Goal: Contribute content: Contribute content

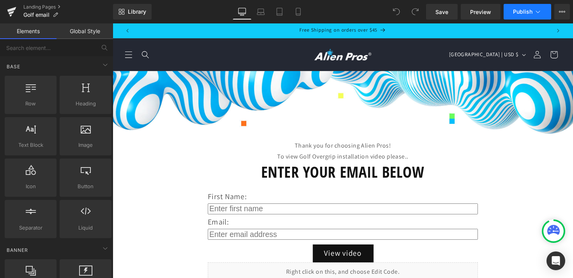
click at [549, 15] on button "Publish" at bounding box center [528, 12] width 48 height 16
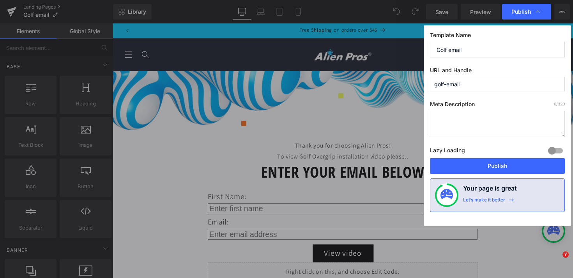
click at [549, 15] on div "Publish" at bounding box center [526, 12] width 49 height 16
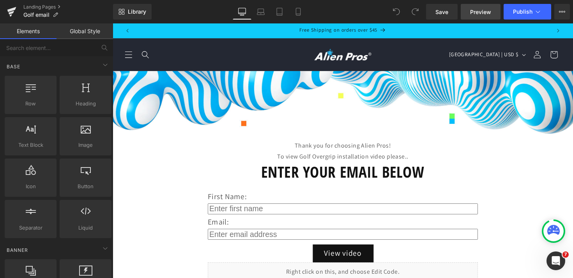
click at [482, 13] on span "Preview" at bounding box center [480, 12] width 21 height 8
click at [299, 11] on icon at bounding box center [298, 12] width 8 height 8
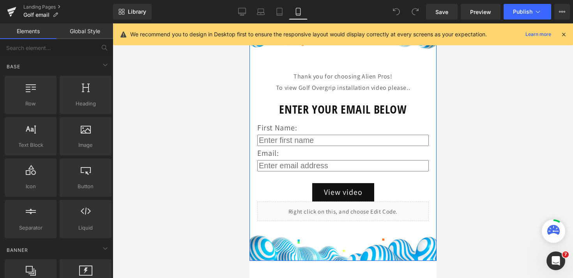
scroll to position [142, 0]
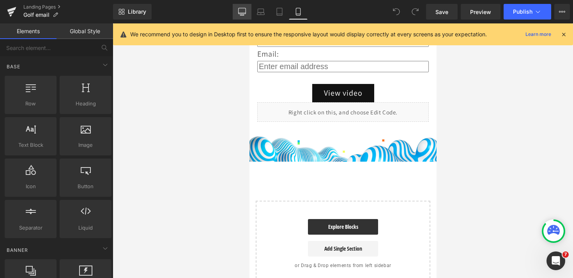
click at [241, 12] on icon at bounding box center [242, 12] width 8 height 8
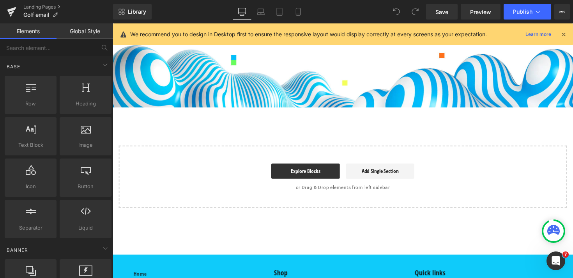
scroll to position [206, 0]
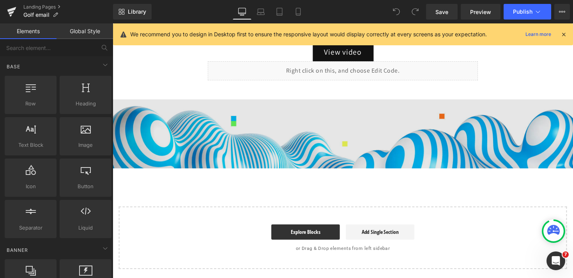
click at [278, 139] on img at bounding box center [349, 136] width 472 height 71
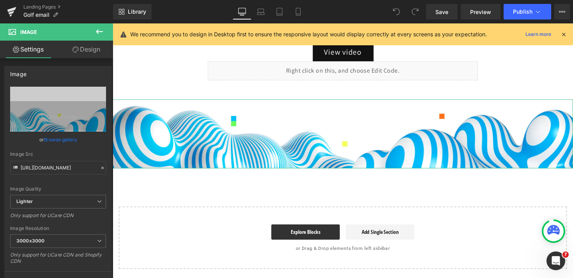
click at [94, 50] on link "Design" at bounding box center [86, 50] width 57 height 18
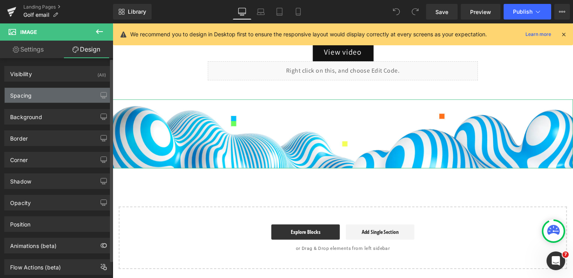
click at [54, 95] on div "Spacing" at bounding box center [58, 95] width 107 height 15
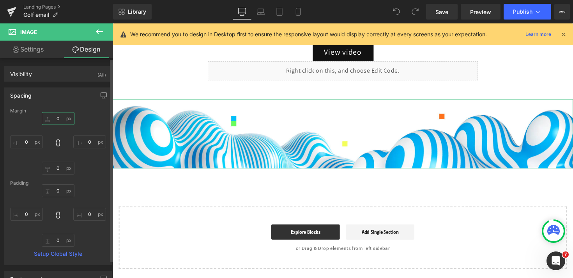
click at [54, 116] on input "0" at bounding box center [58, 118] width 33 height 13
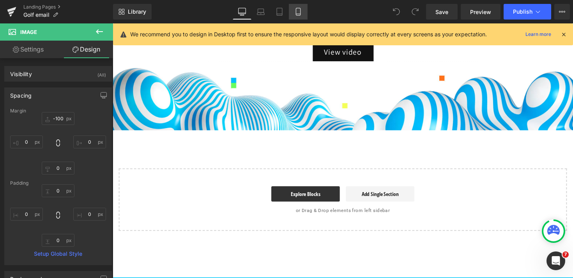
click at [299, 14] on icon at bounding box center [298, 14] width 4 height 0
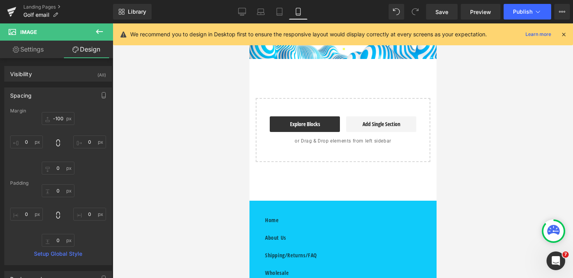
type input "-100"
type input "0"
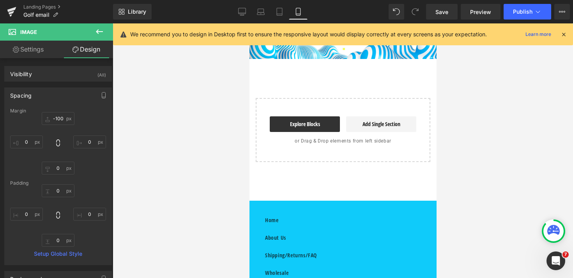
type input "0"
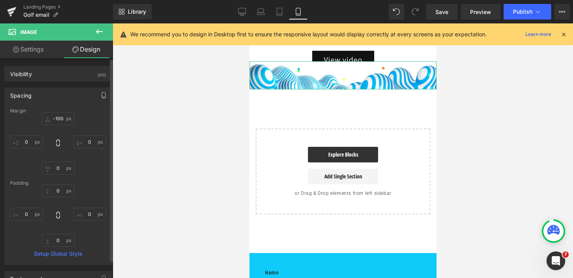
click at [102, 96] on icon "button" at bounding box center [104, 95] width 6 height 6
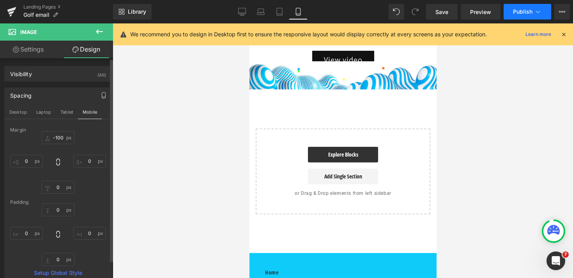
click at [534, 12] on icon at bounding box center [538, 12] width 8 height 8
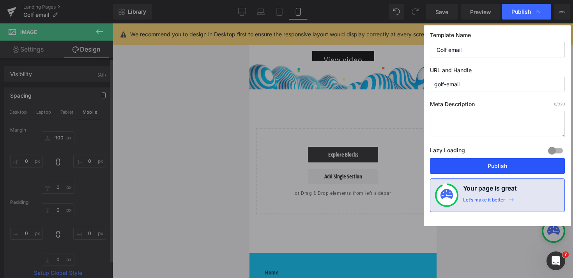
click at [514, 172] on button "Publish" at bounding box center [497, 166] width 135 height 16
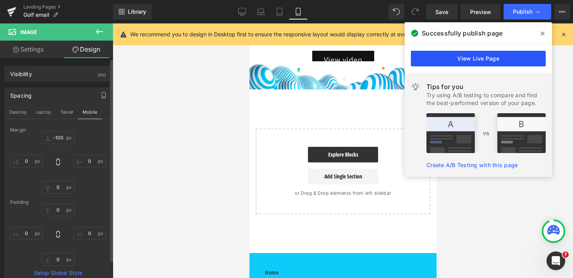
click at [499, 60] on link "View Live Page" at bounding box center [478, 59] width 135 height 16
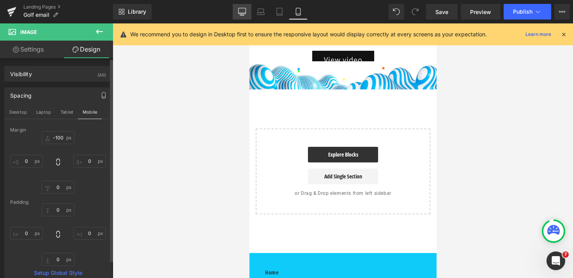
click at [240, 13] on icon at bounding box center [242, 12] width 8 height 8
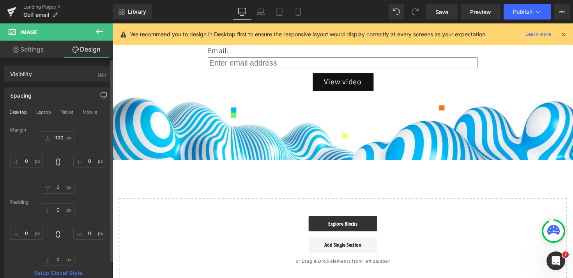
type input "-100"
type input "0"
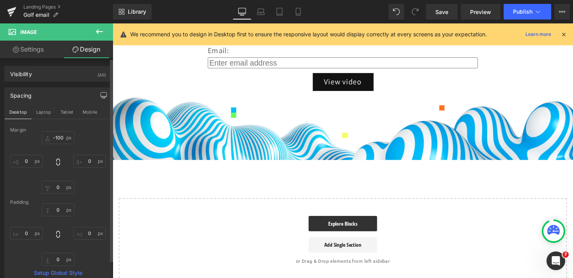
type input "0"
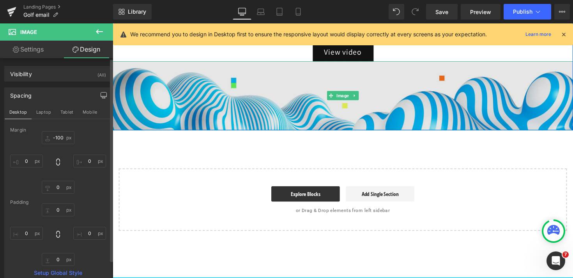
click at [247, 94] on img at bounding box center [349, 97] width 472 height 71
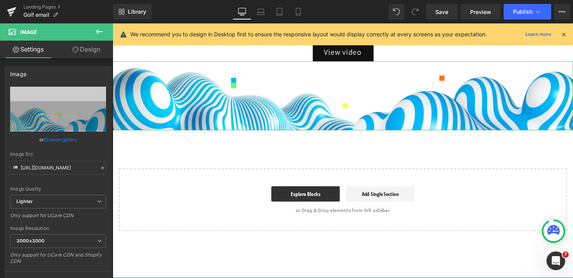
click at [89, 51] on link "Design" at bounding box center [86, 50] width 57 height 18
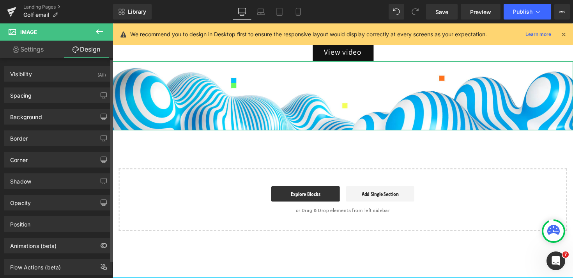
type input "-100"
type input "0"
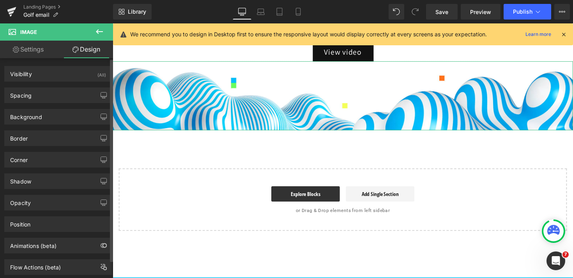
type input "0"
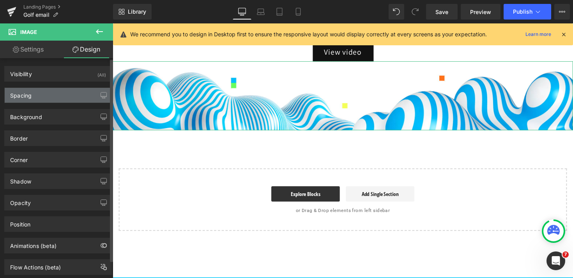
click at [57, 92] on div "Spacing" at bounding box center [58, 95] width 107 height 15
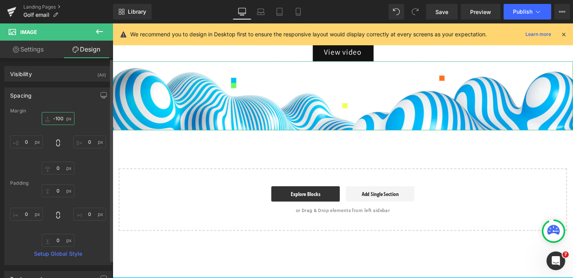
click at [57, 119] on input "-100" at bounding box center [58, 118] width 33 height 13
type input "1"
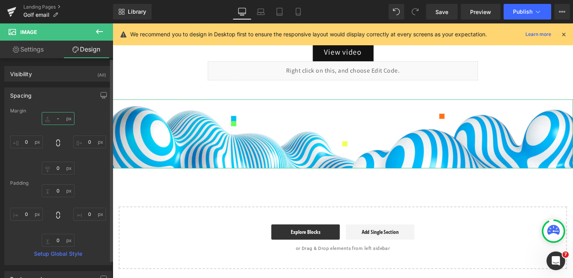
type input "--"
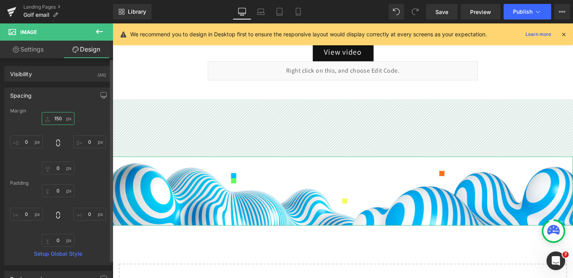
click at [51, 119] on input "150" at bounding box center [58, 118] width 33 height 13
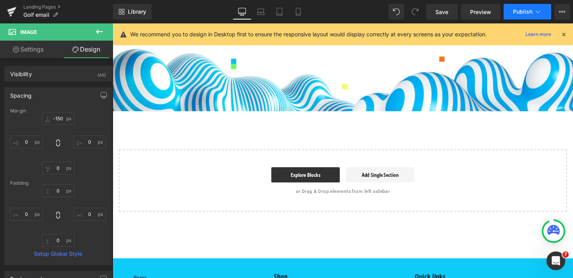
click at [533, 11] on button "Publish" at bounding box center [528, 12] width 48 height 16
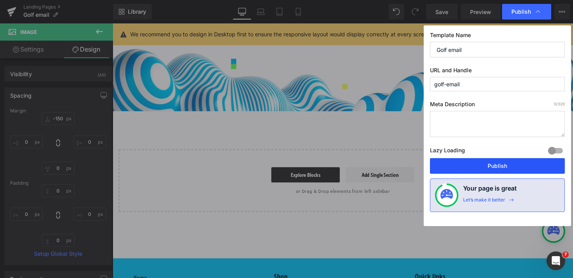
click at [478, 159] on button "Publish" at bounding box center [497, 166] width 135 height 16
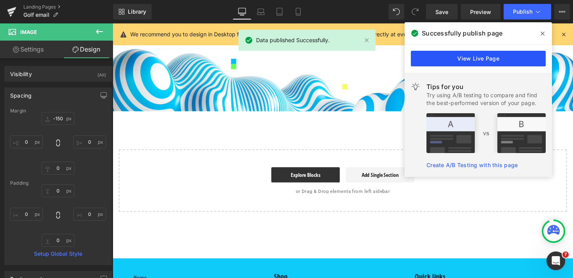
click at [483, 60] on link "View Live Page" at bounding box center [478, 59] width 135 height 16
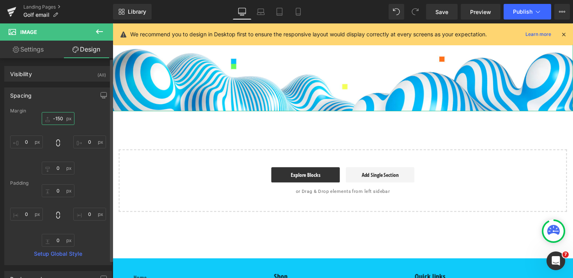
click at [58, 120] on input "-150" at bounding box center [58, 118] width 33 height 13
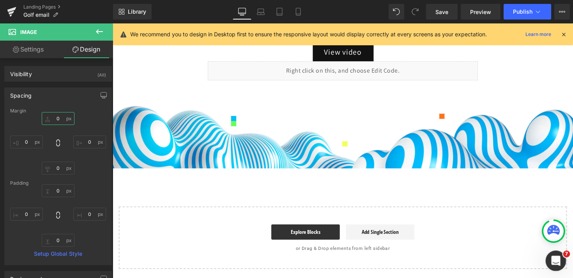
type input "0"
click at [555, 255] on icon "Open Intercom Messenger" at bounding box center [555, 259] width 13 height 13
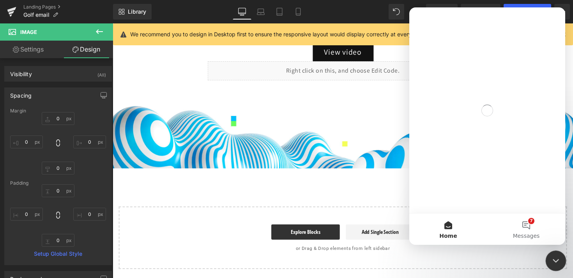
scroll to position [0, 0]
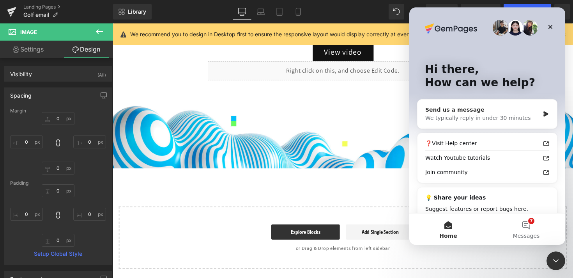
click at [494, 117] on div "We typically reply in under 30 minutes" at bounding box center [482, 118] width 114 height 8
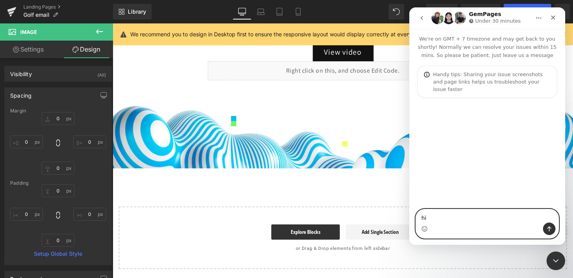
click at [453, 219] on textarea "hi" at bounding box center [487, 215] width 143 height 13
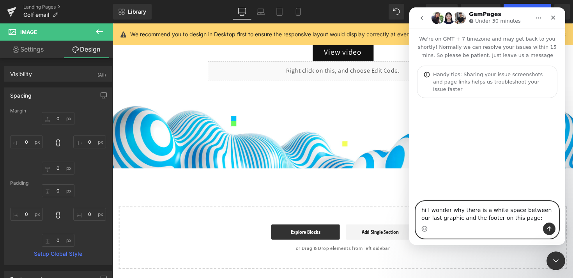
paste textarea "https://app.gempages.net/editor?id=115685982359&page=golf-email&shop=alien-pros…"
type textarea "hi I wonder why there is a white space between our last graphic and the footer …"
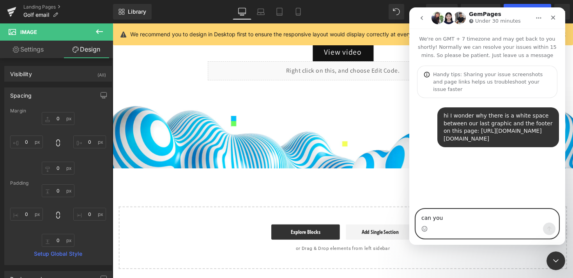
type textarea "can you f"
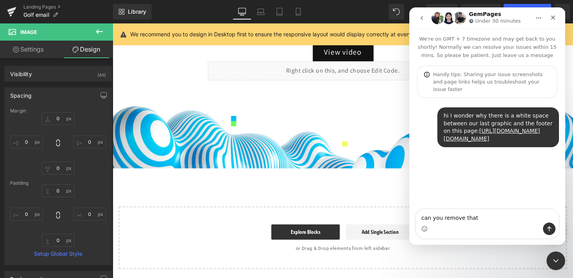
type textarea "can you remove that?"
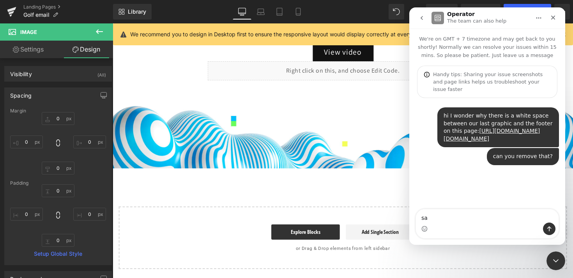
type textarea "s"
click at [555, 19] on icon "Close" at bounding box center [553, 17] width 6 height 6
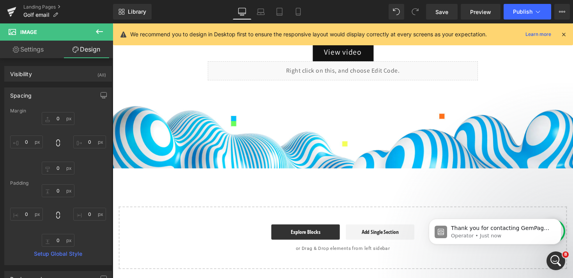
scroll to position [53, 0]
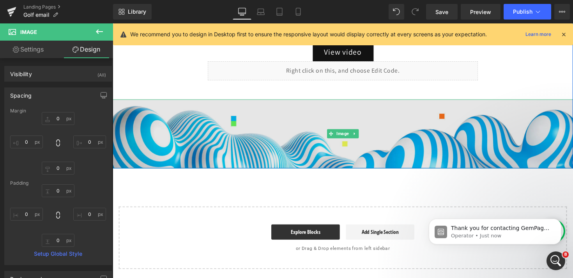
click at [206, 137] on img at bounding box center [349, 136] width 472 height 71
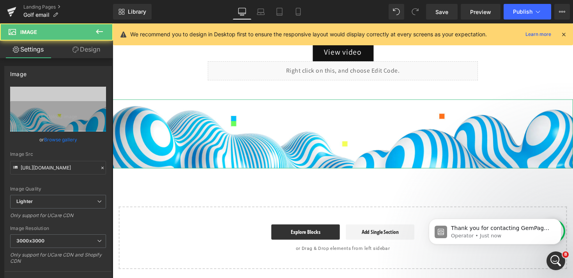
click at [89, 55] on link "Design" at bounding box center [86, 50] width 57 height 18
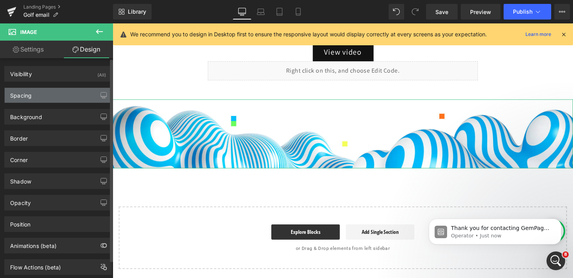
click at [58, 96] on div "Spacing" at bounding box center [58, 95] width 107 height 15
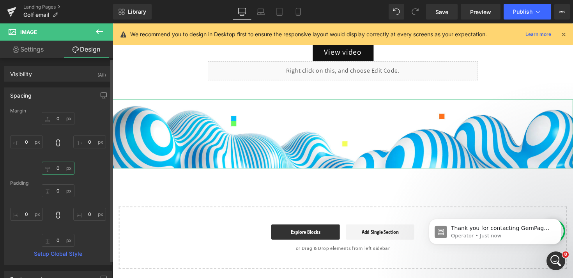
click at [55, 168] on input "0" at bounding box center [58, 167] width 33 height 13
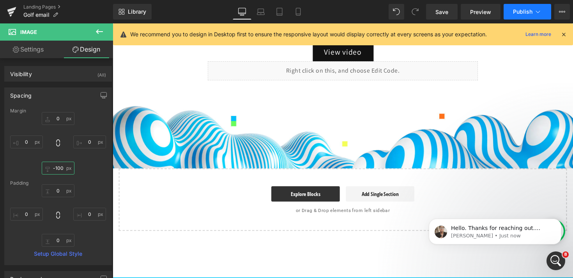
type input "-100"
click at [535, 12] on icon at bounding box center [538, 12] width 8 height 8
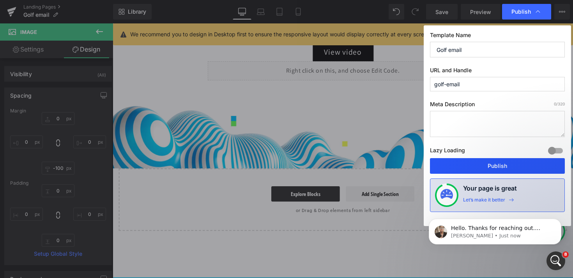
click at [501, 169] on button "Publish" at bounding box center [497, 166] width 135 height 16
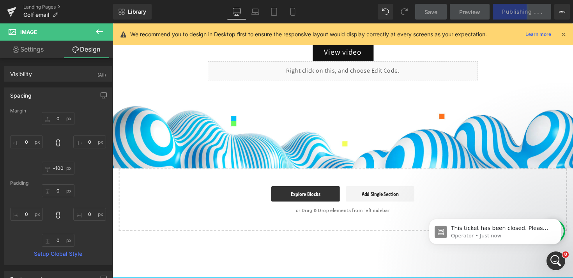
scroll to position [197, 0]
click at [491, 234] on p "Operator • Just now" at bounding box center [501, 235] width 101 height 7
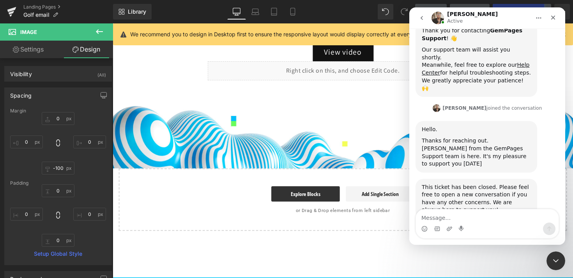
scroll to position [161, 0]
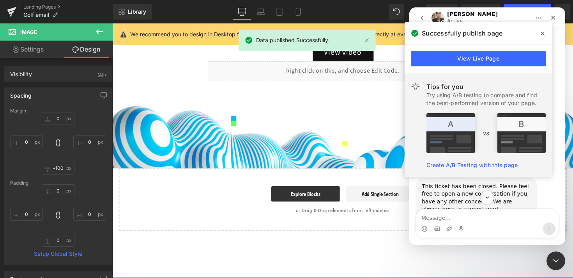
click at [549, 188] on div "This ticket has been closed. Please feel free to open a new conversation if you…" at bounding box center [488, 206] width 144 height 57
drag, startPoint x: 554, startPoint y: 259, endPoint x: 1095, endPoint y: 503, distance: 593.4
click at [554, 259] on icon "Close Intercom Messenger" at bounding box center [554, 259] width 9 height 9
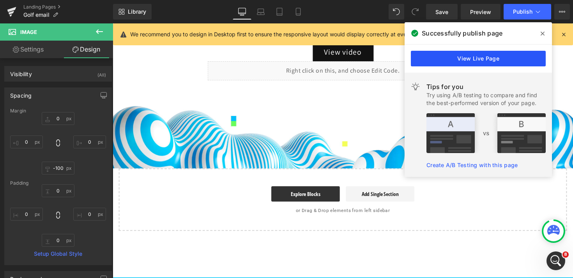
scroll to position [205, 0]
click at [502, 56] on link "View Live Page" at bounding box center [478, 59] width 135 height 16
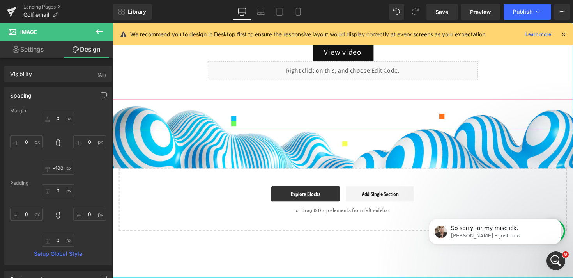
scroll to position [233, 0]
click at [296, 16] on link "Mobile" at bounding box center [298, 12] width 19 height 16
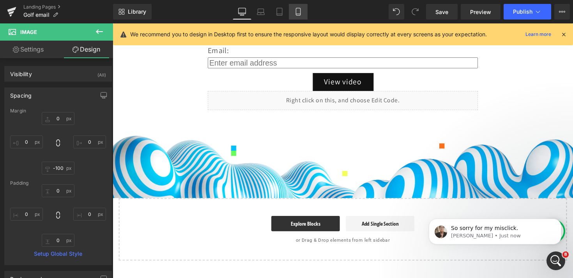
type input "0"
type input "-100"
type input "0"
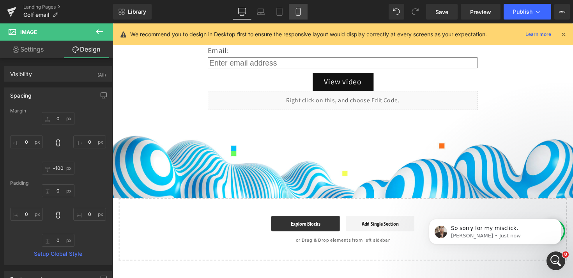
type input "0"
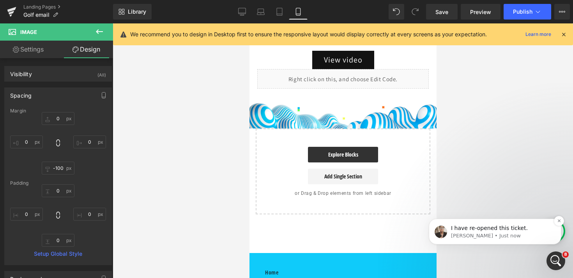
click at [512, 231] on p "I have re-opened this ticket." at bounding box center [501, 228] width 101 height 8
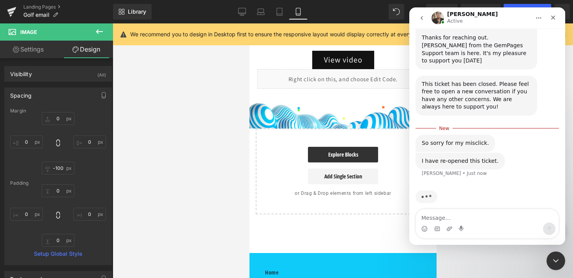
scroll to position [251, 0]
type textarea "ok anyways,I just fixed it"
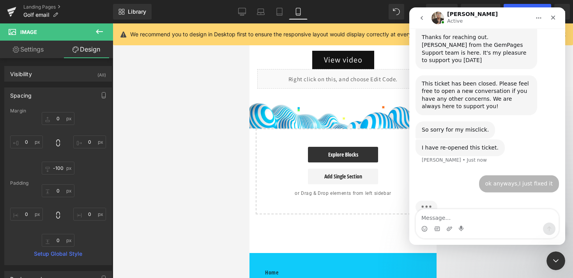
scroll to position [262, 0]
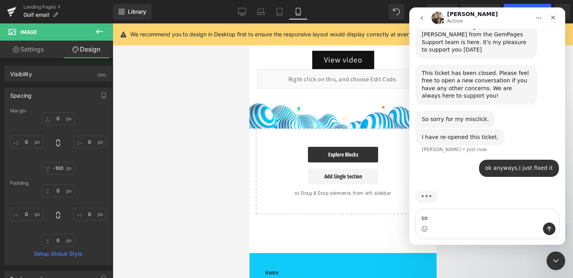
type textarea "s"
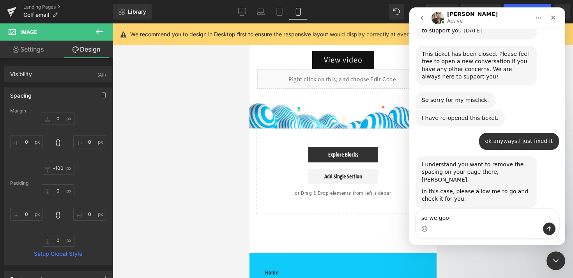
scroll to position [282, 0]
type textarea "s"
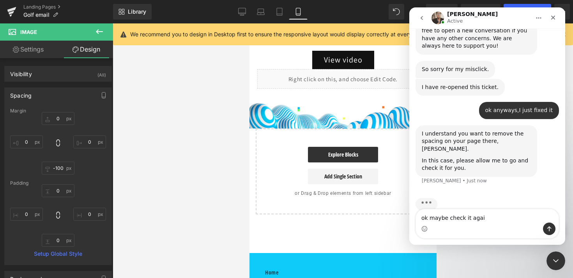
type textarea "ok maybe check it again"
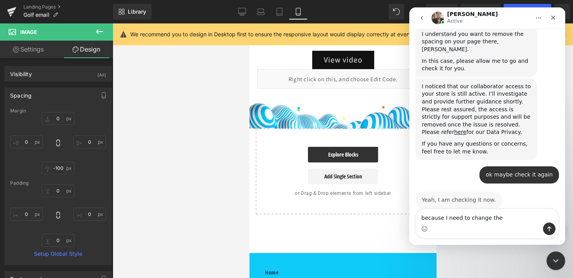
scroll to position [411, 0]
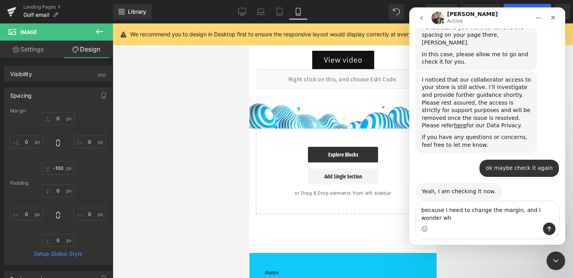
type textarea "because I need to change the margin, and I wonder why"
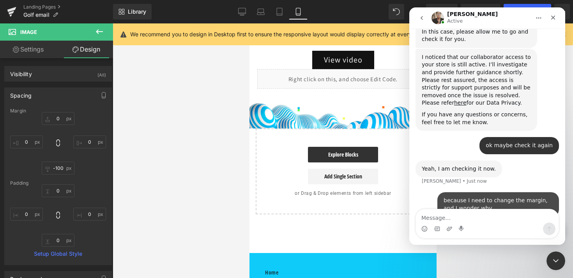
scroll to position [442, 0]
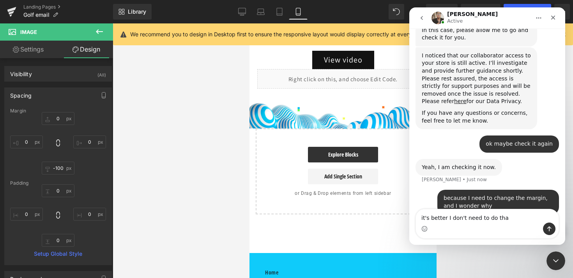
type textarea "it's better I don't need to do that"
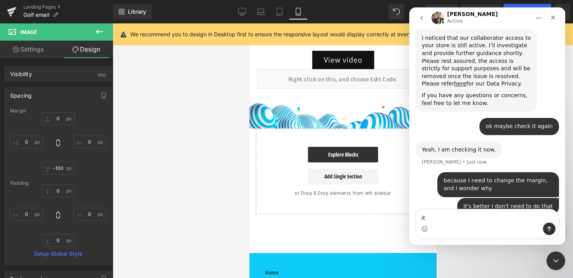
type textarea "i"
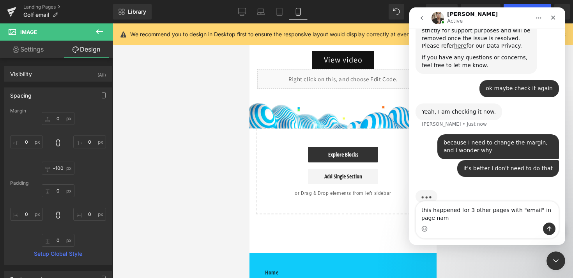
type textarea "this happened for 3 other pages with "email" in page name"
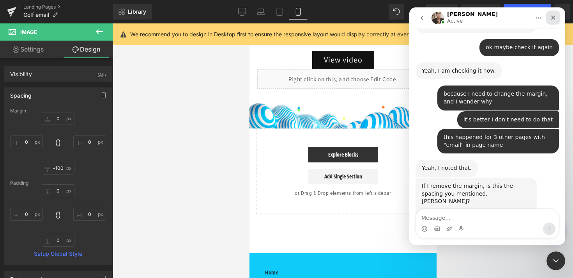
scroll to position [582, 0]
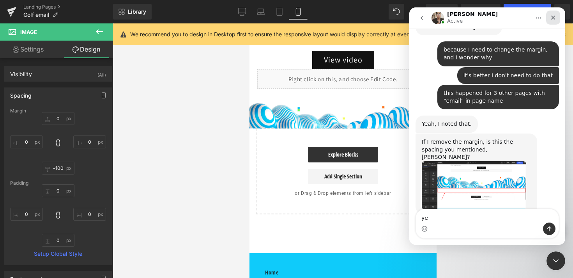
type textarea "yes"
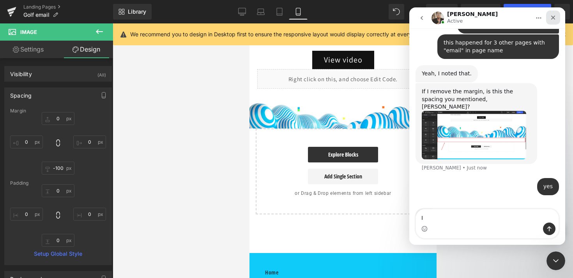
scroll to position [636, 0]
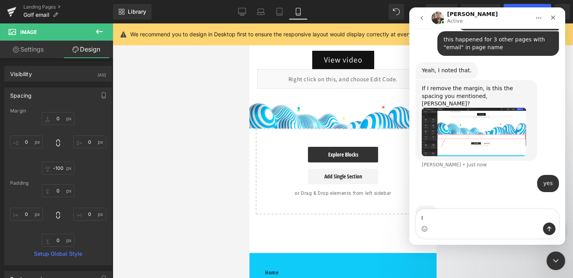
type textarea "I"
click at [242, 16] on div at bounding box center [286, 127] width 573 height 254
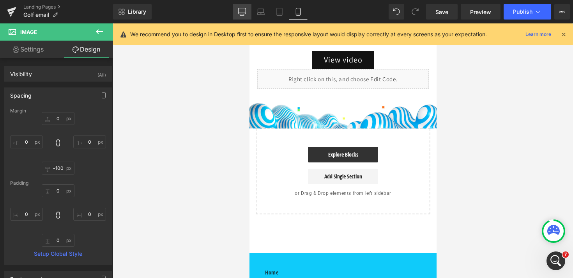
click at [245, 11] on icon at bounding box center [242, 12] width 8 height 8
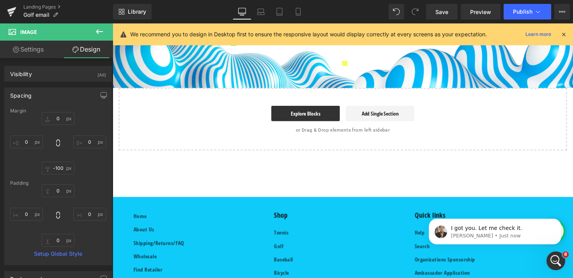
scroll to position [629, 0]
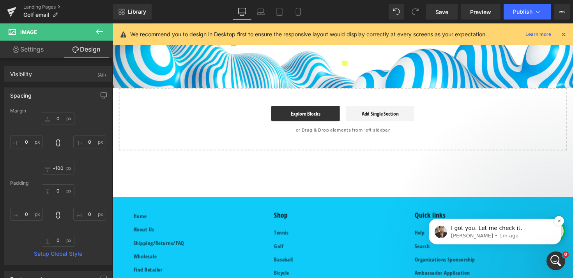
click at [485, 235] on p "Ken • 1m ago" at bounding box center [501, 235] width 101 height 7
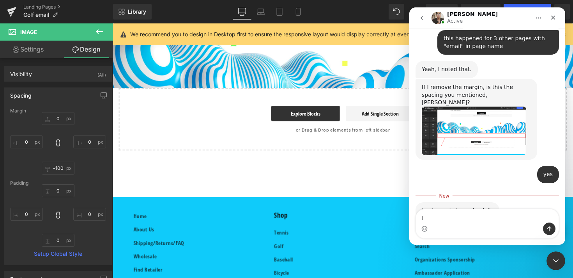
scroll to position [641, 0]
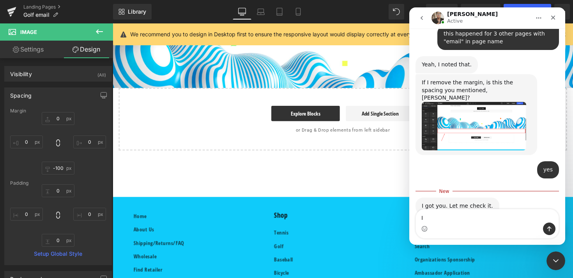
click at [481, 108] on img "Ken says…" at bounding box center [474, 126] width 105 height 49
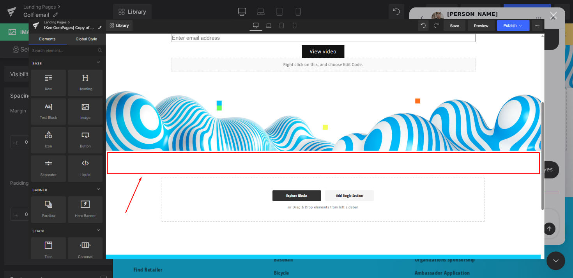
scroll to position [0, 0]
click at [553, 15] on div "Close" at bounding box center [553, 15] width 7 height 7
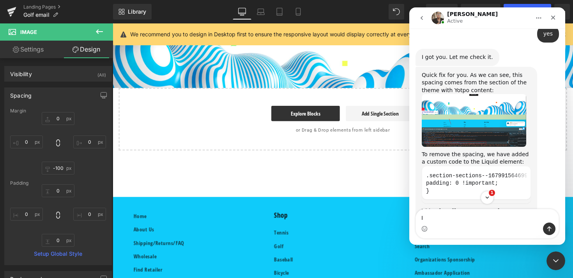
scroll to position [843, 0]
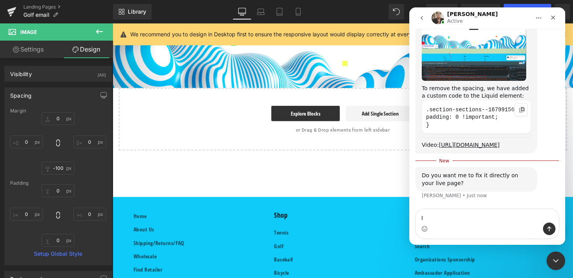
click at [488, 104] on code ".section-sections--16799156469911__custom_liquid_EjPmY9-padding{ padding: 0 !im…" at bounding box center [476, 117] width 101 height 27
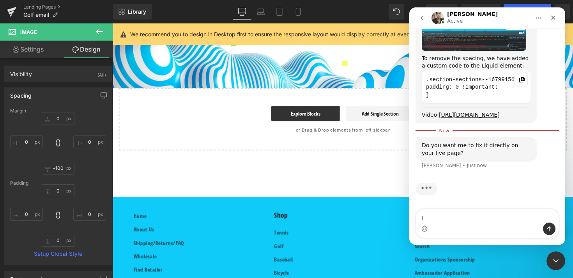
scroll to position [873, 0]
click at [476, 112] on link "https://www.loom.com/share/7f58f09830dc4a8e9313fc4ce2f8e094?sid=4ac08e2d-1b98-4…" at bounding box center [469, 115] width 61 height 6
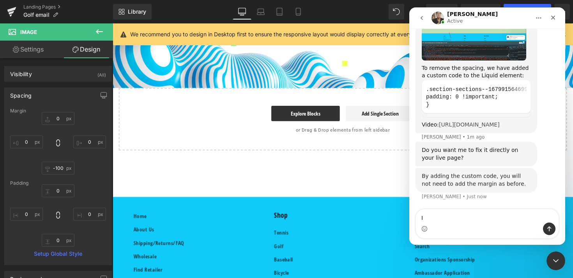
scroll to position [864, 0]
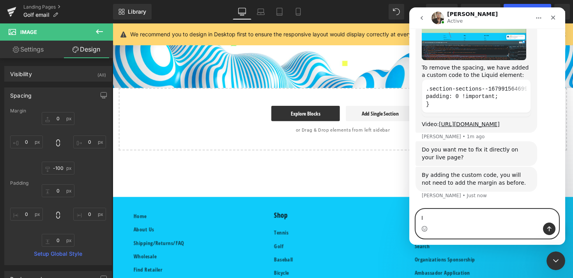
click at [455, 216] on textarea "I" at bounding box center [487, 215] width 143 height 13
type textarea "I"
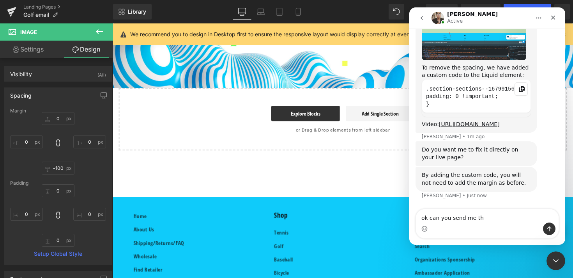
click at [521, 86] on icon "Copy this code block to your clipboard." at bounding box center [522, 89] width 6 height 6
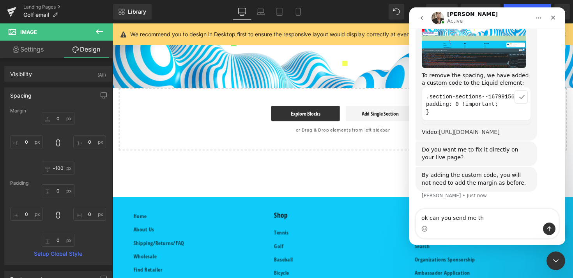
scroll to position [856, 0]
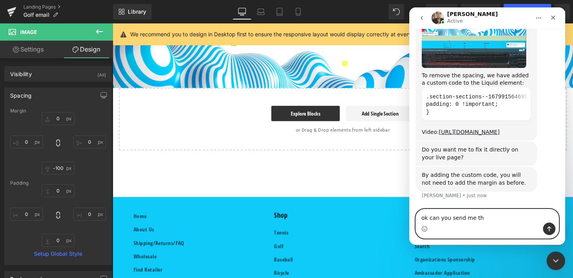
click at [444, 220] on textarea "ok can you send me th" at bounding box center [487, 215] width 143 height 13
drag, startPoint x: 490, startPoint y: 220, endPoint x: 344, endPoint y: 208, distance: 146.0
click at [409, 208] on html "Ken Active We're on GMT + 7 timezone and may get back to you shortly! Normally …" at bounding box center [487, 125] width 156 height 237
paste textarea ".section-sections--16799156469911__custom_liquid_EjPmY9-padding{ padding: 0 !im…"
type textarea ".section-sections--16799156469911__custom_liquid_EjPmY9-padding{ padding: 0 !im…"
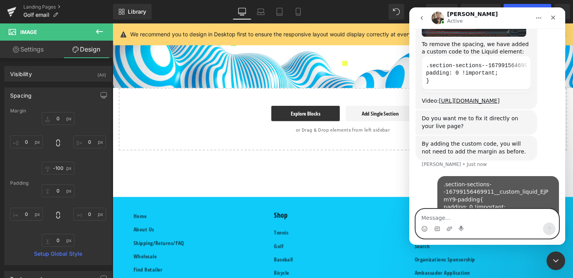
scroll to position [910, 0]
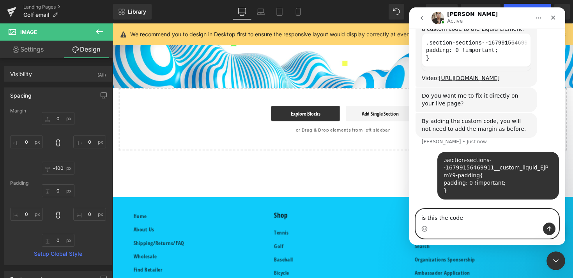
type textarea "is this the code?"
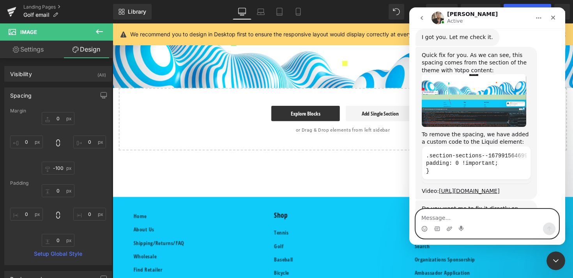
scroll to position [773, 0]
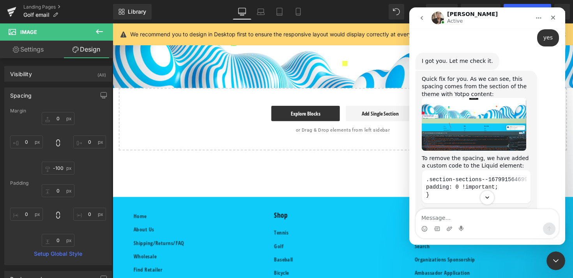
click at [487, 198] on icon "Scroll to bottom" at bounding box center [487, 197] width 4 height 2
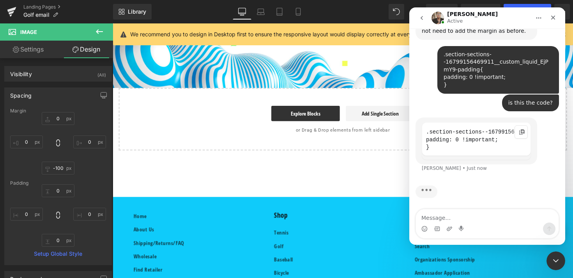
scroll to position [1010, 0]
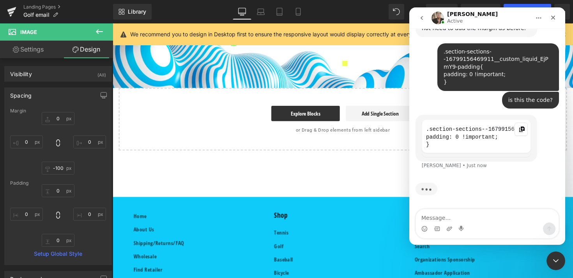
click at [520, 126] on icon "Copy this code block to your clipboard." at bounding box center [522, 129] width 6 height 6
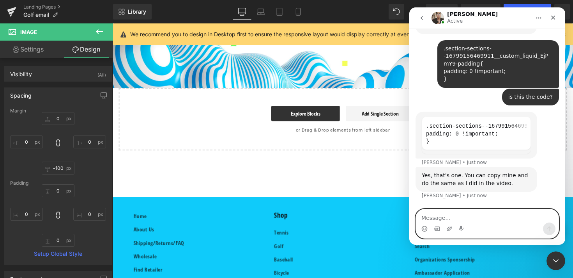
click at [462, 221] on textarea "Message…" at bounding box center [487, 215] width 143 height 13
type textarea "ok thank you"
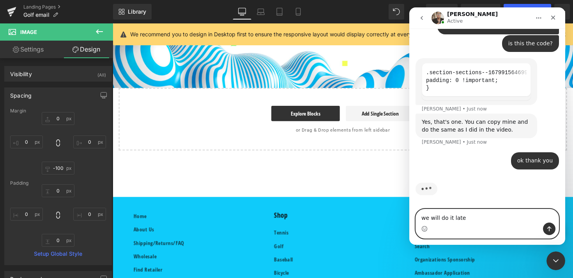
type textarea "we will do it later"
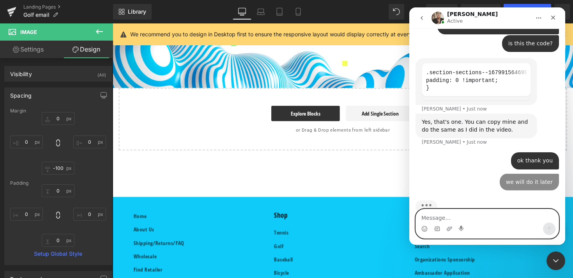
scroll to position [1085, 0]
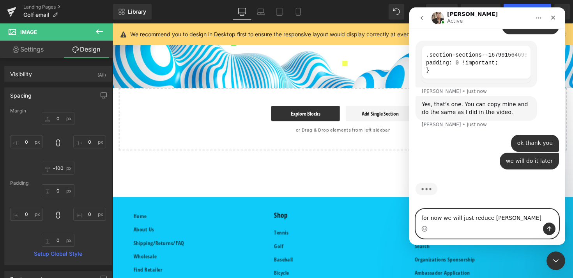
type textarea "for now we will just reduce margin"
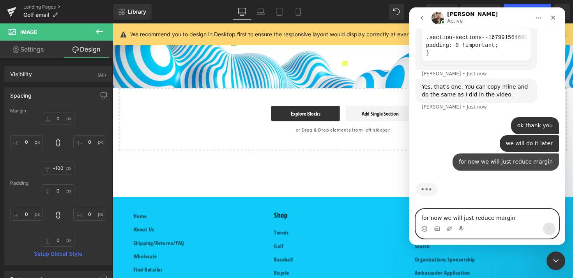
scroll to position [1102, 0]
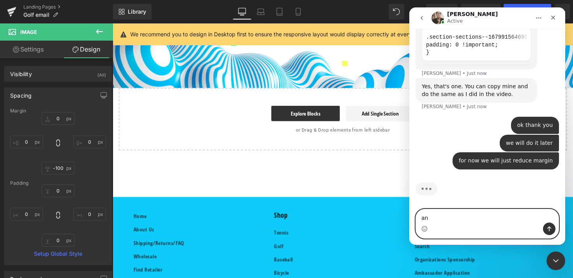
type textarea "a"
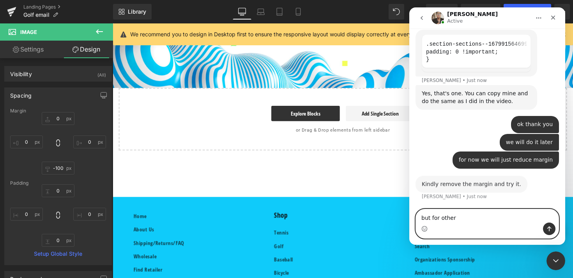
scroll to position [1096, 0]
type textarea "but for other pages, maybe we will use"
type textarea "ok"
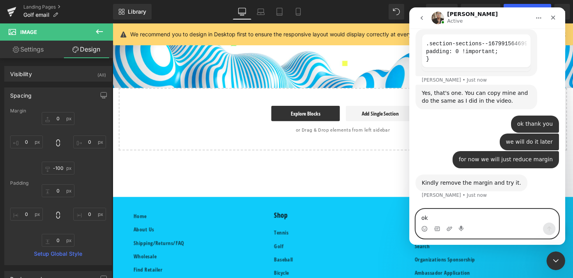
scroll to position [1119, 0]
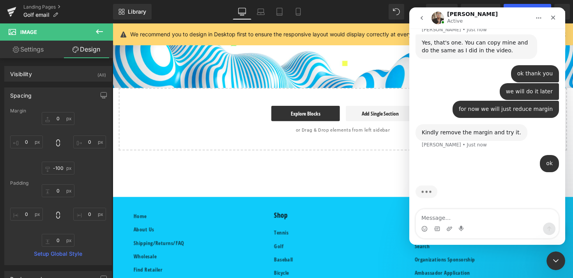
click at [103, 30] on div at bounding box center [286, 127] width 573 height 254
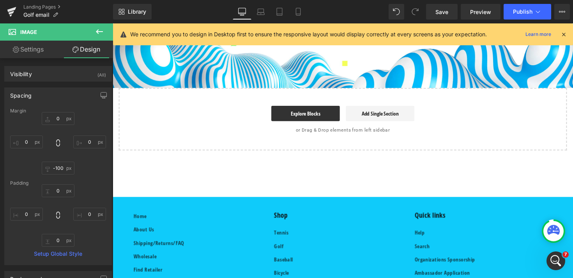
click at [98, 28] on icon at bounding box center [99, 31] width 9 height 9
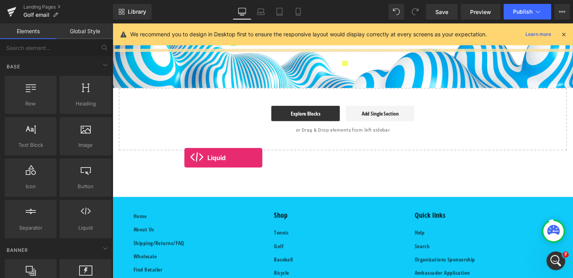
drag, startPoint x: 191, startPoint y: 238, endPoint x: 186, endPoint y: 161, distance: 77.7
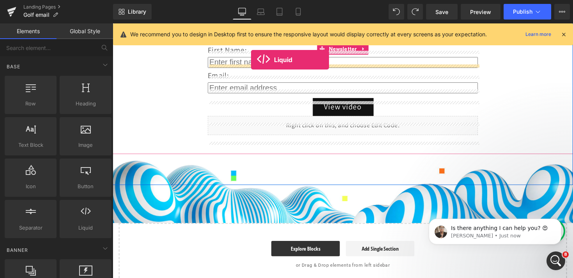
scroll to position [134, 0]
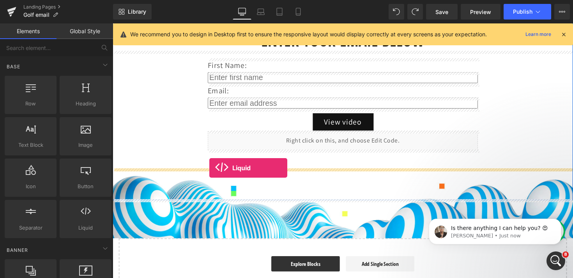
drag, startPoint x: 184, startPoint y: 237, endPoint x: 212, endPoint y: 171, distance: 71.1
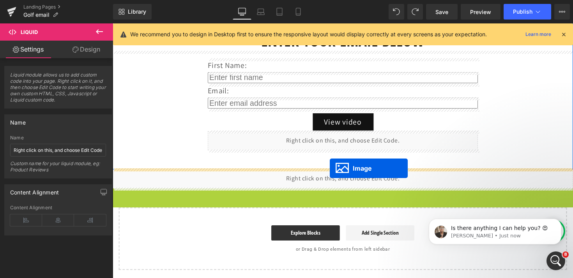
drag, startPoint x: 335, startPoint y: 225, endPoint x: 335, endPoint y: 172, distance: 53.8
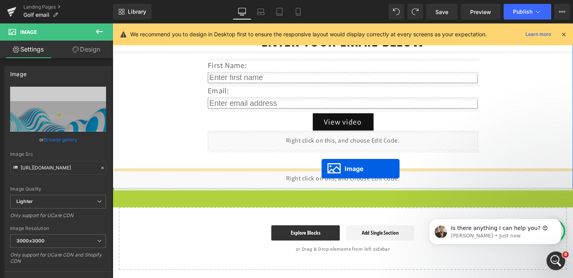
drag, startPoint x: 336, startPoint y: 230, endPoint x: 327, endPoint y: 172, distance: 58.5
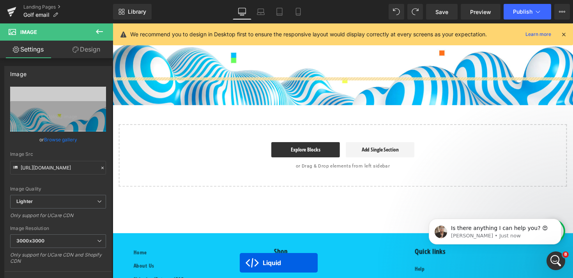
scroll to position [302, 0]
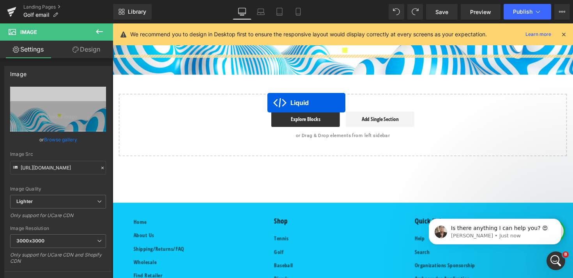
drag, startPoint x: 330, startPoint y: 120, endPoint x: 271, endPoint y: 104, distance: 60.2
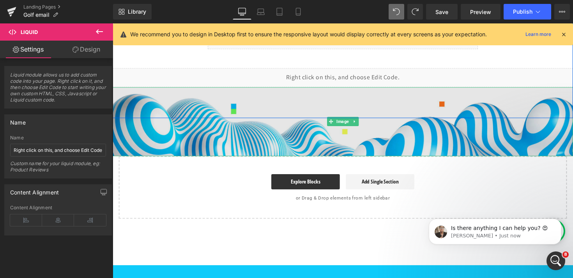
scroll to position [178, 0]
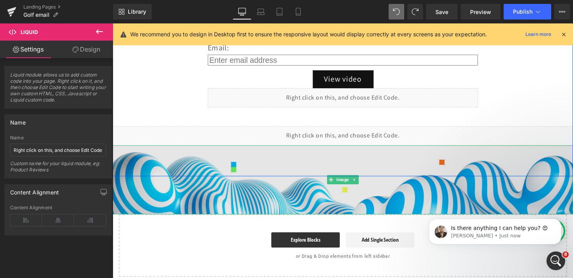
click at [343, 189] on img at bounding box center [349, 183] width 472 height 71
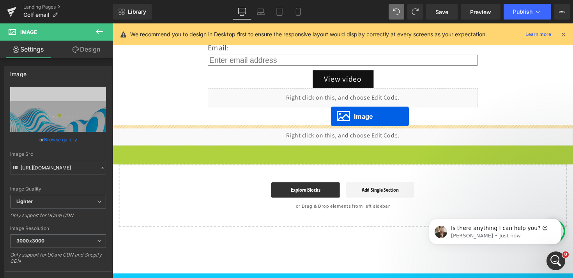
drag, startPoint x: 337, startPoint y: 182, endPoint x: 337, endPoint y: 118, distance: 63.6
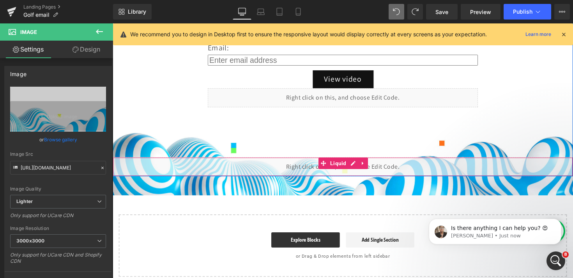
click at [325, 174] on div "Liquid" at bounding box center [349, 169] width 472 height 19
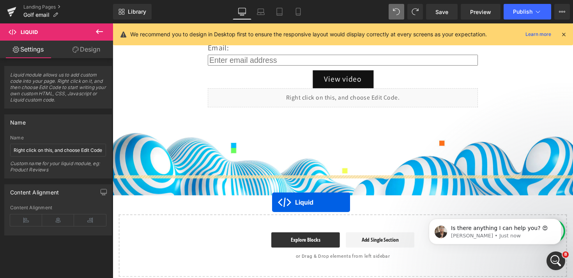
drag, startPoint x: 327, startPoint y: 166, endPoint x: 276, endPoint y: 206, distance: 65.2
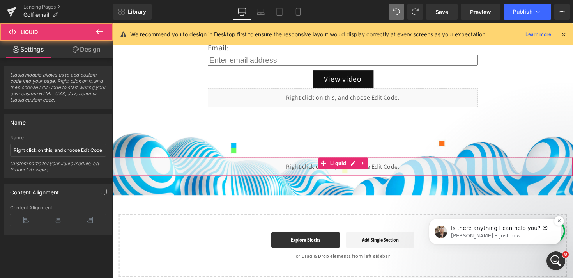
click at [474, 233] on p "Ken • Just now" at bounding box center [501, 235] width 101 height 7
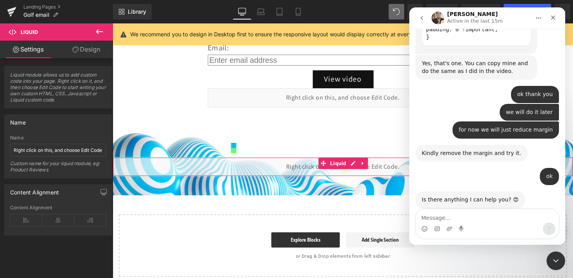
scroll to position [1134, 0]
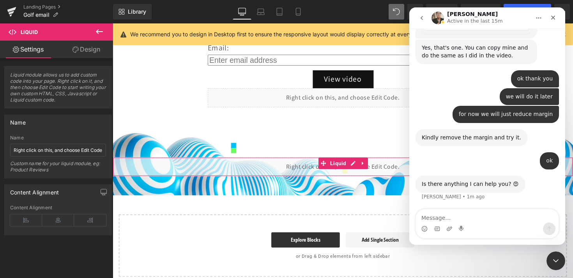
click at [97, 32] on div at bounding box center [286, 127] width 573 height 254
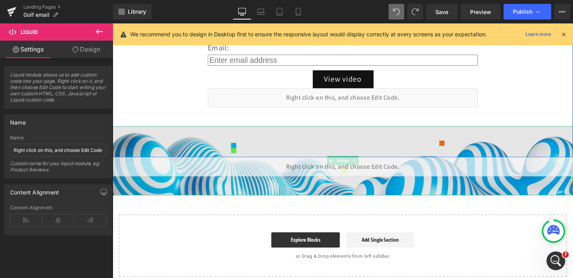
click at [221, 190] on img at bounding box center [349, 164] width 472 height 71
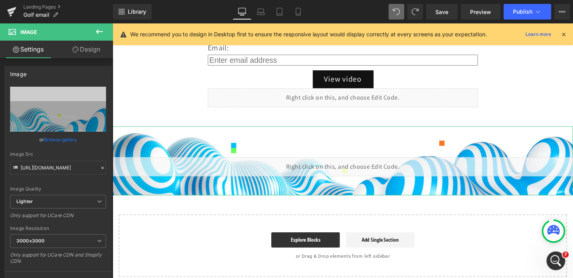
click at [87, 51] on link "Design" at bounding box center [86, 50] width 57 height 18
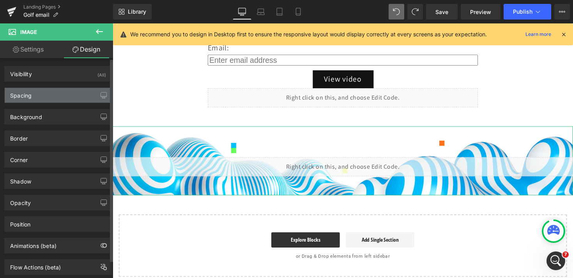
click at [48, 98] on div "Spacing" at bounding box center [58, 95] width 107 height 15
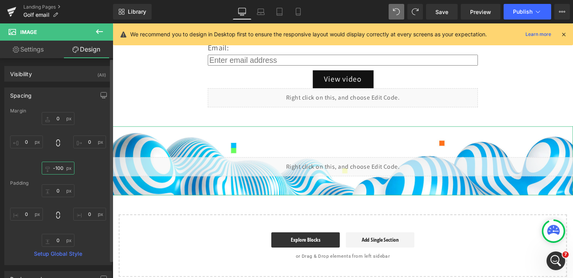
click at [59, 167] on input "-100" at bounding box center [58, 167] width 33 height 13
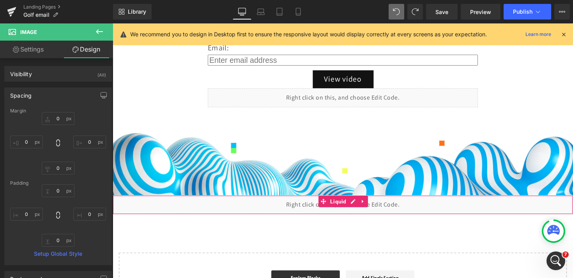
click at [284, 212] on div "Liquid" at bounding box center [349, 208] width 472 height 19
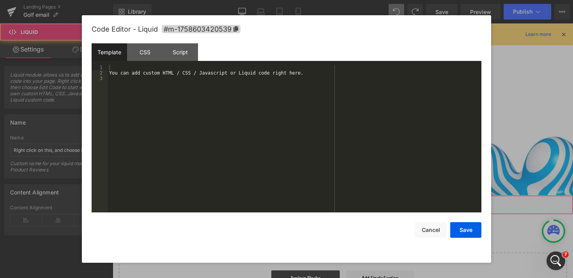
click at [360, 204] on div "Liquid" at bounding box center [349, 208] width 472 height 19
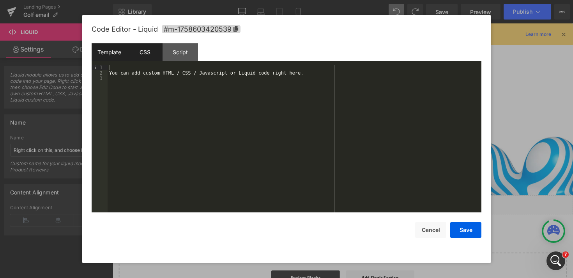
click at [145, 55] on div "CSS" at bounding box center [144, 52] width 35 height 18
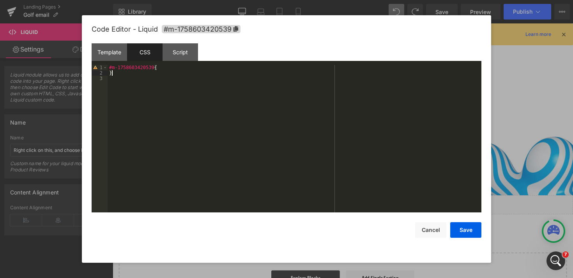
drag, startPoint x: 166, startPoint y: 75, endPoint x: 71, endPoint y: 41, distance: 101.3
click at [71, 41] on body "Liquid You are previewing how the will restyle your page. You can not edit Elem…" at bounding box center [286, 139] width 573 height 278
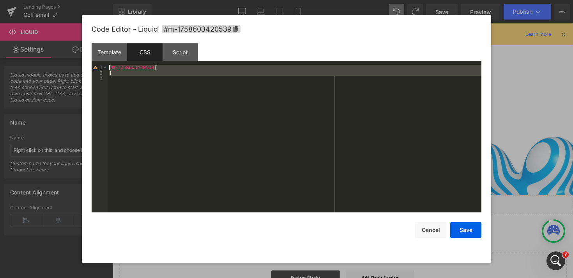
drag, startPoint x: 136, startPoint y: 94, endPoint x: 87, endPoint y: 43, distance: 71.7
click at [87, 43] on div "Code Editor - Liquid #m-1758603420539 Template CSS Script Data 1 2 3 You can ad…" at bounding box center [286, 138] width 409 height 247
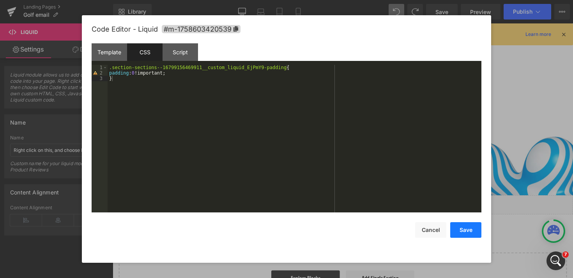
click at [465, 235] on button "Save" at bounding box center [465, 230] width 31 height 16
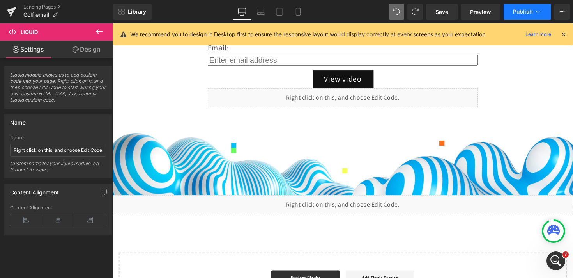
click at [527, 15] on button "Publish" at bounding box center [528, 12] width 48 height 16
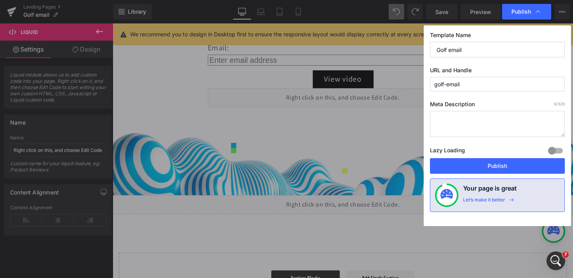
click at [527, 15] on span "Publish" at bounding box center [527, 12] width 30 height 8
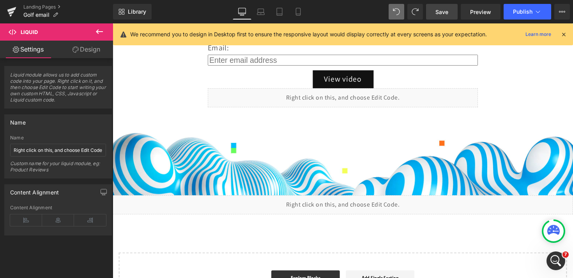
click at [439, 13] on span "Save" at bounding box center [442, 12] width 13 height 8
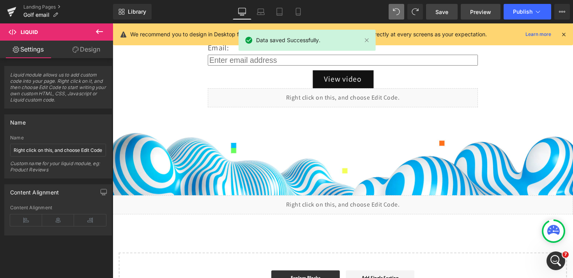
click at [485, 14] on span "Preview" at bounding box center [480, 12] width 21 height 8
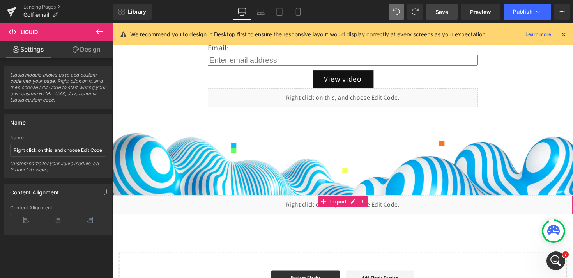
click at [279, 215] on div "Liquid" at bounding box center [349, 208] width 472 height 19
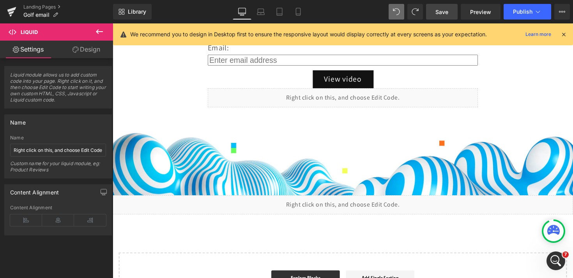
click at [361, 204] on div "Liquid" at bounding box center [349, 208] width 472 height 19
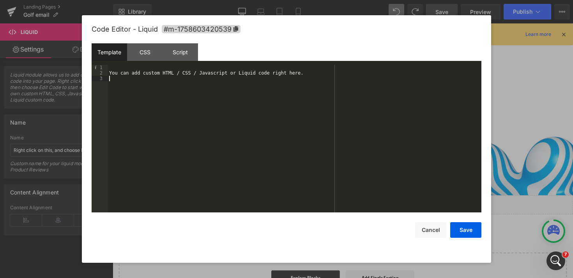
drag, startPoint x: 314, startPoint y: 82, endPoint x: 29, endPoint y: 45, distance: 287.0
click at [29, 45] on body "Liquid You are previewing how the will restyle your page. You can not edit Elem…" at bounding box center [286, 139] width 573 height 278
click at [149, 49] on div "CSS" at bounding box center [144, 52] width 35 height 18
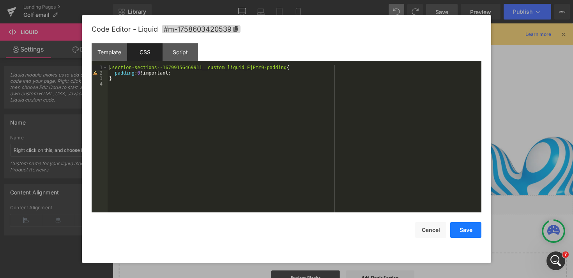
click at [470, 236] on button "Save" at bounding box center [465, 230] width 31 height 16
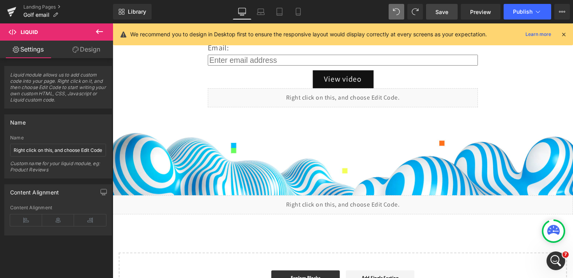
click at [434, 15] on link "Save" at bounding box center [442, 12] width 32 height 16
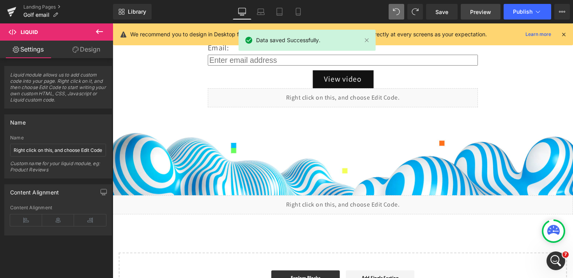
click at [476, 12] on span "Preview" at bounding box center [480, 12] width 21 height 8
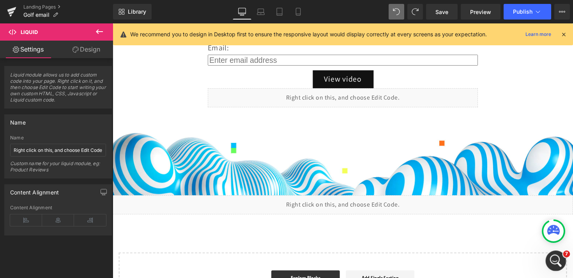
click at [553, 264] on icon "Open Intercom Messenger" at bounding box center [555, 259] width 13 height 13
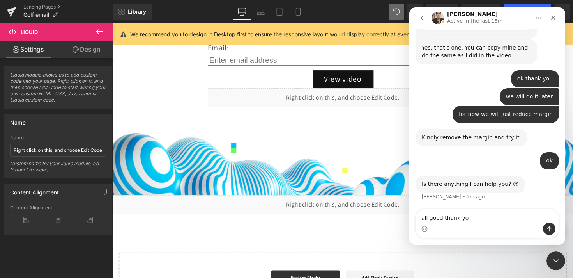
type textarea "all good thank you"
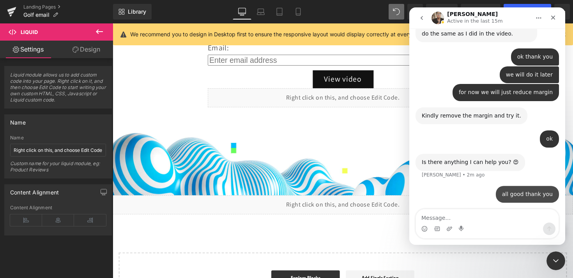
scroll to position [1158, 0]
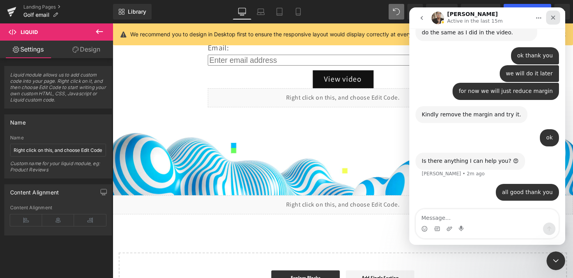
click at [553, 18] on icon "Close" at bounding box center [553, 18] width 4 height 4
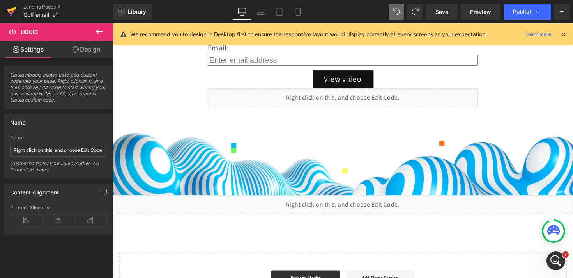
click at [8, 9] on icon at bounding box center [11, 11] width 9 height 19
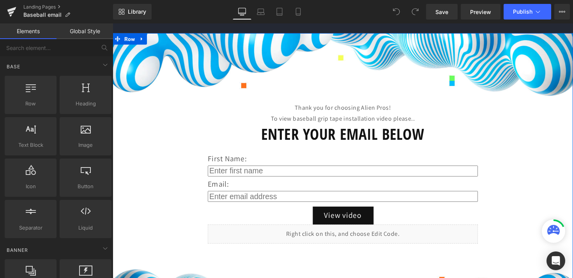
scroll to position [69, 0]
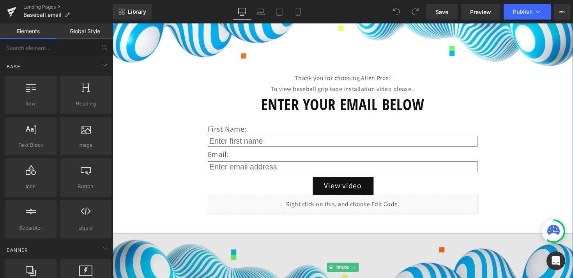
click at [238, 259] on img at bounding box center [349, 273] width 472 height 71
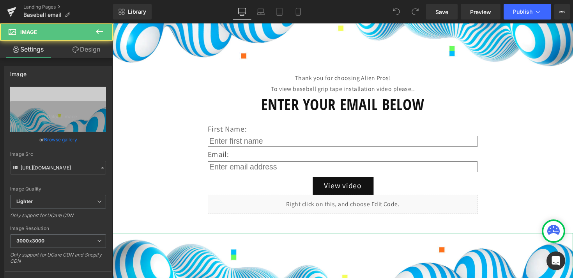
click at [89, 51] on link "Design" at bounding box center [86, 50] width 57 height 18
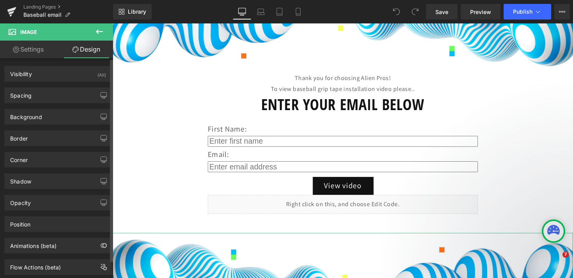
type input "0"
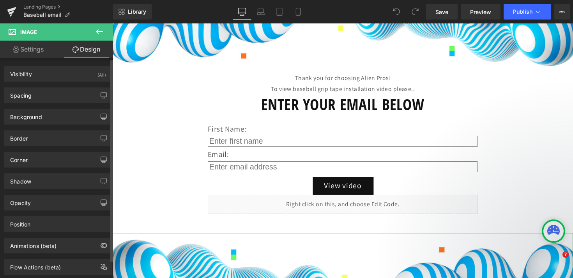
type input "0"
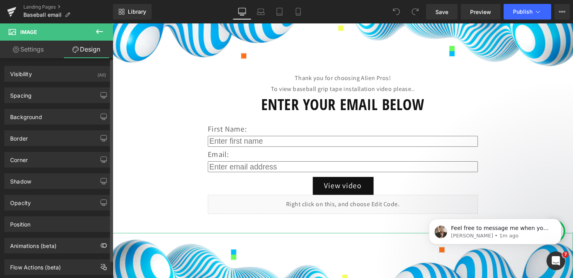
scroll to position [0, 0]
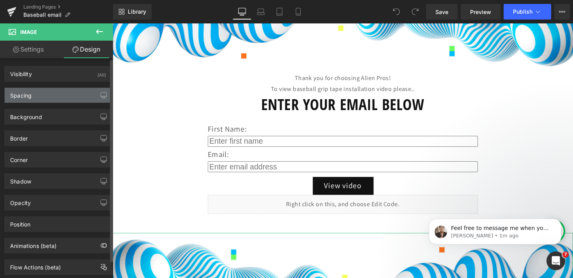
click at [59, 92] on div "Spacing" at bounding box center [58, 95] width 107 height 15
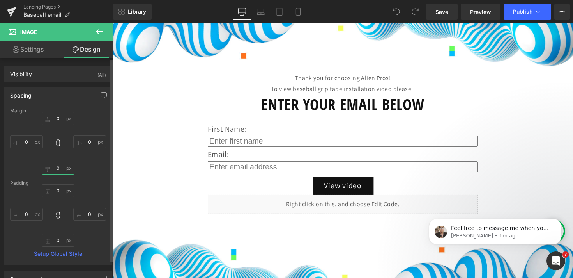
click at [55, 171] on input "0" at bounding box center [58, 167] width 33 height 13
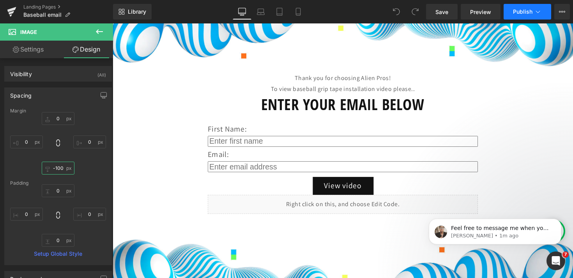
type input "-100"
click at [536, 12] on icon at bounding box center [538, 12] width 8 height 8
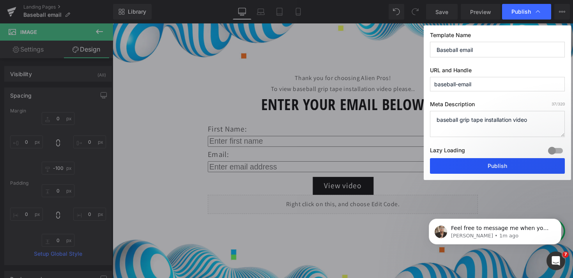
click at [490, 165] on button "Publish" at bounding box center [497, 166] width 135 height 16
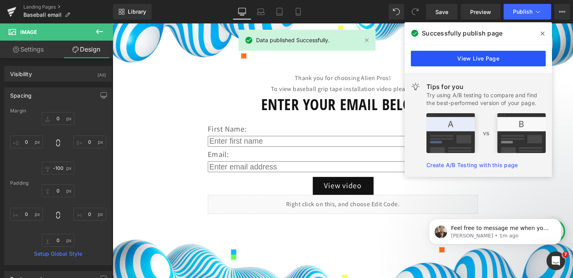
click at [499, 62] on link "View Live Page" at bounding box center [478, 59] width 135 height 16
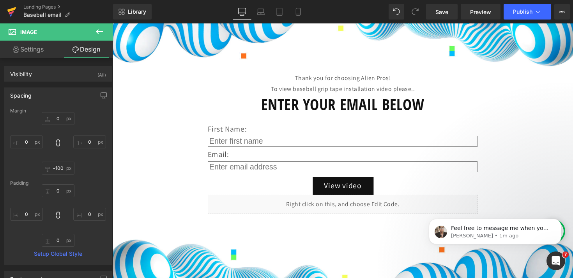
click at [10, 14] on icon at bounding box center [11, 13] width 5 height 4
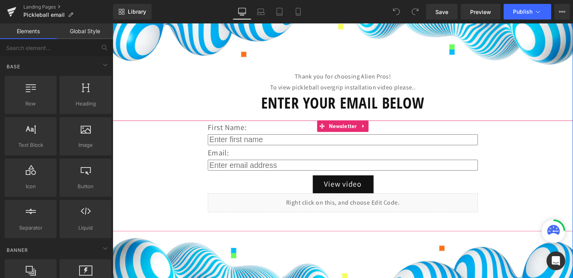
scroll to position [87, 0]
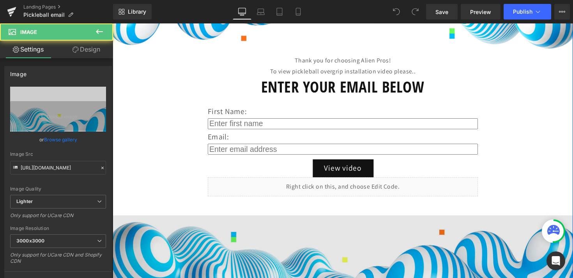
click at [267, 249] on img at bounding box center [349, 255] width 472 height 71
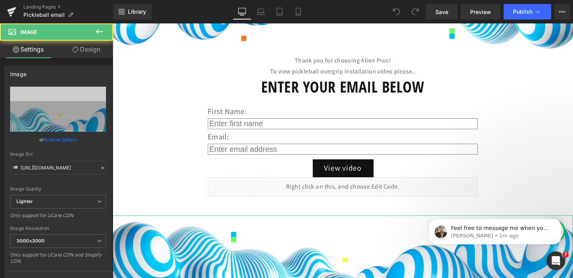
scroll to position [0, 0]
click at [90, 49] on link "Design" at bounding box center [86, 50] width 57 height 18
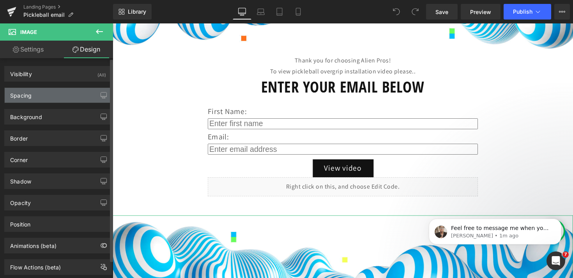
click at [54, 96] on div "Spacing" at bounding box center [58, 95] width 107 height 15
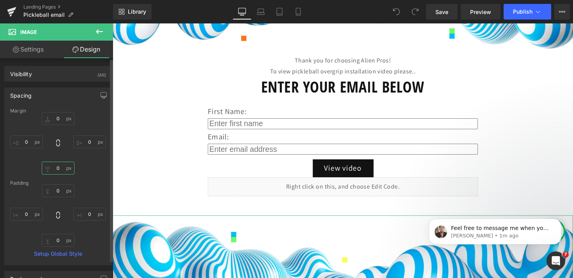
click at [55, 167] on input "0" at bounding box center [58, 167] width 33 height 13
click at [57, 169] on input "0" at bounding box center [58, 167] width 33 height 13
type input "-100"
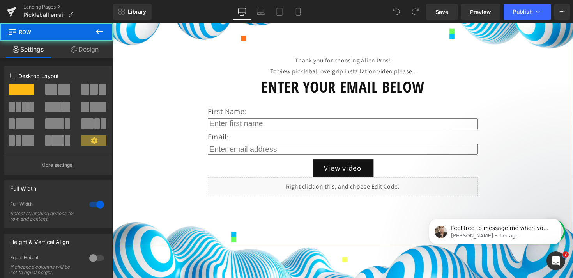
click at [517, 77] on div "Image Thank you for choosing Alien Pros! To view pickleball overgrip installati…" at bounding box center [349, 118] width 472 height 266
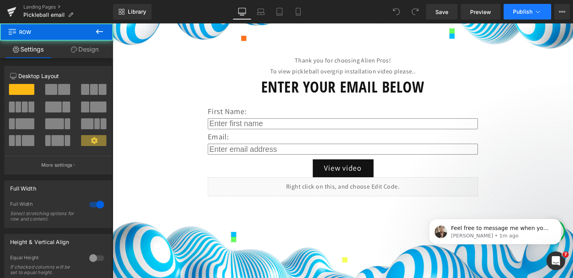
click at [537, 9] on icon at bounding box center [538, 12] width 8 height 8
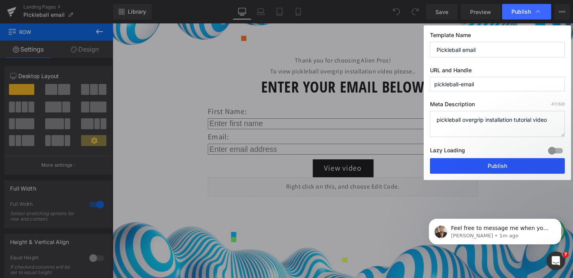
click at [511, 169] on button "Publish" at bounding box center [497, 166] width 135 height 16
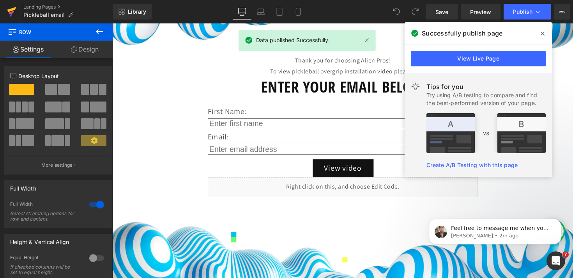
click at [13, 11] on icon at bounding box center [11, 11] width 9 height 19
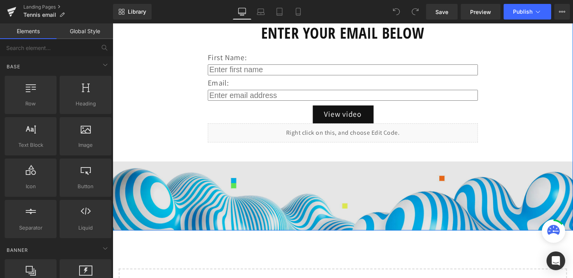
scroll to position [156, 0]
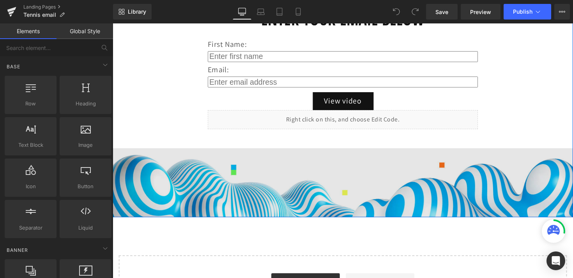
click at [314, 180] on img at bounding box center [349, 186] width 472 height 71
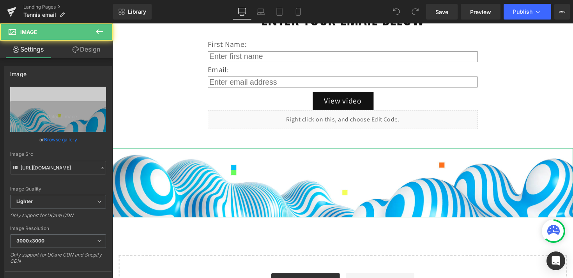
click at [94, 50] on link "Design" at bounding box center [86, 50] width 57 height 18
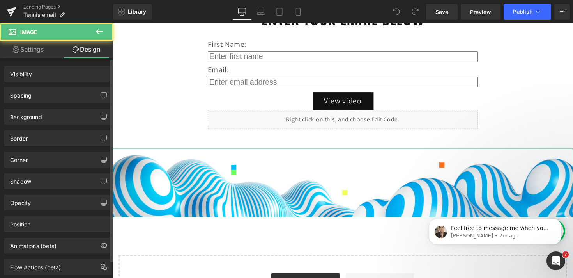
scroll to position [0, 0]
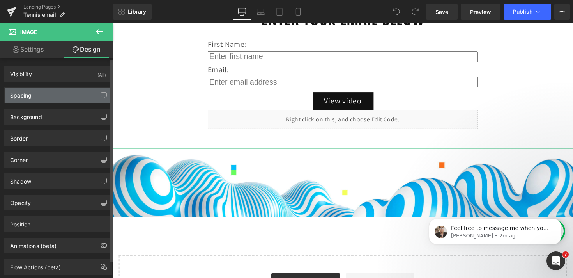
click at [61, 92] on div "Spacing" at bounding box center [58, 95] width 107 height 15
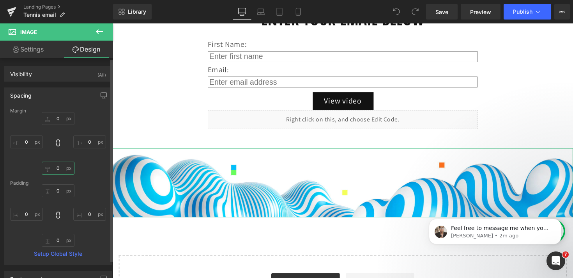
click at [56, 167] on input "0" at bounding box center [58, 167] width 33 height 13
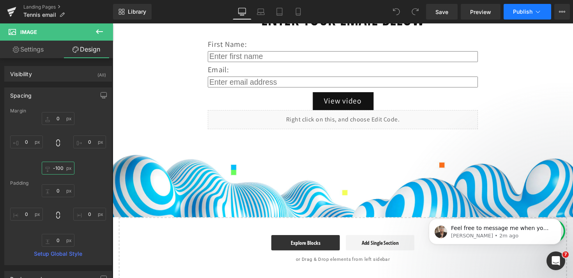
type input "-100"
click at [533, 15] on button "Publish" at bounding box center [528, 12] width 48 height 16
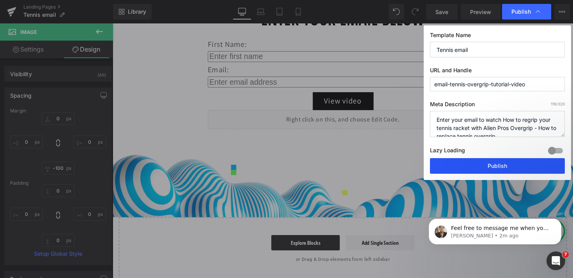
click at [508, 167] on button "Publish" at bounding box center [497, 166] width 135 height 16
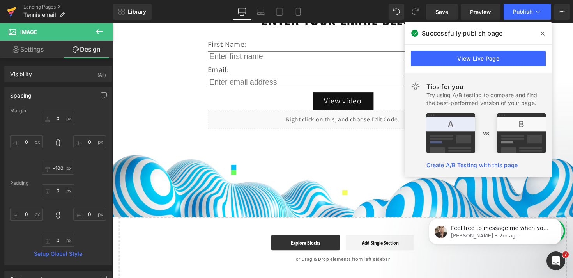
click at [10, 11] on icon at bounding box center [11, 9] width 9 height 5
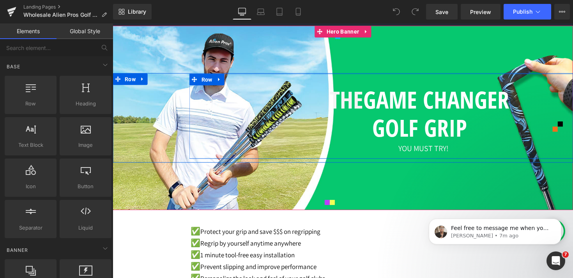
scroll to position [50, 0]
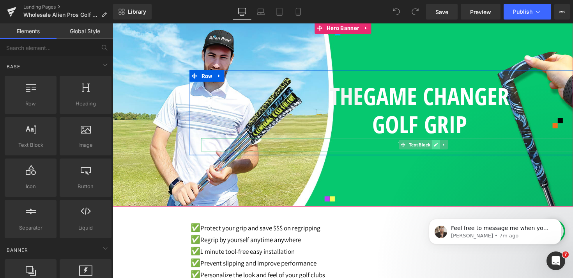
click at [435, 146] on icon at bounding box center [436, 145] width 4 height 4
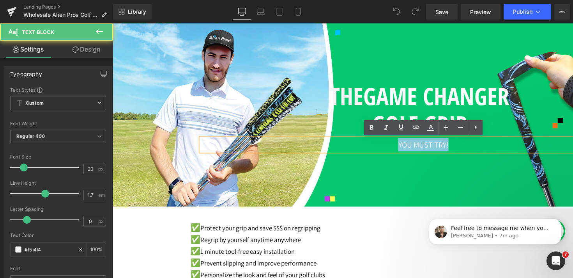
drag, startPoint x: 398, startPoint y: 147, endPoint x: 462, endPoint y: 147, distance: 64.3
click at [462, 147] on p "YOU MUST TRY!" at bounding box center [423, 144] width 445 height 13
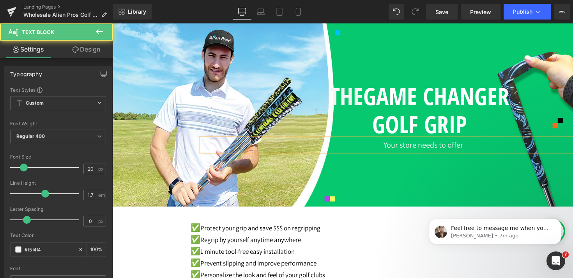
click at [403, 148] on p "Your store needs to offer" at bounding box center [423, 144] width 445 height 13
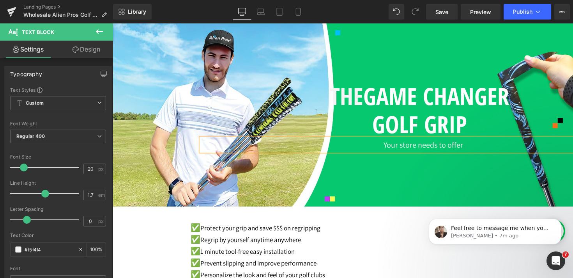
click at [474, 139] on p "Your store needs to offer" at bounding box center [423, 144] width 445 height 13
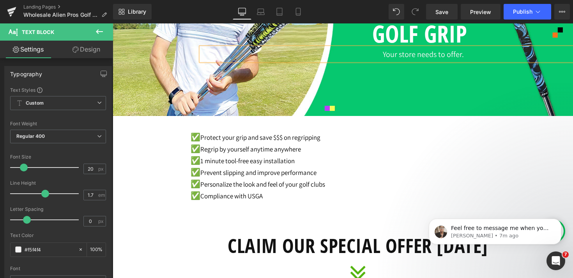
scroll to position [147, 0]
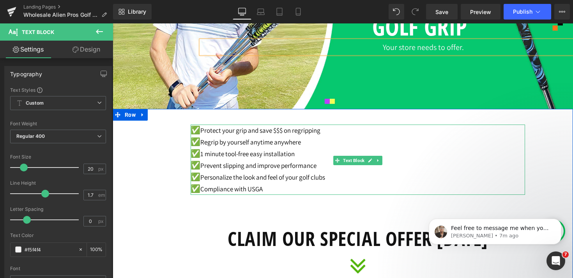
click at [239, 133] on p "✅ Protect your grip and save $$$ on regripping" at bounding box center [358, 130] width 335 height 12
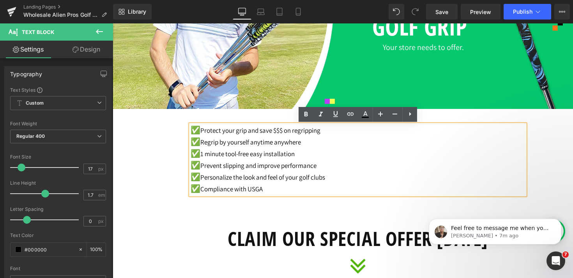
click at [240, 131] on p "✅ Protect your grip and save $$$ on regripping" at bounding box center [358, 130] width 335 height 12
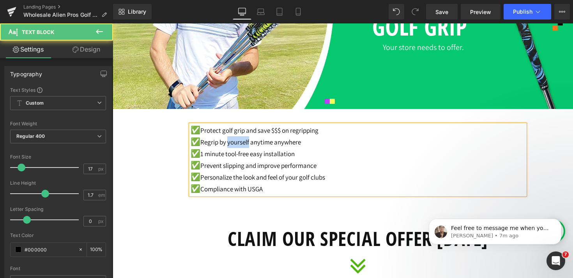
drag, startPoint x: 233, startPoint y: 144, endPoint x: 256, endPoint y: 144, distance: 22.6
click at [256, 144] on p "✅ Regrip by yourself anytime anywhere" at bounding box center [358, 142] width 335 height 12
drag, startPoint x: 293, startPoint y: 181, endPoint x: 307, endPoint y: 182, distance: 14.1
click at [307, 182] on p "✅ Personalize the look and feel of your golf clubs" at bounding box center [358, 177] width 335 height 12
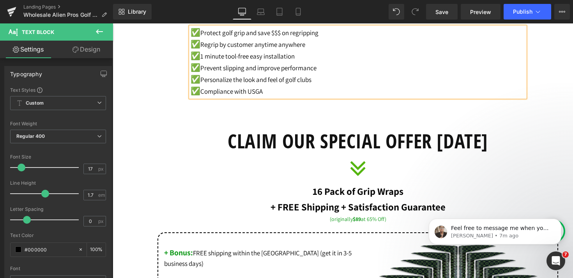
scroll to position [236, 0]
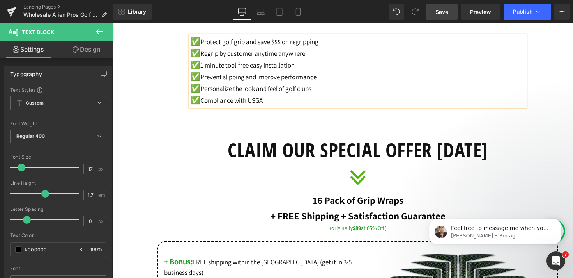
click at [445, 7] on link "Save" at bounding box center [442, 12] width 32 height 16
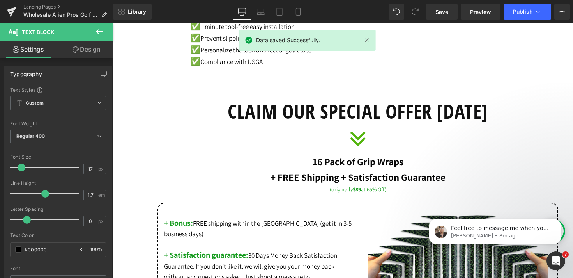
scroll to position [282, 0]
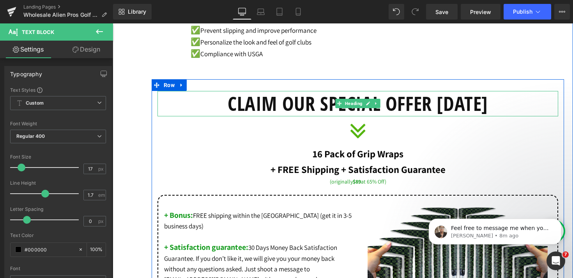
click at [235, 106] on h1 "CLAIM OUR SPECIAL OFFER [DATE]" at bounding box center [358, 103] width 401 height 25
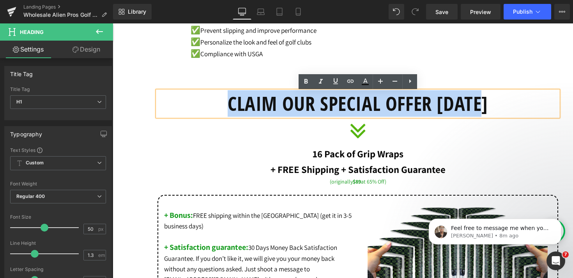
drag, startPoint x: 227, startPoint y: 106, endPoint x: 491, endPoint y: 106, distance: 264.4
click at [491, 106] on h1 "CLAIM OUR SPECIAL OFFER [DATE]" at bounding box center [358, 103] width 401 height 25
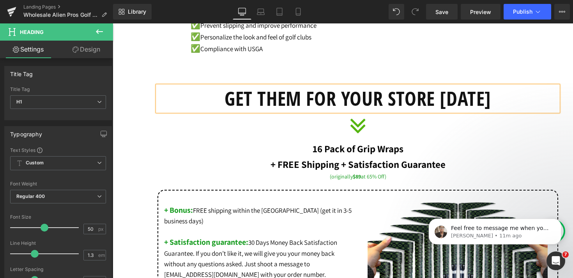
scroll to position [278, 0]
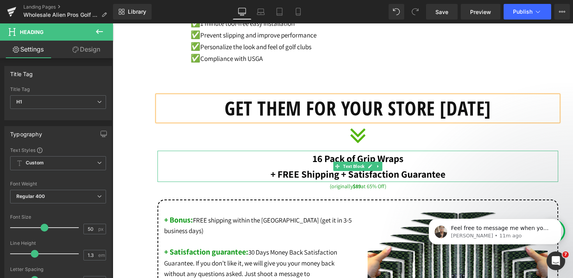
click at [313, 158] on strong "16 Pack of Grip Wraps" at bounding box center [358, 158] width 91 height 13
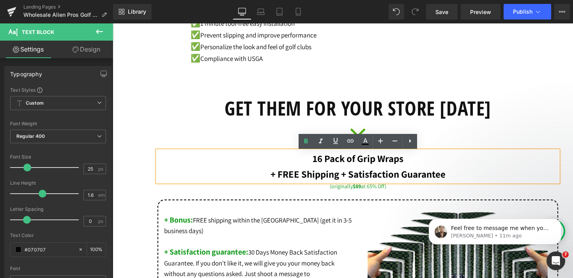
drag, startPoint x: 313, startPoint y: 161, endPoint x: 411, endPoint y: 160, distance: 97.9
click at [411, 160] on p "16 Pack of Grip Wraps" at bounding box center [358, 159] width 401 height 16
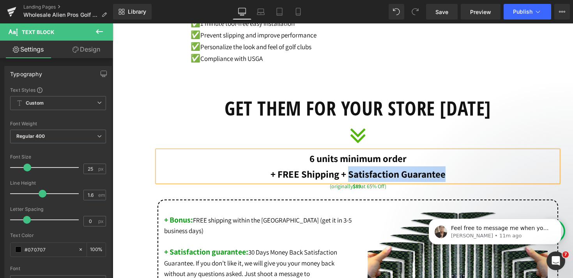
drag, startPoint x: 447, startPoint y: 175, endPoint x: 349, endPoint y: 178, distance: 97.9
click at [349, 178] on p "+ FREE Shipping + Satisfaction Guarantee" at bounding box center [358, 174] width 401 height 16
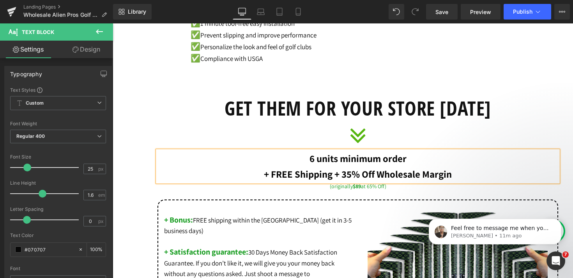
click at [376, 177] on strong "+ FREE Shipping + 35% Off Wholesale Margin" at bounding box center [358, 173] width 188 height 13
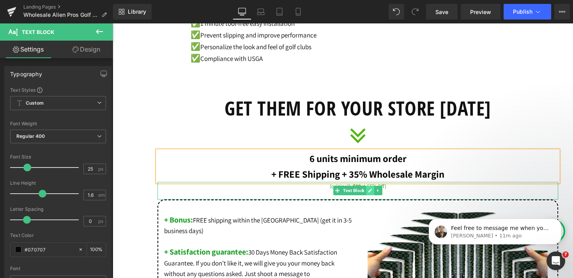
click at [371, 191] on icon at bounding box center [371, 190] width 4 height 4
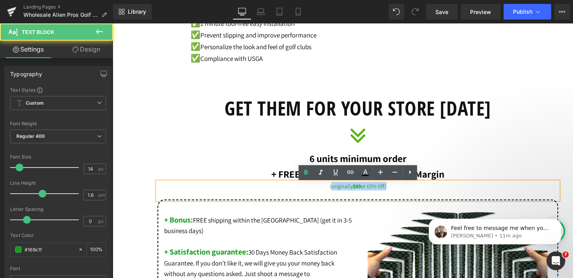
drag, startPoint x: 385, startPoint y: 188, endPoint x: 330, endPoint y: 190, distance: 55.8
click at [330, 190] on span "(originally $89 at 65% Off)" at bounding box center [358, 185] width 57 height 7
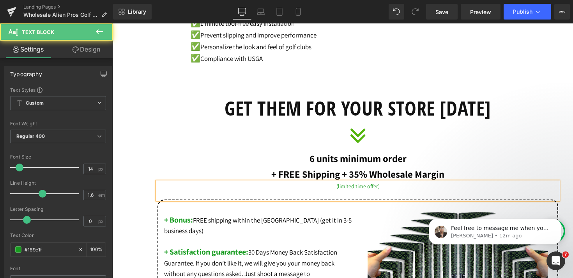
click at [340, 190] on span "(limited time offer )" at bounding box center [358, 185] width 43 height 7
click at [358, 188] on span "(Limited time offer )" at bounding box center [358, 185] width 44 height 7
click at [371, 190] on span "(Limited Time offer )" at bounding box center [357, 185] width 45 height 7
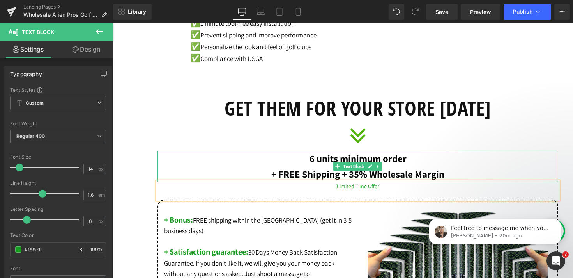
click at [345, 177] on strong "+ FREE Shipping + 35% Wholesale Margin" at bounding box center [357, 173] width 173 height 13
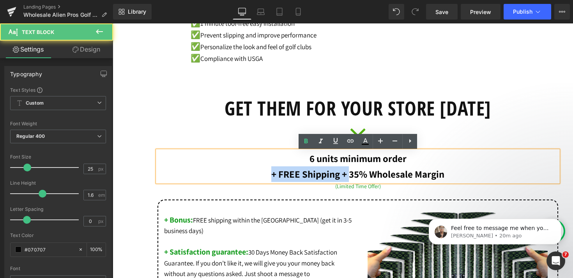
drag, startPoint x: 350, startPoint y: 177, endPoint x: 242, endPoint y: 174, distance: 108.1
click at [242, 174] on p "+ FREE Shipping + 35% Wholesale Margin" at bounding box center [358, 174] width 401 height 16
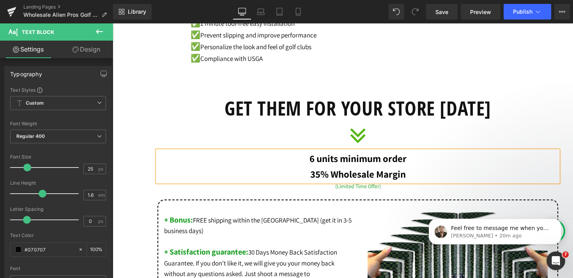
click at [409, 177] on p "35% Wholesale Margin" at bounding box center [358, 174] width 401 height 16
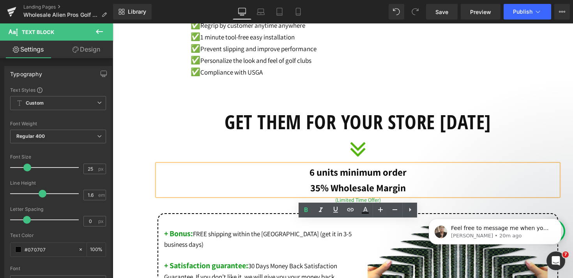
scroll to position [186, 0]
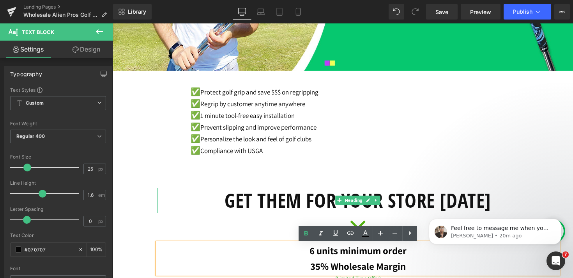
click at [299, 197] on h1 "GET THEM FOR YOUR STORE TODAY" at bounding box center [358, 200] width 401 height 25
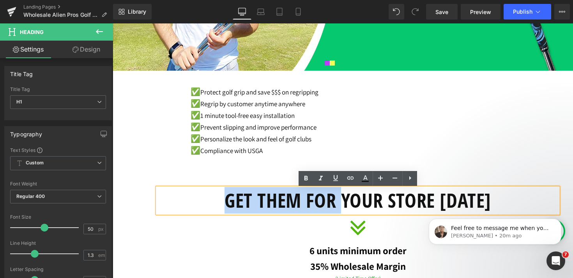
drag, startPoint x: 342, startPoint y: 204, endPoint x: 224, endPoint y: 202, distance: 118.2
click at [224, 202] on h1 "GET THEM FOR YOUR STORE TODAY" at bounding box center [358, 200] width 401 height 25
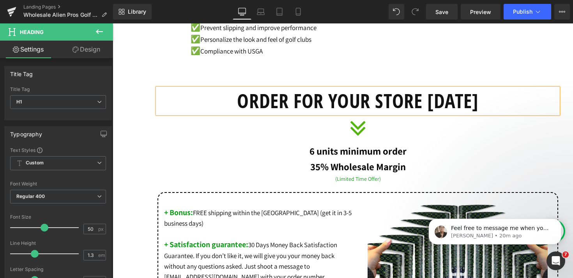
scroll to position [291, 0]
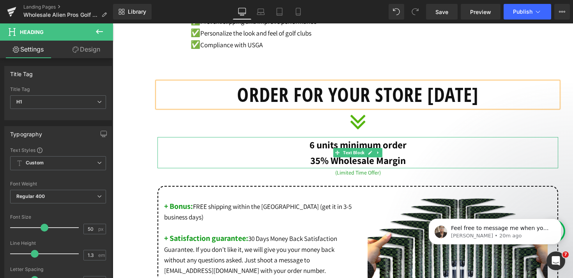
click at [408, 160] on p "35% Wholesale Margin" at bounding box center [358, 160] width 401 height 16
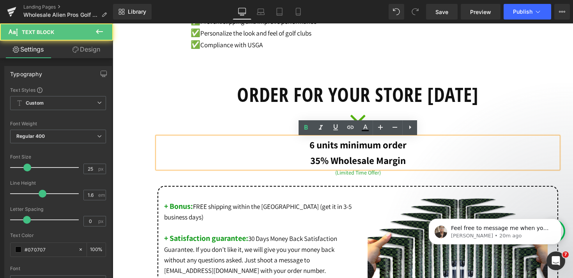
click at [310, 149] on strong "6 units minimum order" at bounding box center [358, 144] width 97 height 13
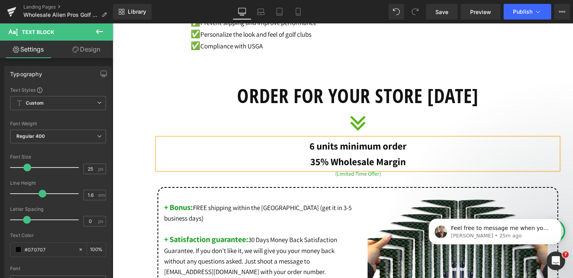
scroll to position [297, 0]
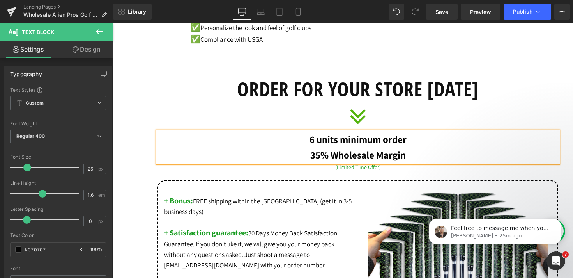
click at [408, 158] on p "35% Wholesale Margin" at bounding box center [358, 155] width 401 height 16
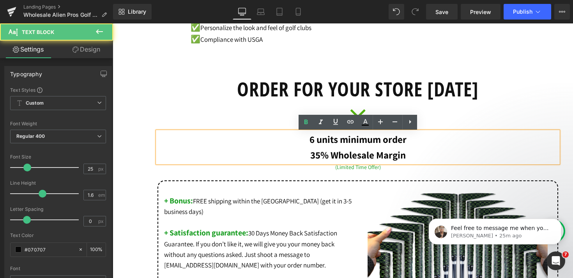
click at [310, 142] on strong "6 units minimum order" at bounding box center [358, 139] width 97 height 13
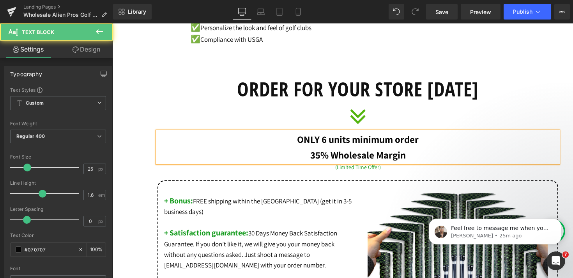
click at [309, 157] on p "35% Wholesale Margin" at bounding box center [358, 155] width 401 height 16
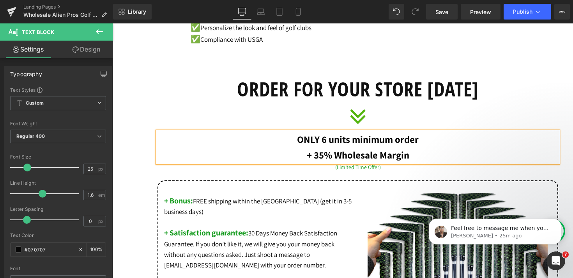
click at [443, 157] on p "+ 35% Wholesale Margin" at bounding box center [358, 155] width 401 height 16
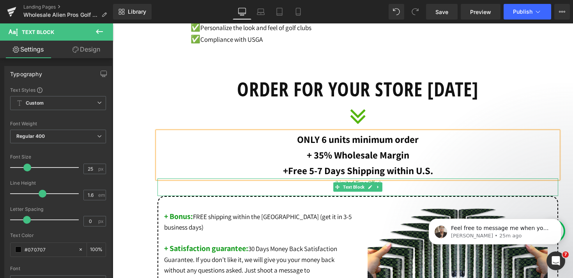
click at [395, 187] on p "(Limited Time Offer )" at bounding box center [358, 182] width 401 height 9
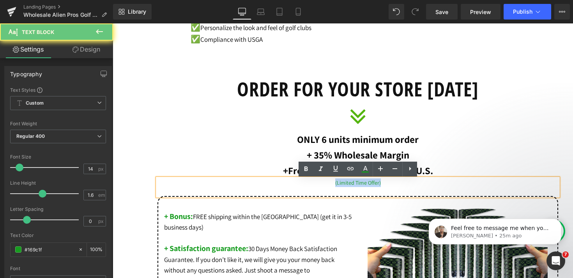
drag, startPoint x: 390, startPoint y: 186, endPoint x: 322, endPoint y: 186, distance: 68.2
click at [322, 186] on p "(Limited Time Offer )" at bounding box center [358, 182] width 401 height 9
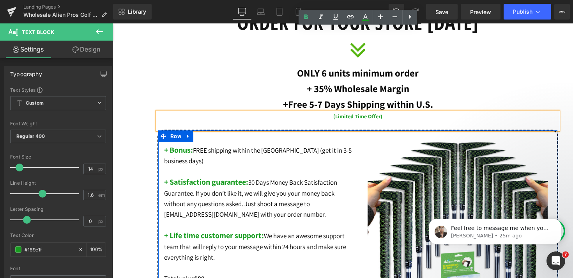
scroll to position [315, 0]
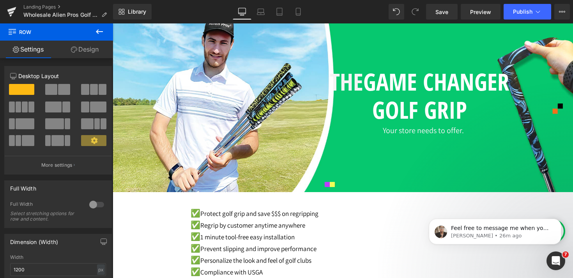
scroll to position [36, 0]
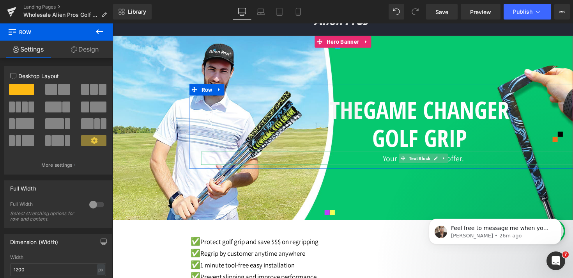
click at [460, 160] on p "Your store needs to offer." at bounding box center [423, 158] width 445 height 13
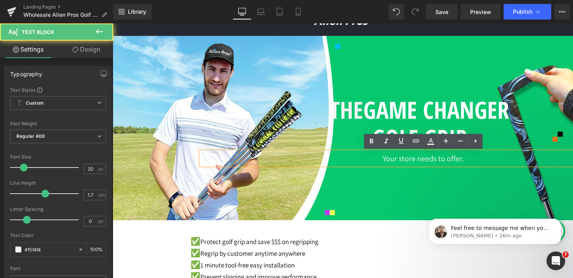
click at [462, 160] on p "Your store needs to offer." at bounding box center [423, 158] width 445 height 13
click at [468, 160] on p "Your store needs to offer." at bounding box center [423, 158] width 445 height 13
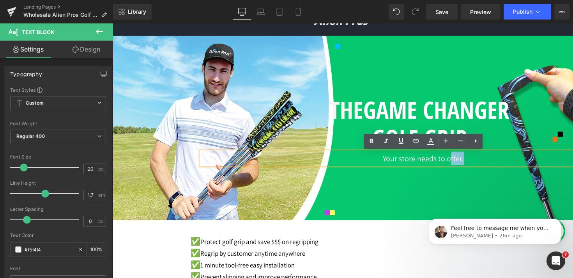
drag, startPoint x: 468, startPoint y: 160, endPoint x: 450, endPoint y: 160, distance: 17.2
click at [450, 160] on p "Your store needs to offer." at bounding box center [423, 158] width 445 height 13
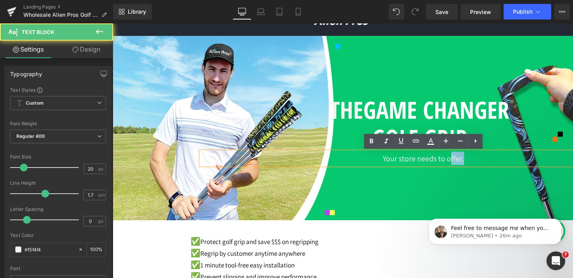
click at [450, 160] on p "Your store needs to offer." at bounding box center [423, 158] width 445 height 13
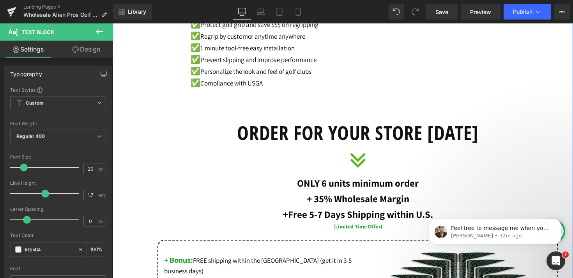
scroll to position [254, 0]
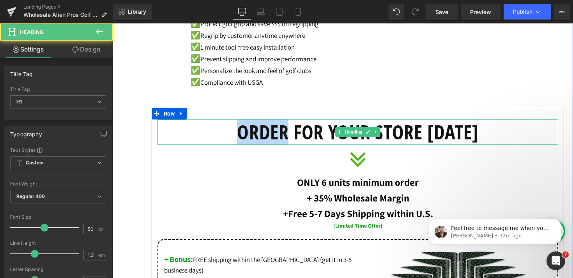
drag, startPoint x: 286, startPoint y: 137, endPoint x: 229, endPoint y: 135, distance: 57.0
click at [229, 135] on h1 "ORDER FOR YOUR STORE TODAY" at bounding box center [358, 131] width 401 height 25
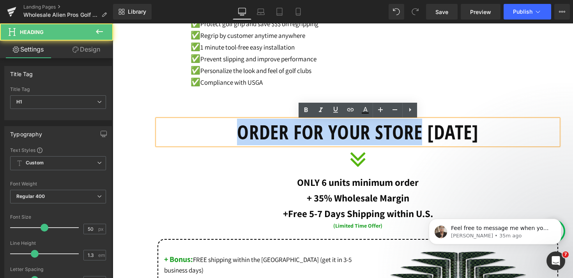
drag, startPoint x: 420, startPoint y: 133, endPoint x: 224, endPoint y: 132, distance: 195.8
click at [224, 132] on h1 "ORDER FOR YOUR STORE TODAY" at bounding box center [358, 131] width 401 height 25
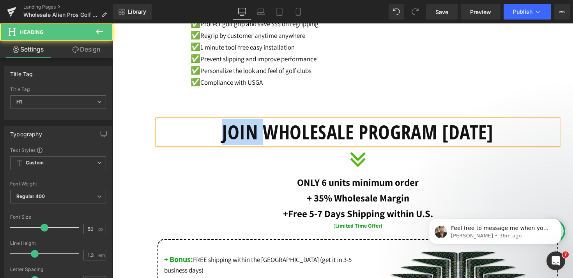
drag, startPoint x: 264, startPoint y: 137, endPoint x: 219, endPoint y: 135, distance: 44.9
click at [219, 135] on h1 "JOIN WHOLESALE PROGRAM TODAY" at bounding box center [358, 131] width 401 height 25
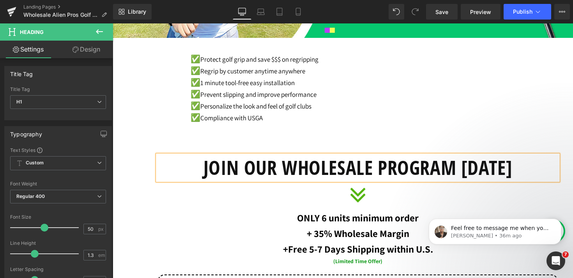
scroll to position [225, 0]
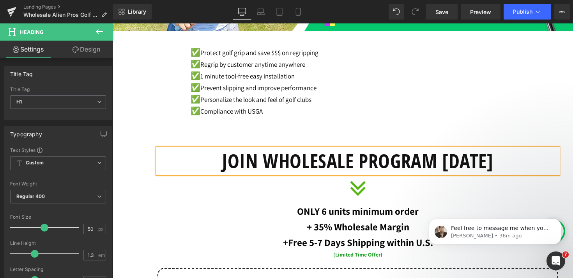
click at [439, 162] on h1 "JOIN WHOLESALE PROGRAM TODAY" at bounding box center [358, 160] width 401 height 25
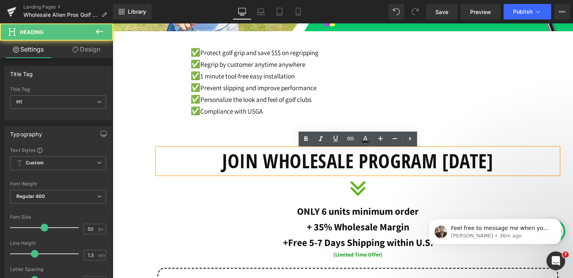
click at [443, 162] on h1 "JOIN WHOLESALE PROGRAM TODAY" at bounding box center [358, 160] width 401 height 25
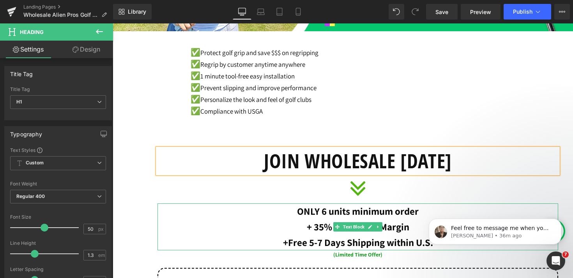
click at [297, 214] on strong "ONLY 6 units minimum order" at bounding box center [358, 210] width 122 height 13
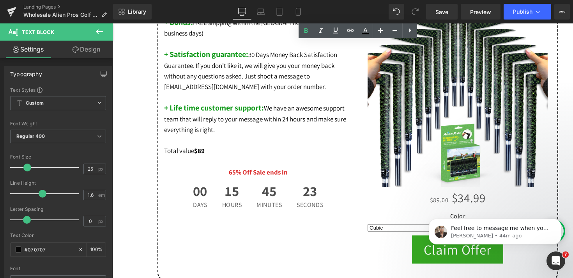
scroll to position [459, 0]
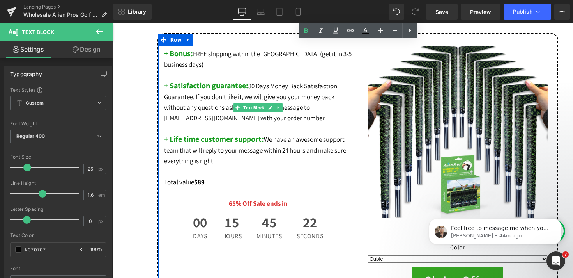
click at [191, 55] on span "+ Bonus:" at bounding box center [178, 53] width 29 height 10
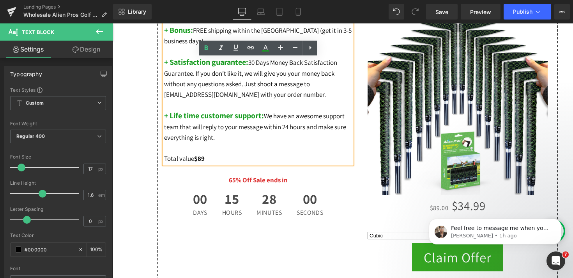
scroll to position [551, 0]
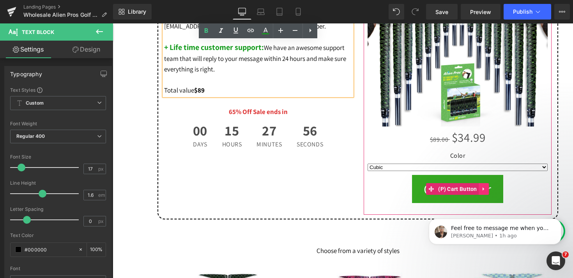
click at [486, 191] on icon at bounding box center [484, 189] width 5 height 6
click at [486, 191] on link at bounding box center [489, 189] width 10 height 12
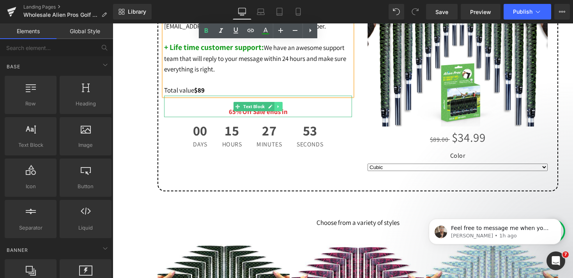
click at [280, 104] on icon at bounding box center [278, 106] width 4 height 5
drag, startPoint x: 285, startPoint y: 98, endPoint x: 276, endPoint y: 117, distance: 21.1
click at [276, 113] on div "+ Bonus: FREE shipping within the US (get it in 3-5 business days) + Satisfacti…" at bounding box center [258, 50] width 200 height 208
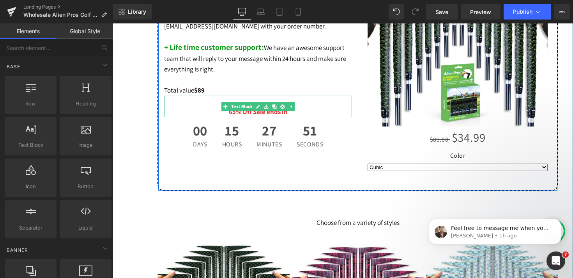
click at [278, 107] on strong "65% Off Sale ends in" at bounding box center [258, 111] width 59 height 9
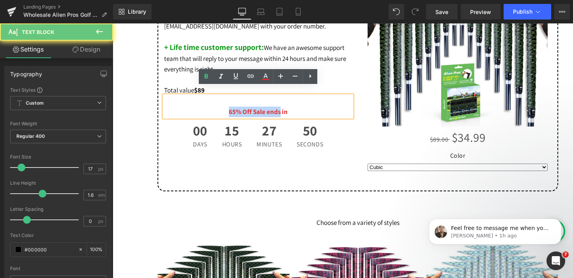
drag, startPoint x: 281, startPoint y: 104, endPoint x: 219, endPoint y: 104, distance: 62.0
click at [219, 104] on div "65% Off Sale ends in" at bounding box center [258, 106] width 188 height 21
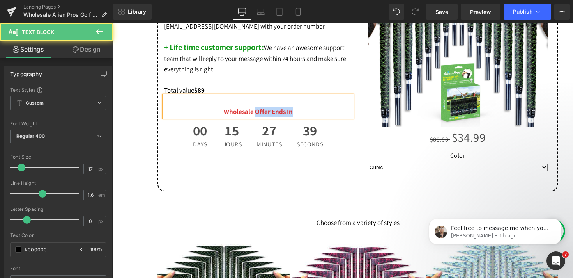
drag, startPoint x: 295, startPoint y: 102, endPoint x: 255, endPoint y: 103, distance: 39.8
click at [255, 103] on div "Wholesale Offer Ends In" at bounding box center [258, 106] width 188 height 21
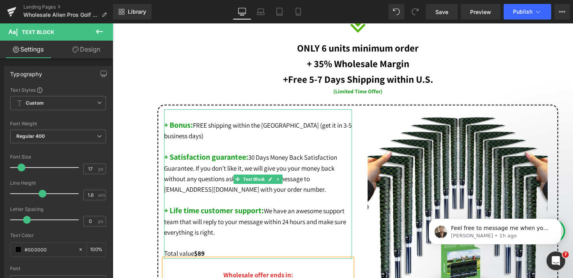
scroll to position [324, 0]
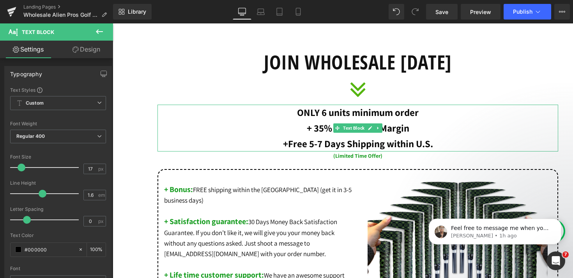
click at [318, 131] on strong "+ 35% Wholesale Margin" at bounding box center [358, 127] width 103 height 13
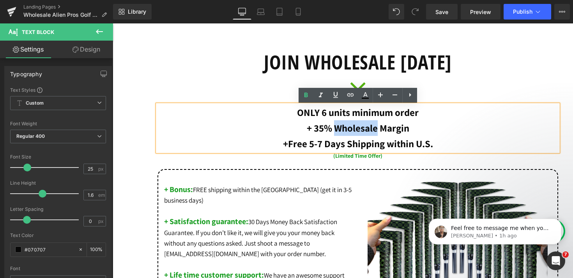
drag, startPoint x: 337, startPoint y: 129, endPoint x: 377, endPoint y: 130, distance: 40.2
click at [377, 130] on strong "+ 35% Wholesale Margin" at bounding box center [358, 127] width 103 height 13
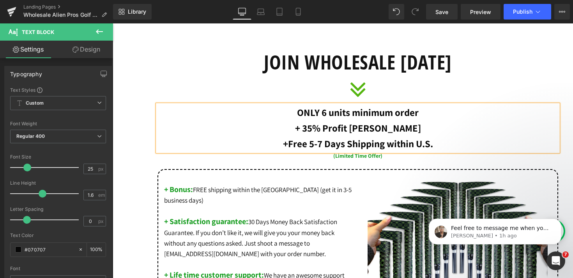
click at [324, 130] on strong "+ 35% Profit Margin" at bounding box center [358, 127] width 126 height 13
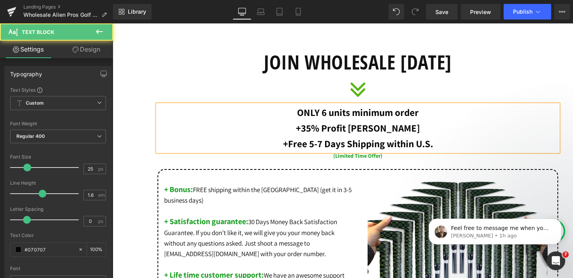
click at [299, 115] on strong "ONLY 6 units minimum order" at bounding box center [358, 112] width 122 height 13
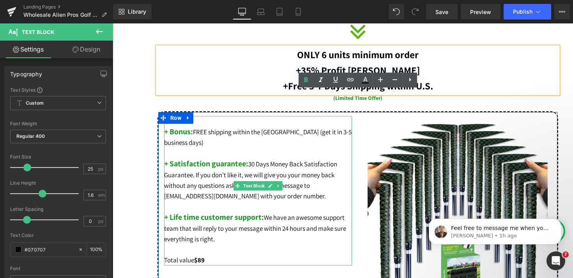
scroll to position [428, 0]
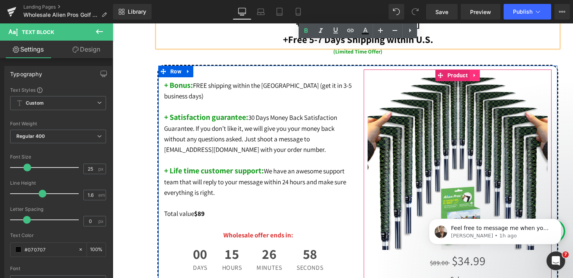
click at [478, 74] on icon at bounding box center [474, 75] width 5 height 6
click at [484, 75] on link at bounding box center [480, 75] width 10 height 12
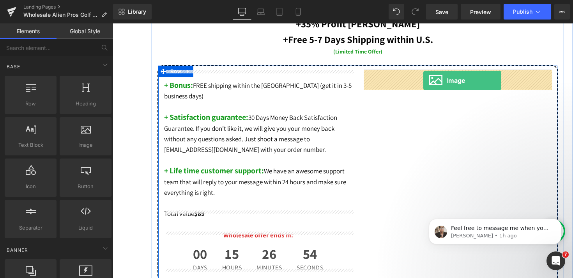
drag, startPoint x: 197, startPoint y: 151, endPoint x: 423, endPoint y: 80, distance: 237.4
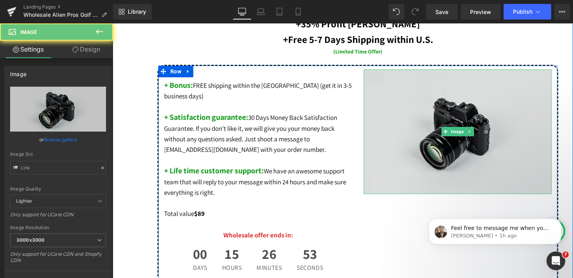
click at [422, 104] on img at bounding box center [458, 131] width 188 height 124
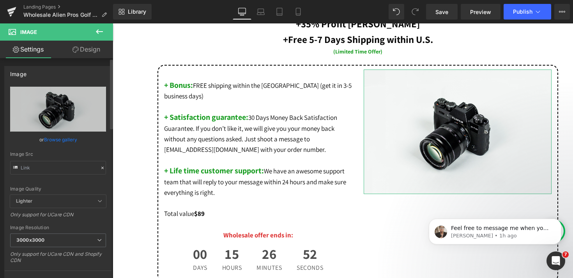
click at [64, 138] on link "Browse gallery" at bounding box center [60, 140] width 33 height 14
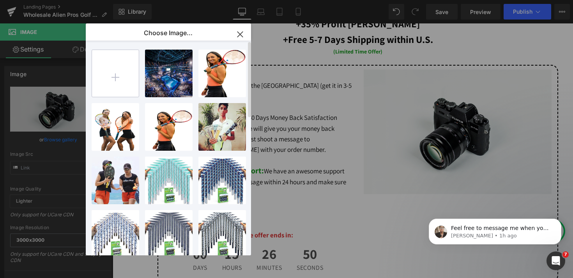
click at [115, 77] on input "file" at bounding box center [115, 73] width 47 height 47
type input "C:\fakepath\ChatGPT Image Sep 22, 2025, 07_48_17 PM.png"
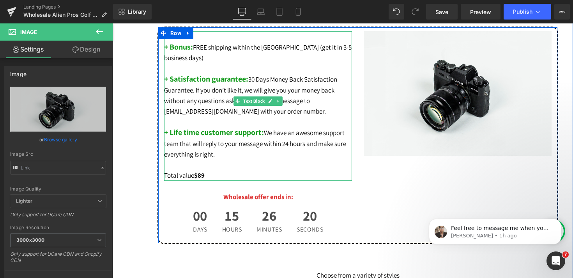
scroll to position [496, 0]
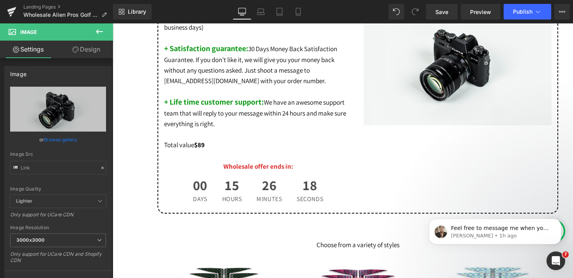
click at [101, 30] on icon at bounding box center [99, 31] width 9 height 9
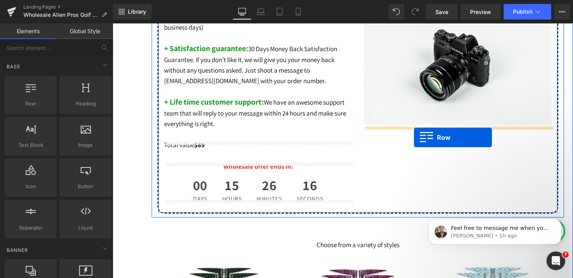
drag, startPoint x: 136, startPoint y: 117, endPoint x: 414, endPoint y: 137, distance: 278.8
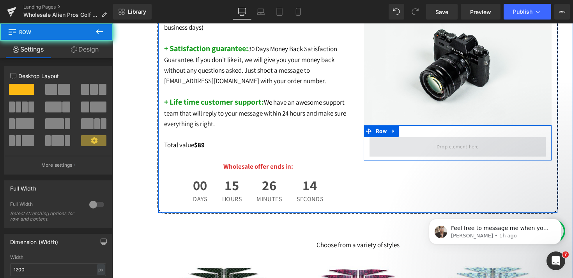
click at [418, 144] on span at bounding box center [458, 146] width 176 height 19
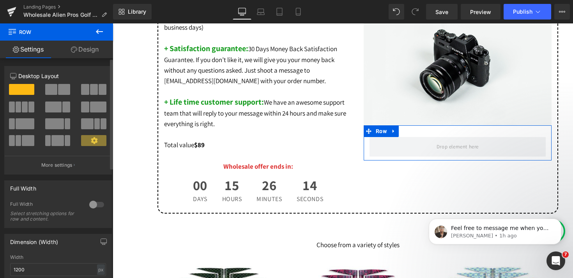
click at [55, 92] on span at bounding box center [51, 89] width 12 height 11
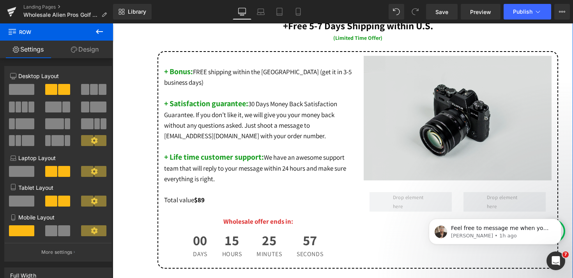
scroll to position [445, 0]
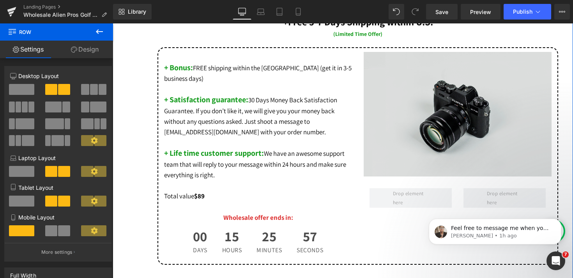
click at [422, 139] on img at bounding box center [458, 114] width 188 height 124
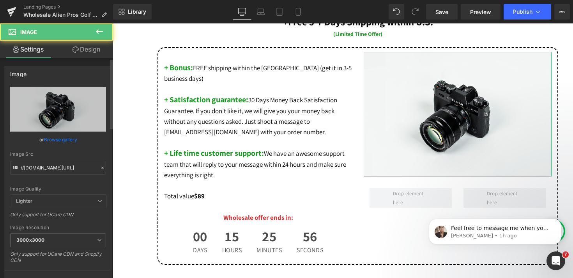
click at [62, 140] on link "Browse gallery" at bounding box center [60, 140] width 33 height 14
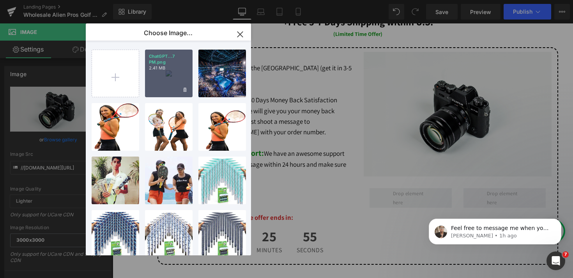
click at [171, 71] on div "ChatGPT...7 PM.png 2.41 MB" at bounding box center [169, 74] width 48 height 48
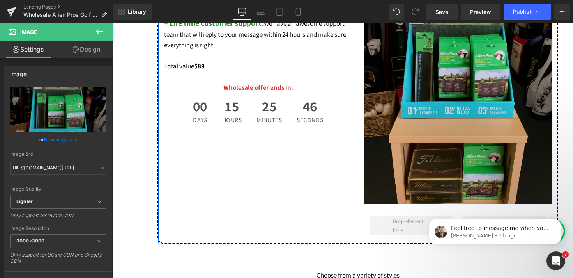
scroll to position [611, 0]
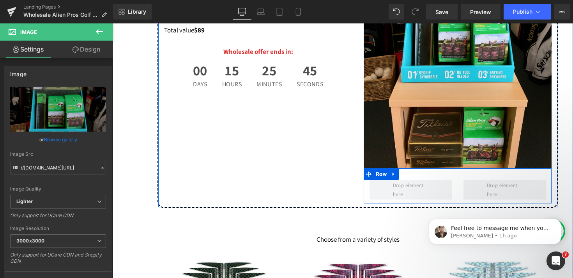
click at [420, 175] on div "Row" at bounding box center [458, 185] width 188 height 35
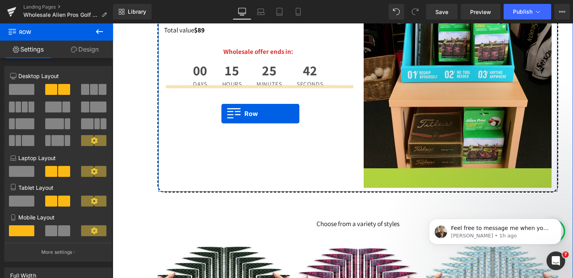
drag, startPoint x: 372, startPoint y: 176, endPoint x: 221, endPoint y: 113, distance: 162.7
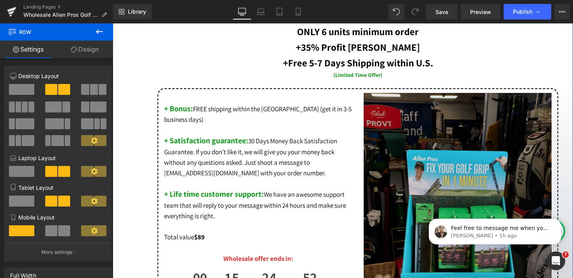
scroll to position [363, 0]
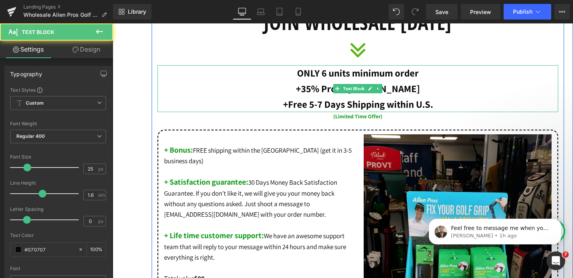
click at [419, 76] on p "ONLY 6 units minimum order" at bounding box center [358, 73] width 401 height 16
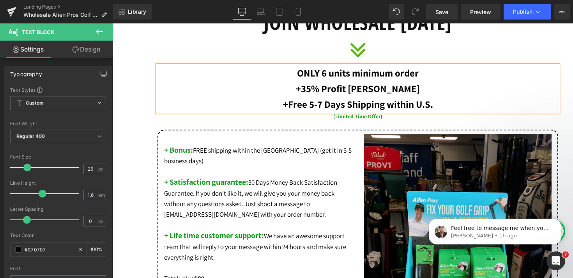
click at [431, 90] on p "+35% Profit Margin" at bounding box center [358, 89] width 401 height 16
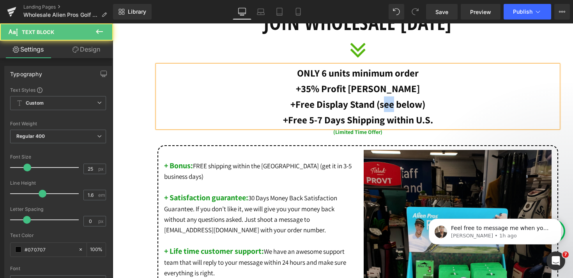
drag, startPoint x: 393, startPoint y: 107, endPoint x: 382, endPoint y: 107, distance: 11.3
click at [382, 107] on strong "+Free Display Stand (see below)" at bounding box center [358, 103] width 135 height 13
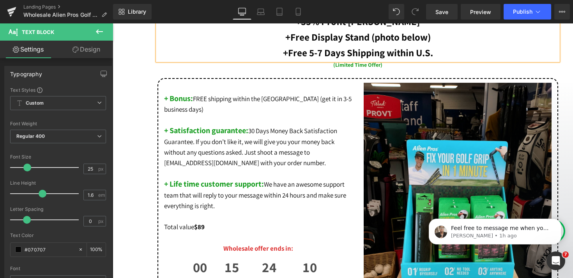
scroll to position [404, 0]
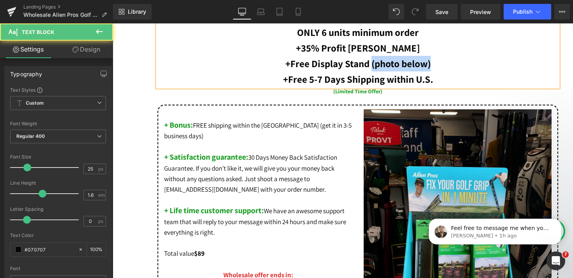
drag, startPoint x: 371, startPoint y: 67, endPoint x: 434, endPoint y: 66, distance: 62.4
click at [434, 66] on p "+Free Display Stand (photo below)" at bounding box center [358, 64] width 401 height 16
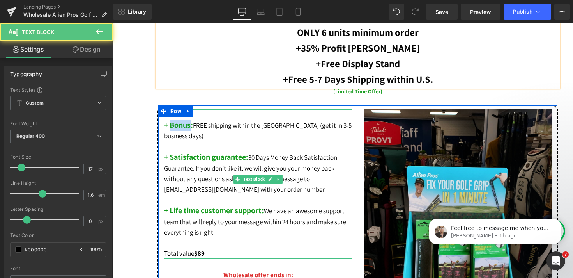
drag, startPoint x: 191, startPoint y: 128, endPoint x: 171, endPoint y: 128, distance: 19.5
click at [171, 128] on span "+ Bonus:" at bounding box center [178, 125] width 29 height 10
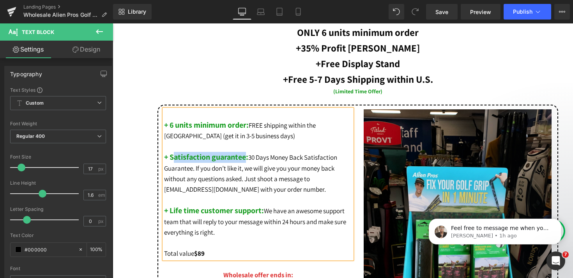
drag, startPoint x: 245, startPoint y: 159, endPoint x: 172, endPoint y: 159, distance: 72.5
click at [172, 159] on span "+ Satisfaction guarantee:" at bounding box center [206, 157] width 84 height 10
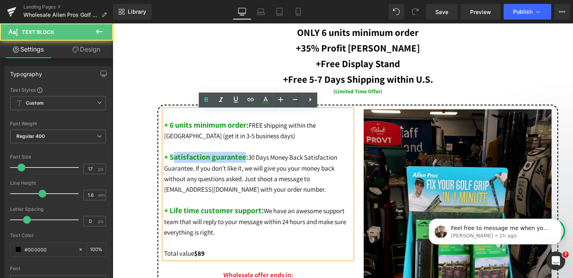
click at [172, 159] on span "+ Satisfaction guarantee:" at bounding box center [206, 157] width 84 height 10
drag, startPoint x: 170, startPoint y: 161, endPoint x: 246, endPoint y: 158, distance: 76.1
click at [246, 158] on span "+ Satisfaction guarantee:" at bounding box center [206, 157] width 84 height 10
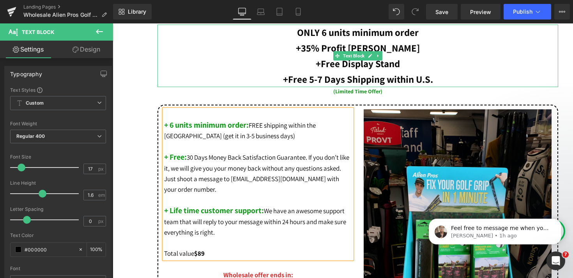
click at [440, 81] on p "+Free 5-7 Days Shipping within U.S." at bounding box center [358, 79] width 401 height 16
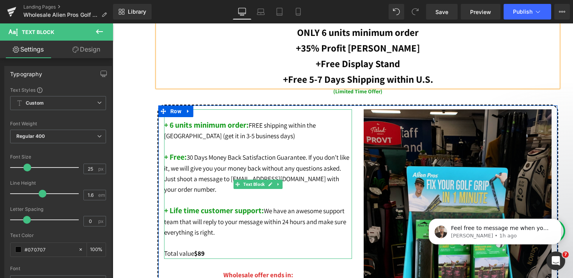
scroll to position [408, 0]
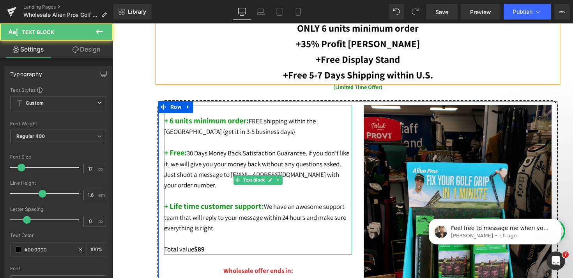
click at [184, 155] on span "+ Free:" at bounding box center [175, 152] width 23 height 10
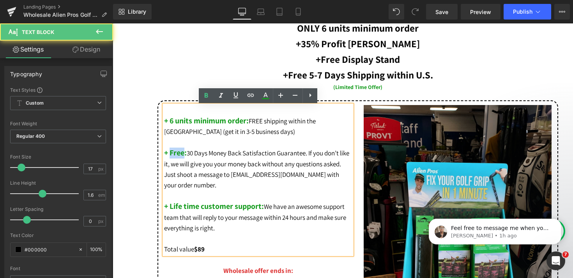
drag, startPoint x: 184, startPoint y: 155, endPoint x: 171, endPoint y: 155, distance: 12.9
click at [171, 155] on span "+ Free:" at bounding box center [175, 152] width 23 height 10
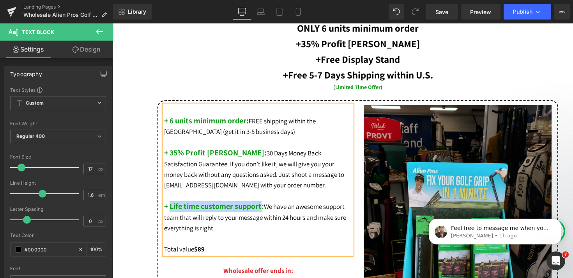
drag, startPoint x: 262, startPoint y: 208, endPoint x: 171, endPoint y: 210, distance: 90.9
click at [171, 210] on span "+ Life time customer support:" at bounding box center [214, 206] width 100 height 10
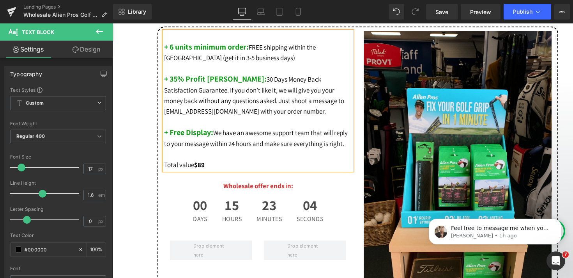
scroll to position [482, 0]
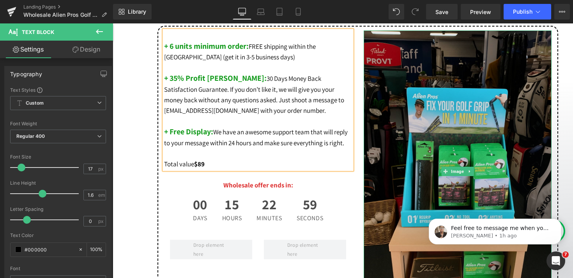
click at [449, 43] on img at bounding box center [458, 171] width 188 height 282
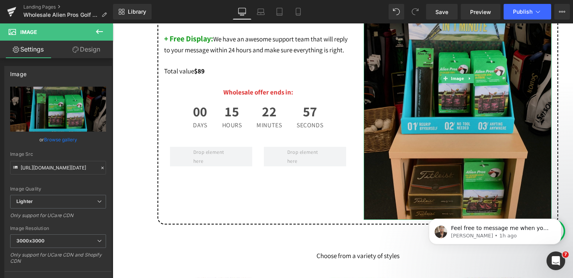
click at [415, 139] on img at bounding box center [458, 79] width 188 height 282
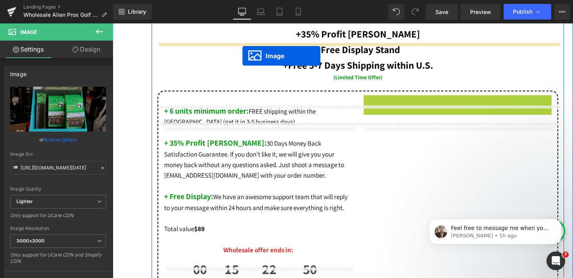
scroll to position [386, 0]
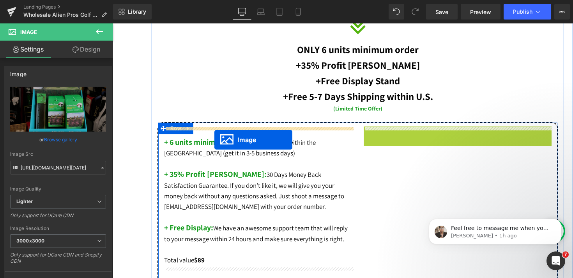
drag, startPoint x: 445, startPoint y: 105, endPoint x: 214, endPoint y: 140, distance: 232.7
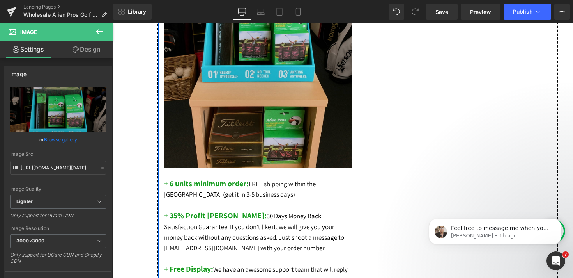
scroll to position [637, 0]
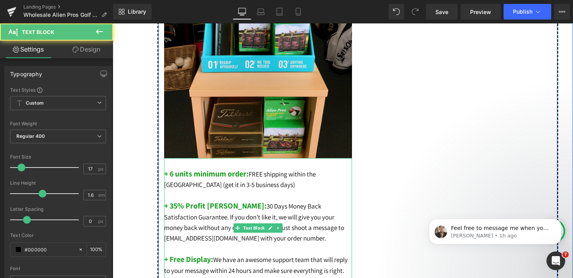
click at [180, 164] on p at bounding box center [258, 163] width 188 height 11
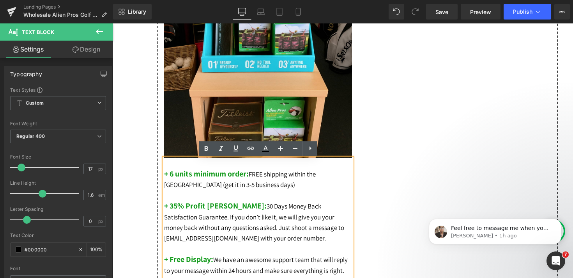
click at [382, 163] on div "Image + 6 units minimum order: FREE shipping within the US (get it in 3-5 busin…" at bounding box center [358, 133] width 401 height 524
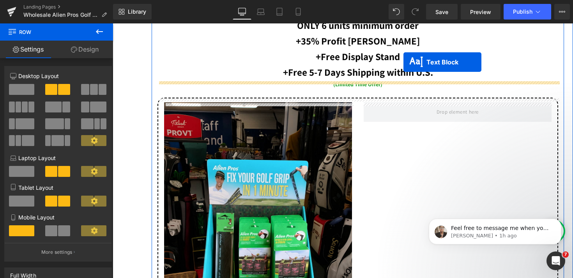
scroll to position [403, 0]
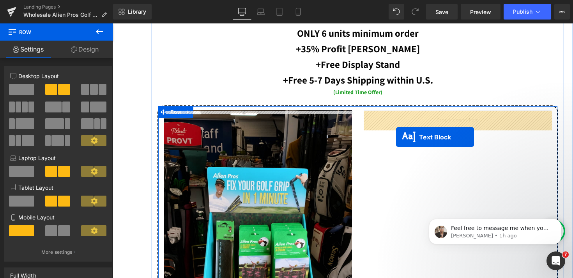
drag, startPoint x: 236, startPoint y: 230, endPoint x: 396, endPoint y: 137, distance: 184.9
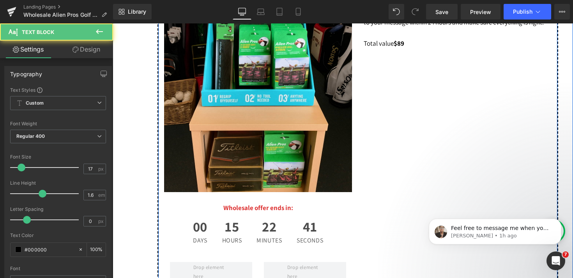
scroll to position [606, 0]
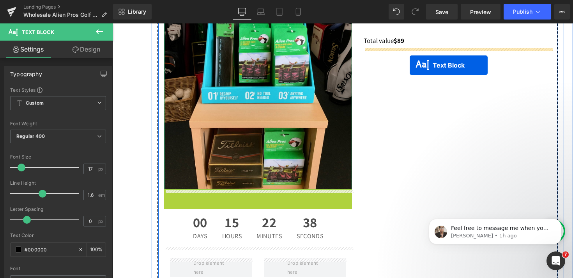
drag, startPoint x: 224, startPoint y: 201, endPoint x: 410, endPoint y: 65, distance: 229.9
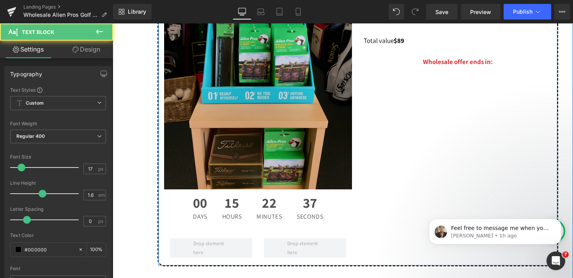
scroll to position [641, 0]
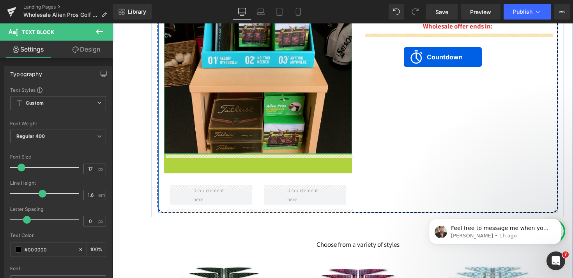
drag, startPoint x: 227, startPoint y: 160, endPoint x: 404, endPoint y: 57, distance: 205.3
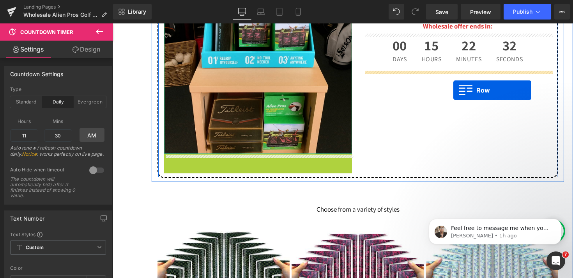
drag, startPoint x: 167, startPoint y: 161, endPoint x: 453, endPoint y: 89, distance: 295.1
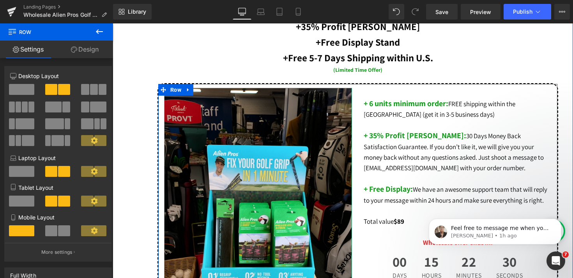
scroll to position [411, 0]
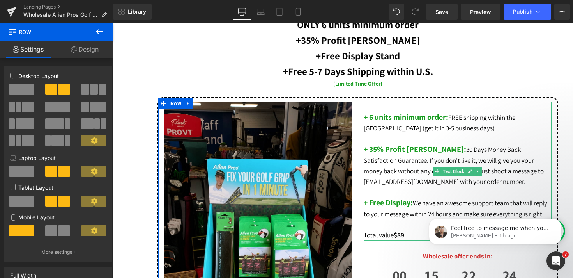
click at [368, 121] on span "+ 6 units minimum order:" at bounding box center [406, 117] width 85 height 10
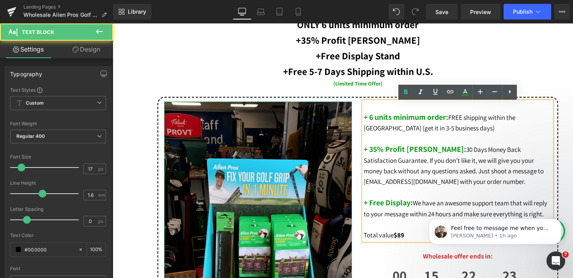
click at [369, 121] on span "+ 6 units minimum order:" at bounding box center [406, 117] width 85 height 10
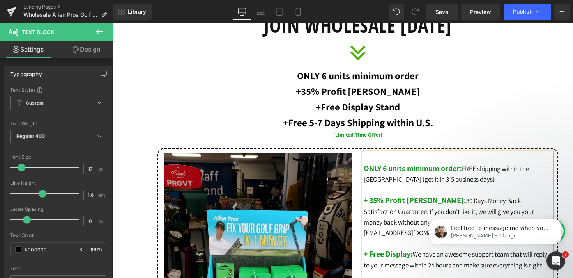
scroll to position [328, 0]
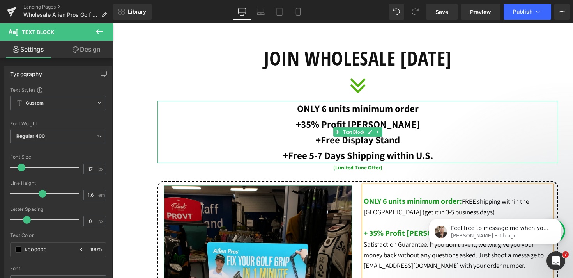
click at [296, 109] on p "ONLY 6 units minimum order" at bounding box center [358, 109] width 401 height 16
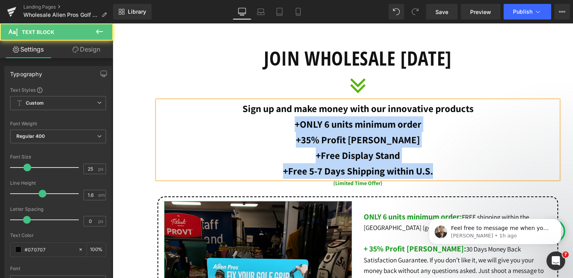
drag, startPoint x: 438, startPoint y: 172, endPoint x: 284, endPoint y: 121, distance: 162.0
click at [284, 121] on div "Sign up and make money with our innovative products +ONLY 6 units minimum order…" at bounding box center [358, 140] width 401 height 78
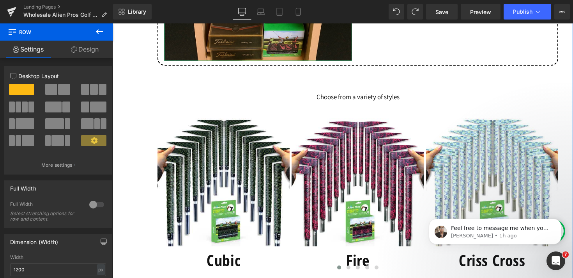
scroll to position [756, 0]
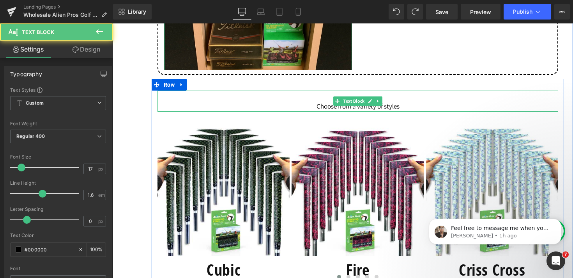
click at [351, 108] on p "Choose from a variety of styles" at bounding box center [358, 106] width 401 height 11
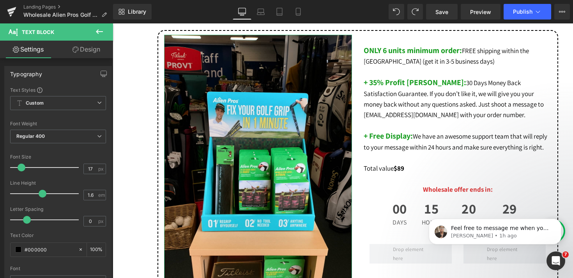
scroll to position [503, 0]
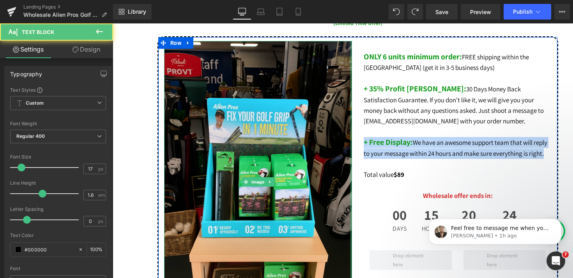
drag, startPoint x: 547, startPoint y: 157, endPoint x: 351, endPoint y: 146, distance: 196.8
click at [351, 146] on div "Image ONLY 6 units minimum order: FREE shipping within the US (get it in 3-5 bu…" at bounding box center [358, 181] width 401 height 291
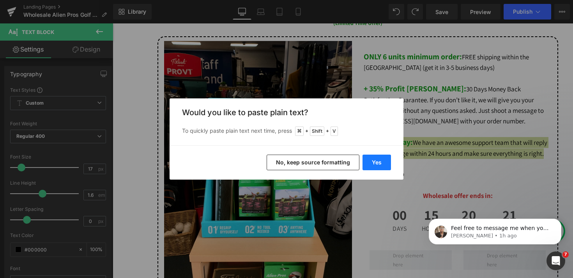
click at [379, 163] on button "Yes" at bounding box center [377, 162] width 28 height 16
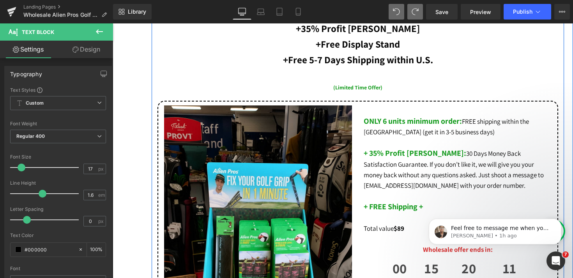
scroll to position [531, 0]
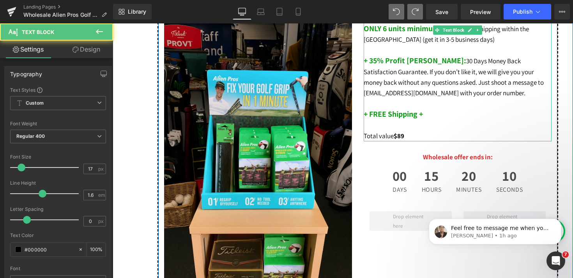
click at [422, 110] on b "+ FREE Shipping +" at bounding box center [393, 114] width 59 height 10
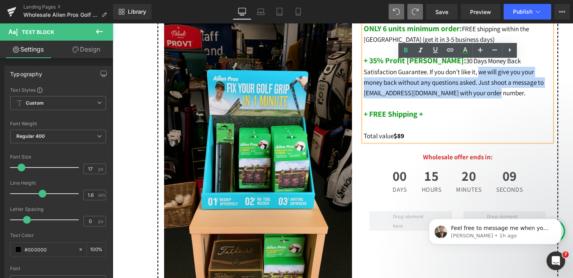
drag, startPoint x: 462, startPoint y: 93, endPoint x: 446, endPoint y: 68, distance: 29.6
click at [446, 68] on p "+ 35% Profit [PERSON_NAME]: 30 Days Money Back Satisfaction Guarantee. If you d…" at bounding box center [458, 76] width 188 height 43
copy span "we will give you your money back without any questions asked. Just shoot a mess…"
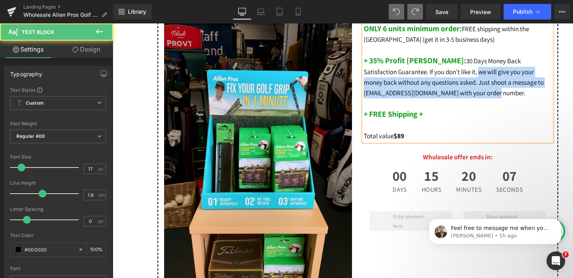
drag, startPoint x: 431, startPoint y: 113, endPoint x: 422, endPoint y: 113, distance: 9.0
click at [422, 113] on p "+ FREE Shipping +" at bounding box center [458, 114] width 188 height 11
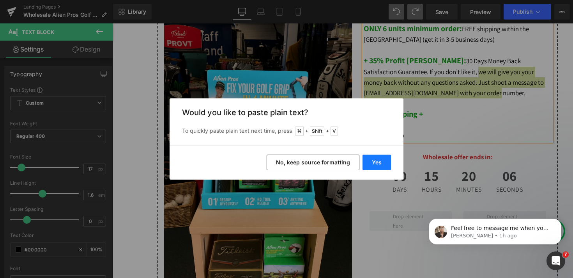
click at [376, 161] on button "Yes" at bounding box center [377, 162] width 28 height 16
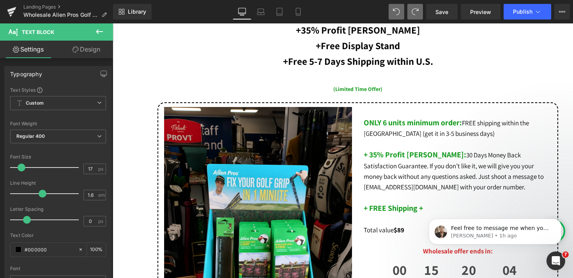
scroll to position [436, 0]
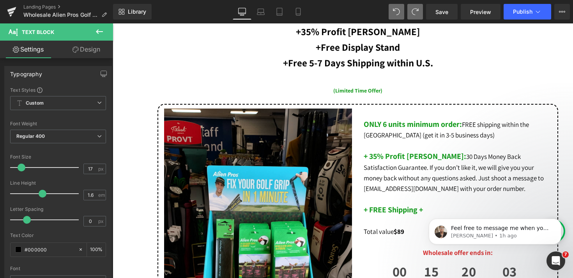
drag, startPoint x: 421, startPoint y: 210, endPoint x: 415, endPoint y: 210, distance: 5.5
click at [417, 210] on html "Feel free to message me when you share your comment 🙌 [PERSON_NAME] • 1h ago" at bounding box center [495, 229] width 156 height 55
click at [421, 213] on b "+ FREE Shipping +" at bounding box center [393, 209] width 59 height 10
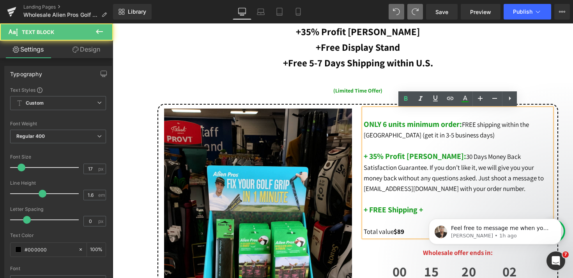
drag, startPoint x: 422, startPoint y: 213, endPoint x: 416, endPoint y: 213, distance: 5.5
click at [417, 213] on html "Feel free to message me when you share your comment 🙌 [PERSON_NAME] • 1h ago" at bounding box center [495, 229] width 156 height 55
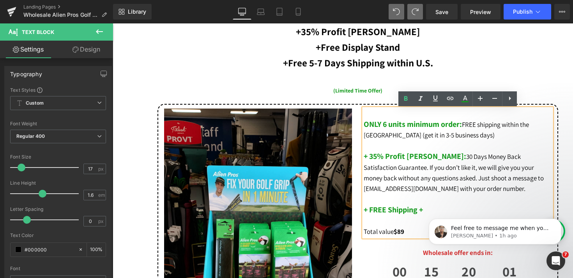
drag, startPoint x: 417, startPoint y: 213, endPoint x: 422, endPoint y: 213, distance: 5.1
click at [422, 213] on html "Feel free to message me when you share your comment 🙌 [PERSON_NAME] • 1h ago" at bounding box center [495, 229] width 156 height 55
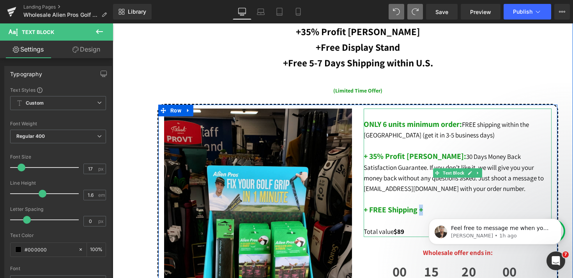
click at [421, 212] on b "+ FREE Shipping +" at bounding box center [393, 209] width 59 height 10
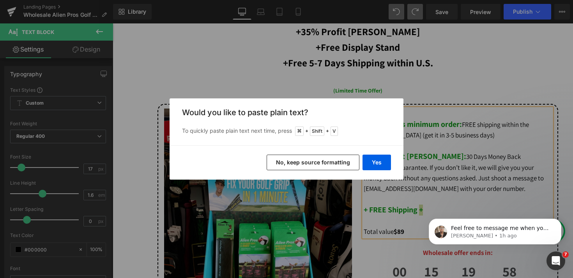
click at [338, 162] on button "No, keep source formatting" at bounding box center [313, 162] width 93 height 16
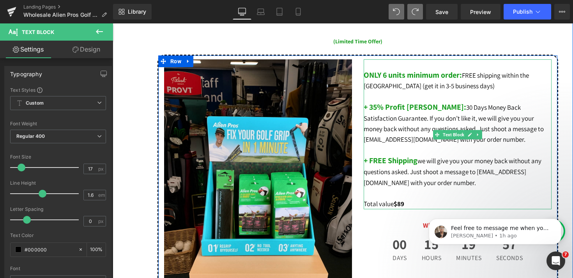
scroll to position [510, 0]
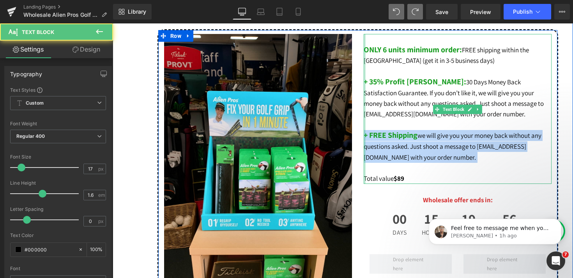
drag, startPoint x: 436, startPoint y: 159, endPoint x: 365, endPoint y: 142, distance: 72.5
click at [365, 142] on div "ONLY 6 units minimum order: FREE shipping within the US (get it in 3-5 business…" at bounding box center [458, 109] width 188 height 150
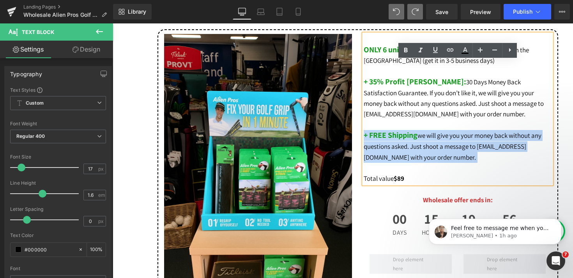
copy p "+ FREE Shipping we will give you your money back without any questions asked. J…"
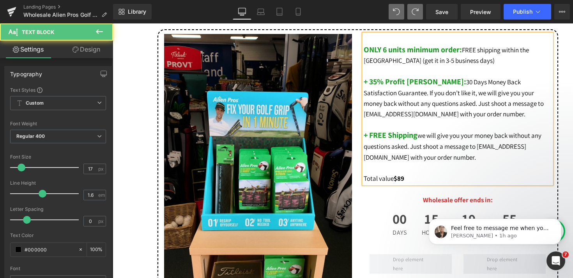
click at [446, 159] on p "+ FREE Shipping we will give you your money back without any questions asked. J…" at bounding box center [458, 146] width 188 height 33
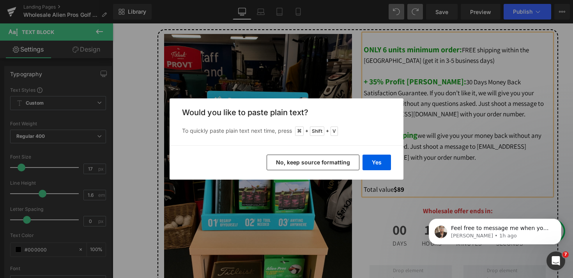
click at [334, 165] on button "No, keep source formatting" at bounding box center [313, 162] width 93 height 16
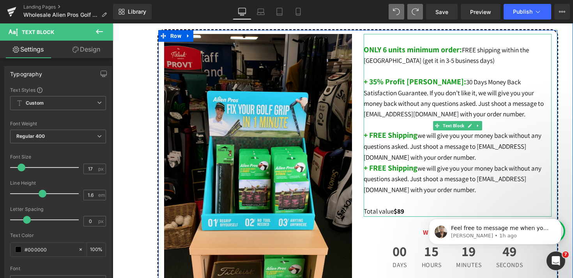
click at [442, 157] on p "+ FREE Shipping we will give you your money back without any questions asked. J…" at bounding box center [458, 146] width 188 height 33
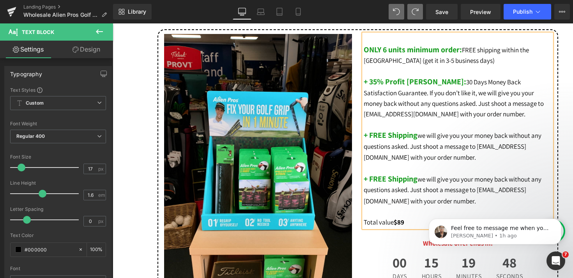
click at [418, 183] on b "+ FREE Shipping" at bounding box center [391, 179] width 54 height 10
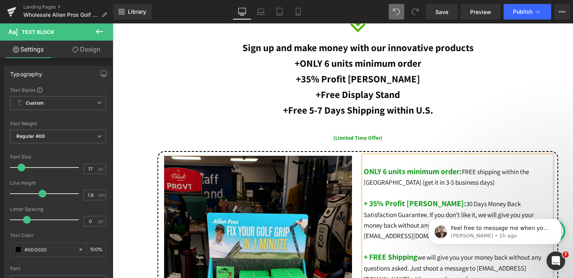
scroll to position [388, 0]
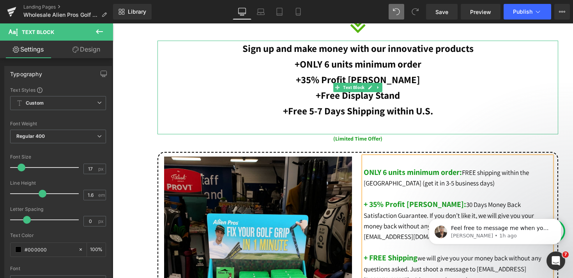
click at [396, 131] on p at bounding box center [358, 127] width 401 height 16
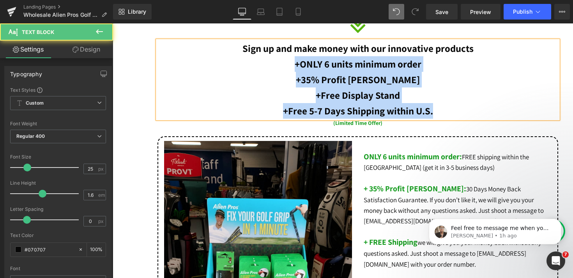
drag, startPoint x: 449, startPoint y: 114, endPoint x: 296, endPoint y: 68, distance: 160.0
click at [296, 68] on div "Sign up and make money with our innovative products +ONLY 6 units minimum order…" at bounding box center [358, 80] width 401 height 78
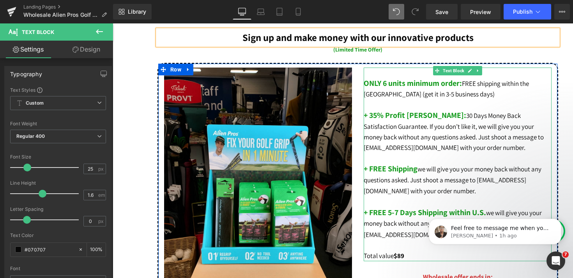
scroll to position [384, 0]
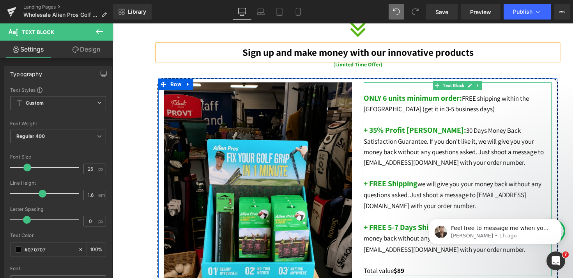
click at [438, 149] on span "30 Days Money Back Satisfaction Guarantee. If you don’t like it, we will give y…" at bounding box center [454, 146] width 180 height 41
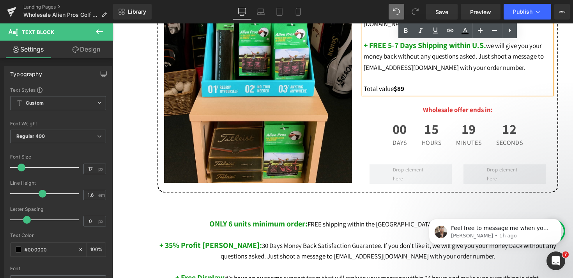
scroll to position [570, 0]
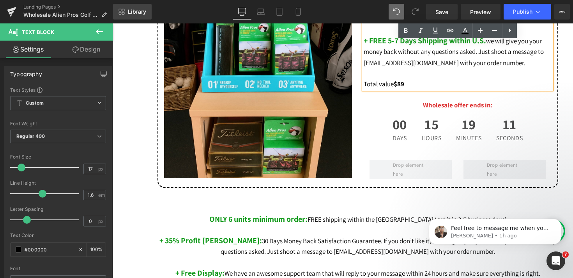
click at [142, 11] on span "Library" at bounding box center [137, 11] width 18 height 7
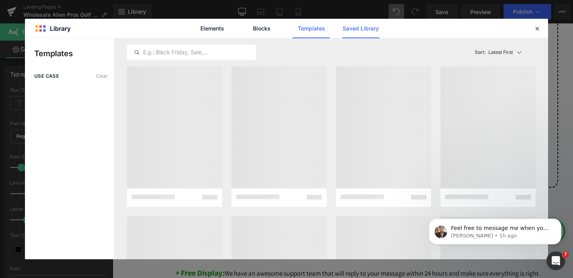
click at [369, 29] on link "Saved Library" at bounding box center [360, 28] width 37 height 19
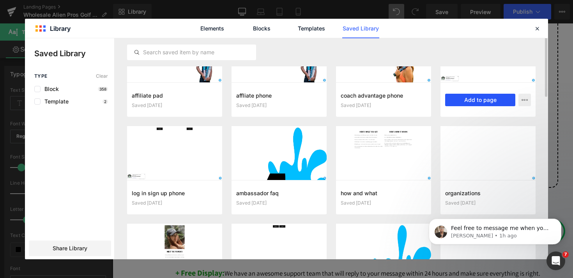
scroll to position [28, 0]
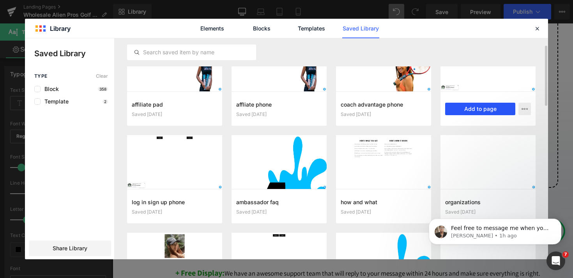
click at [478, 111] on button "Add to page" at bounding box center [480, 109] width 70 height 12
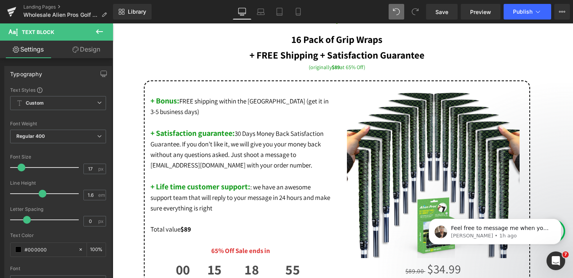
scroll to position [8416, 0]
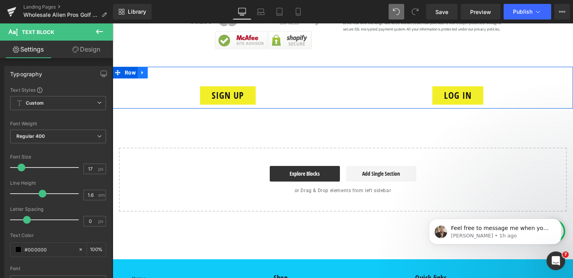
click at [145, 70] on icon at bounding box center [142, 73] width 5 height 6
click at [164, 70] on icon at bounding box center [162, 72] width 5 height 5
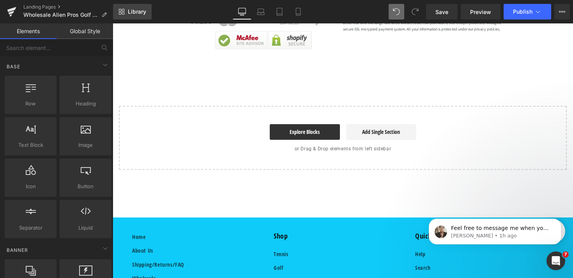
click at [131, 16] on link "Library" at bounding box center [132, 12] width 39 height 16
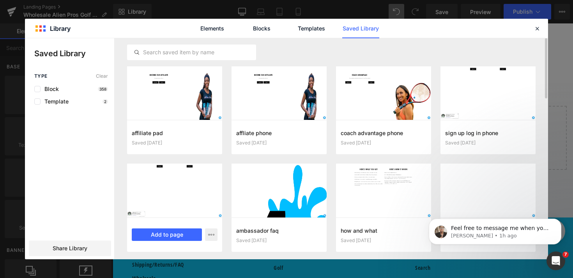
scroll to position [22, 0]
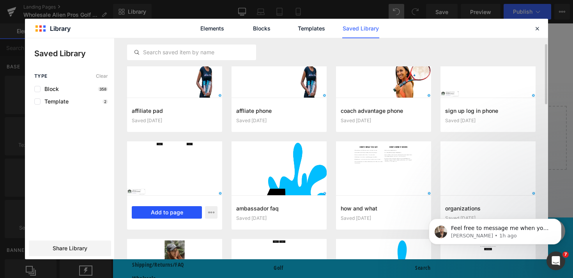
click at [169, 213] on button "Add to page" at bounding box center [167, 212] width 70 height 12
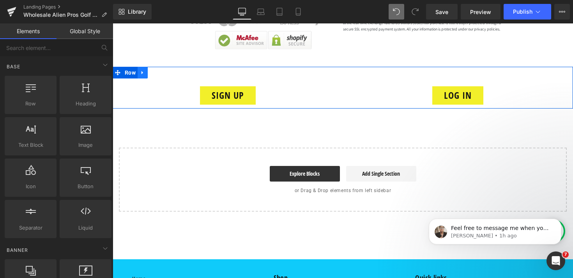
click at [148, 69] on link at bounding box center [143, 73] width 10 height 12
click at [164, 70] on icon at bounding box center [162, 73] width 5 height 6
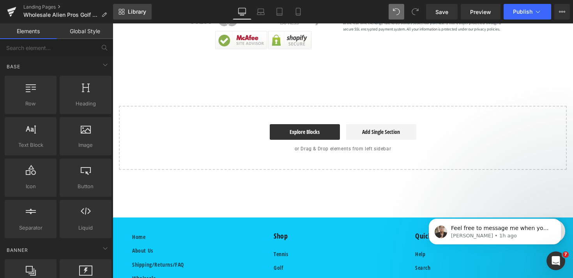
click at [145, 11] on span "Library" at bounding box center [137, 11] width 18 height 7
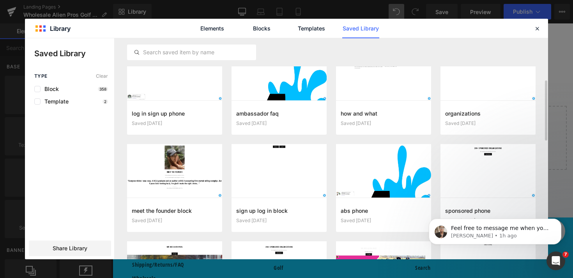
scroll to position [125, 0]
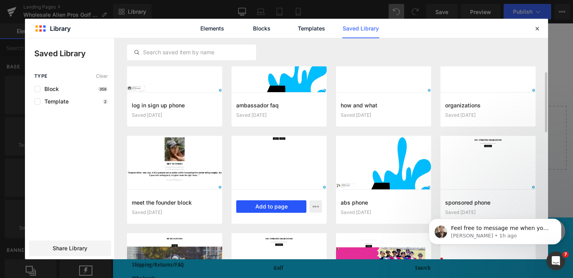
click at [257, 207] on button "Add to page" at bounding box center [271, 206] width 70 height 12
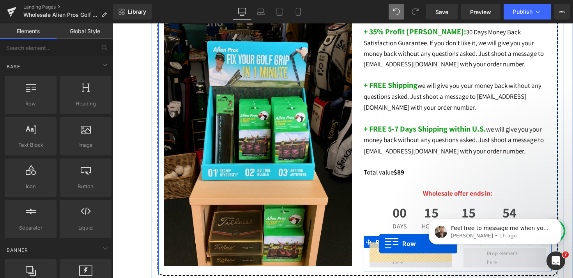
scroll to position [490, 0]
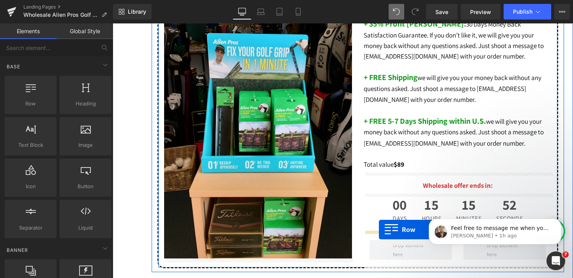
drag, startPoint x: 116, startPoint y: 181, endPoint x: 379, endPoint y: 229, distance: 267.3
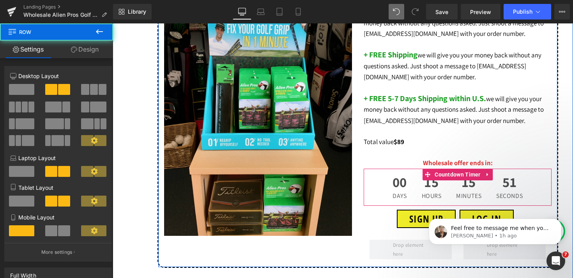
scroll to position [535, 0]
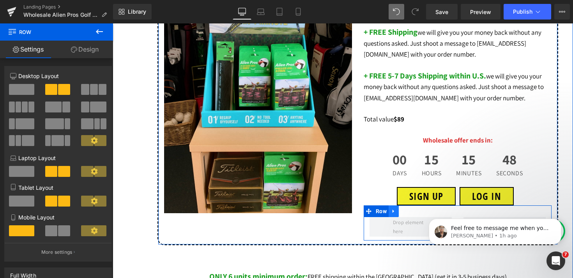
click at [397, 214] on icon at bounding box center [393, 211] width 5 height 6
click at [415, 214] on icon at bounding box center [413, 210] width 5 height 5
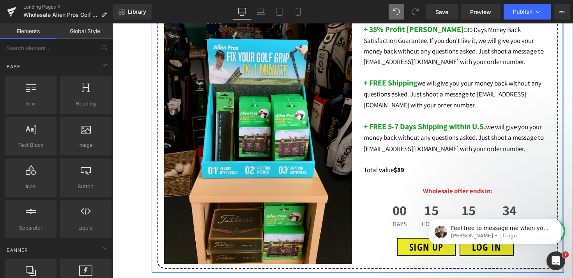
scroll to position [522, 0]
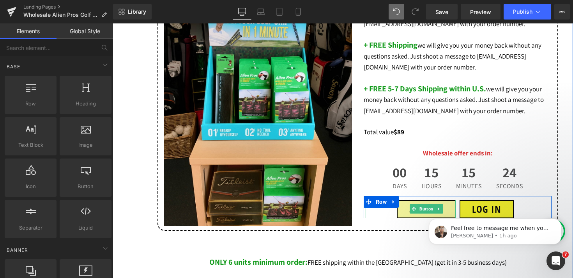
click at [421, 210] on span "Button" at bounding box center [426, 208] width 17 height 9
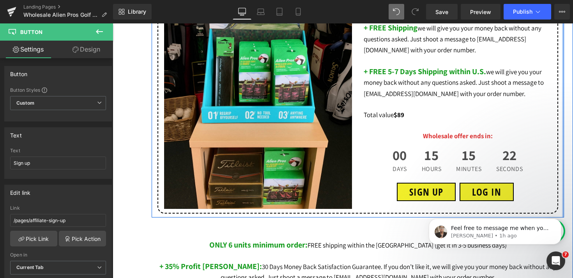
scroll to position [571, 0]
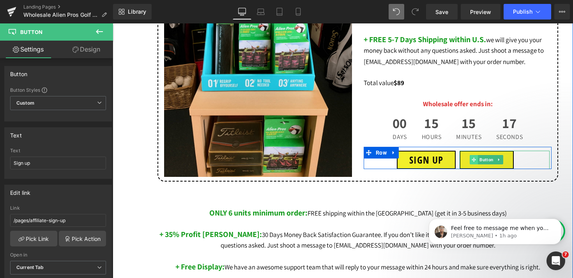
click at [473, 162] on icon at bounding box center [474, 160] width 4 height 4
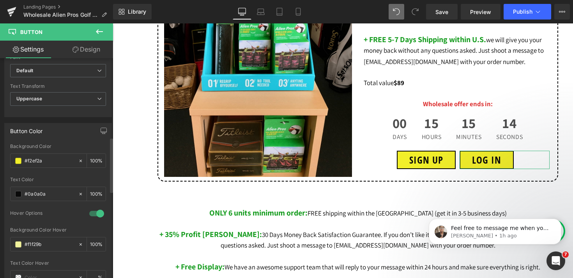
scroll to position [322, 0]
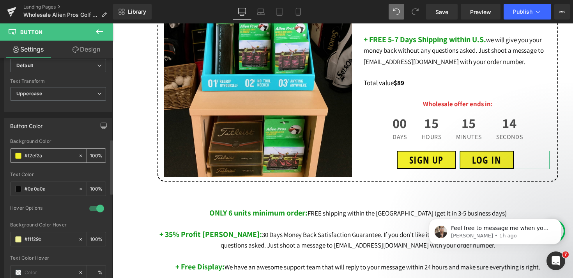
click at [19, 157] on span at bounding box center [18, 155] width 6 height 6
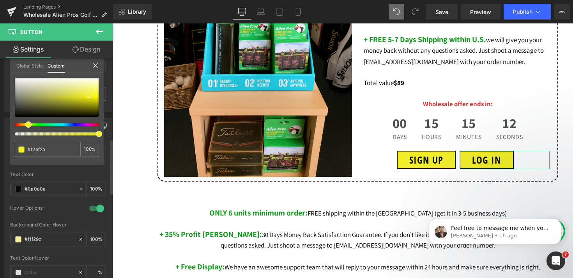
click at [43, 125] on div at bounding box center [54, 124] width 84 height 3
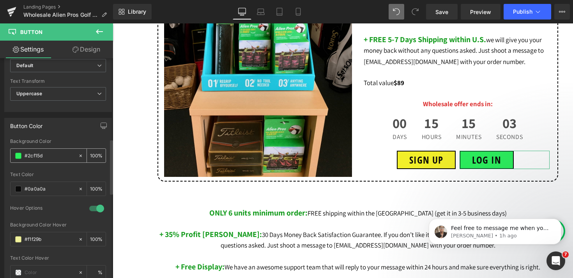
click at [17, 154] on span at bounding box center [18, 155] width 6 height 6
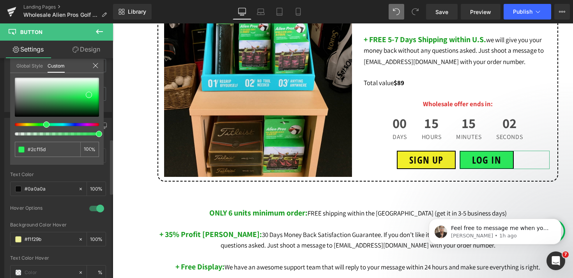
click at [41, 124] on div at bounding box center [54, 124] width 84 height 3
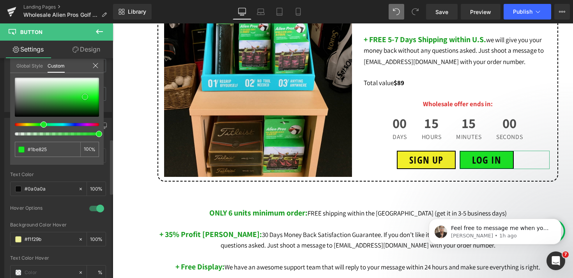
click at [85, 97] on div at bounding box center [57, 97] width 84 height 39
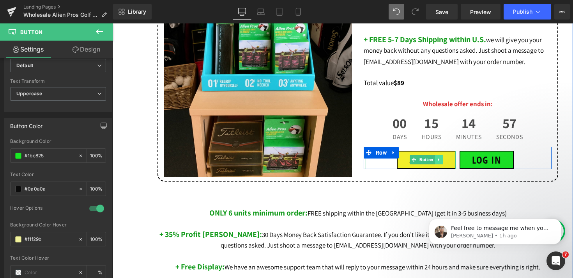
click at [439, 161] on icon at bounding box center [438, 159] width 1 height 3
click at [441, 162] on icon at bounding box center [443, 160] width 4 height 4
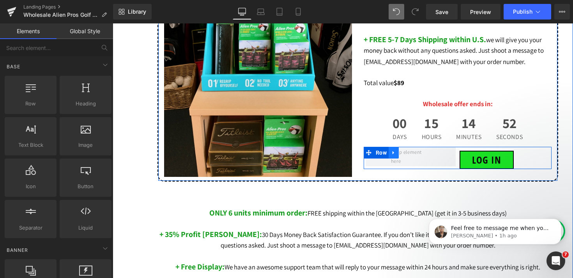
click at [395, 151] on link at bounding box center [394, 153] width 10 height 12
click at [372, 156] on span at bounding box center [369, 153] width 10 height 12
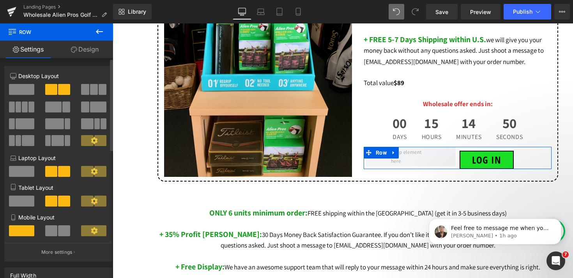
click at [21, 84] on span at bounding box center [21, 89] width 25 height 11
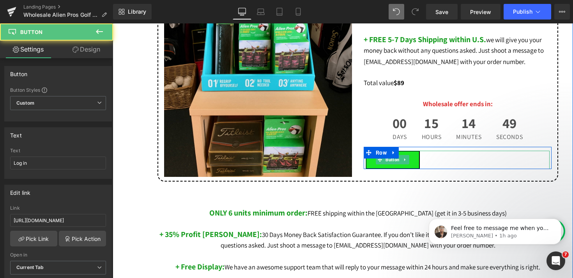
click at [452, 158] on div "Log in" at bounding box center [458, 160] width 184 height 18
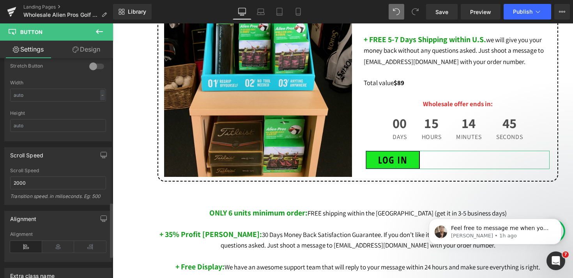
scroll to position [593, 0]
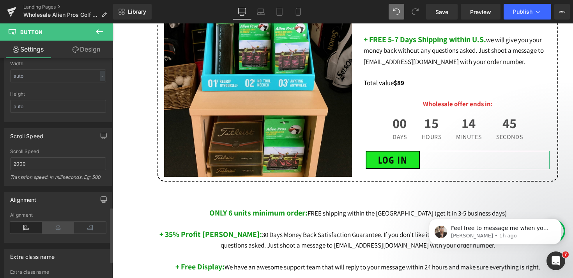
click at [58, 225] on icon at bounding box center [58, 227] width 32 height 12
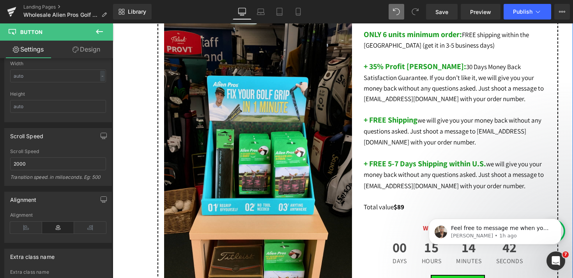
scroll to position [543, 0]
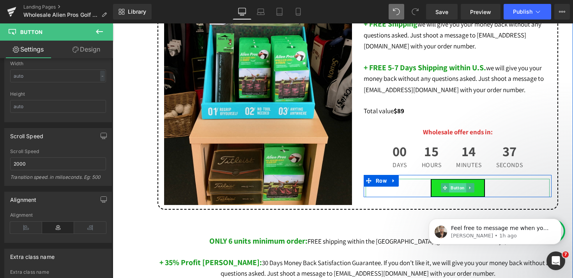
click at [455, 192] on span "Button" at bounding box center [457, 187] width 17 height 9
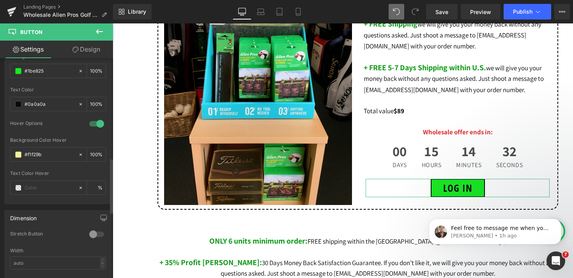
scroll to position [365, 0]
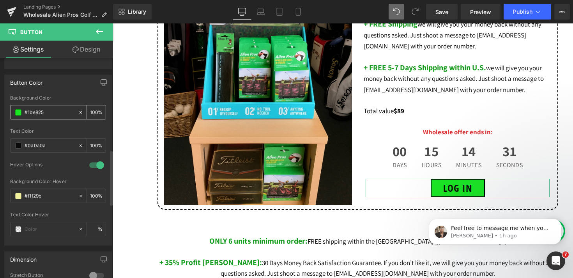
click at [18, 113] on span at bounding box center [18, 112] width 6 height 6
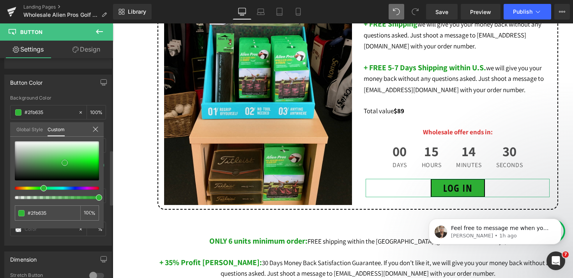
click at [65, 163] on div at bounding box center [57, 160] width 84 height 39
click at [96, 156] on div at bounding box center [57, 160] width 84 height 39
click at [96, 149] on div at bounding box center [57, 160] width 84 height 39
click at [85, 147] on div at bounding box center [57, 160] width 84 height 39
click at [78, 159] on div at bounding box center [57, 160] width 84 height 39
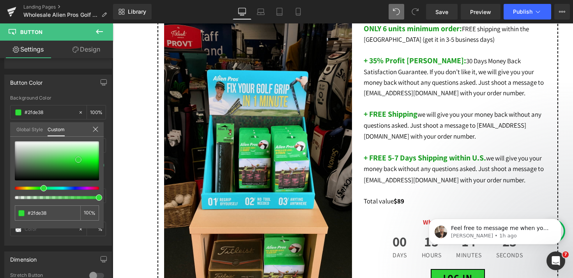
scroll to position [505, 0]
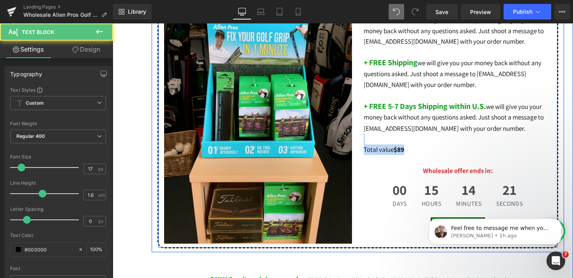
drag, startPoint x: 408, startPoint y: 153, endPoint x: 359, endPoint y: 145, distance: 49.4
click at [359, 145] on div "ONLY 6 units minimum order: FREE shipping within the US (get it in 3-5 business…" at bounding box center [458, 98] width 200 height 274
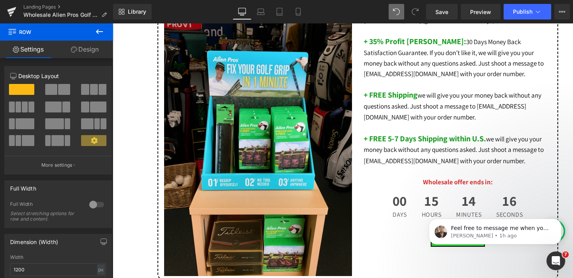
scroll to position [451, 0]
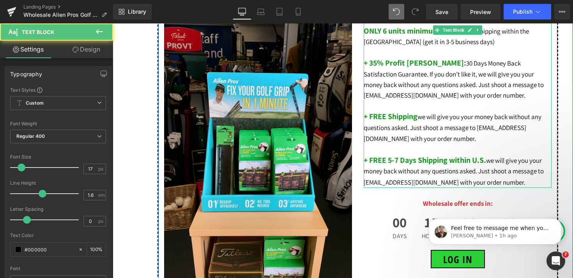
drag, startPoint x: 420, startPoint y: 120, endPoint x: 388, endPoint y: 120, distance: 31.6
click at [388, 120] on p "+ FREE Shipping we will give you your money back without any questions asked. J…" at bounding box center [458, 127] width 188 height 33
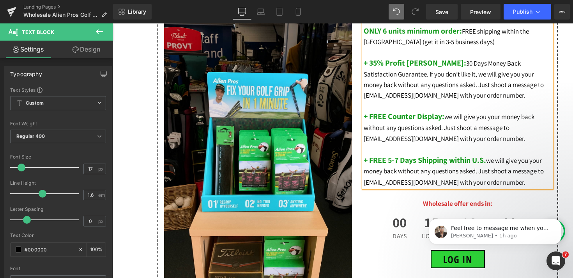
click at [486, 165] on b "+ FREE 5-7 Days Shipping within U.S." at bounding box center [425, 160] width 122 height 10
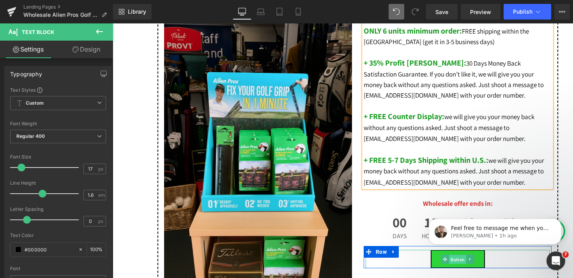
click at [459, 259] on span "Button" at bounding box center [457, 259] width 17 height 9
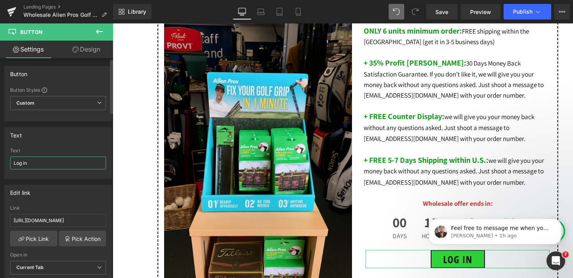
drag, startPoint x: 30, startPoint y: 167, endPoint x: 0, endPoint y: 145, distance: 36.9
click at [0, 146] on div "Text Log in Text Log in" at bounding box center [58, 149] width 117 height 57
type input "Sign up"
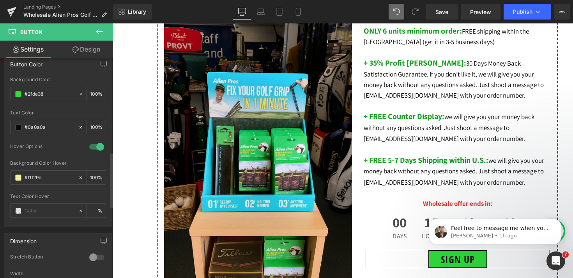
scroll to position [386, 0]
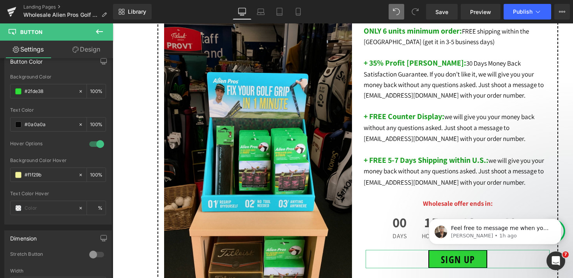
click at [96, 42] on link "Design" at bounding box center [86, 50] width 57 height 18
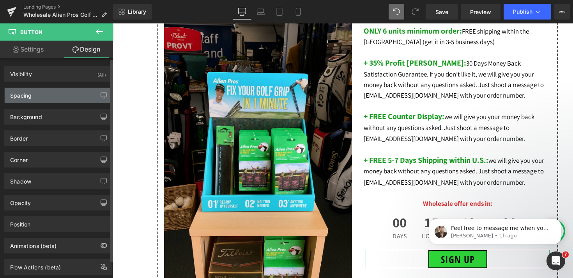
click at [47, 99] on div "Spacing" at bounding box center [58, 95] width 107 height 15
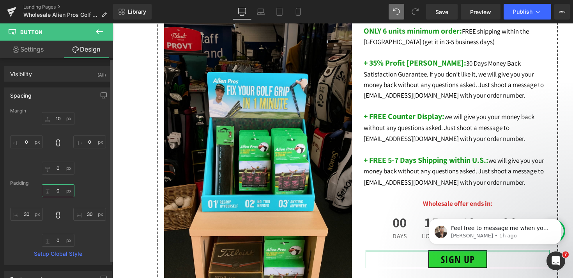
click at [56, 193] on input "0" at bounding box center [58, 190] width 33 height 13
type input "10"
click at [56, 240] on input "0" at bounding box center [58, 240] width 33 height 13
type input "10"
click at [57, 192] on input "10" at bounding box center [58, 190] width 33 height 13
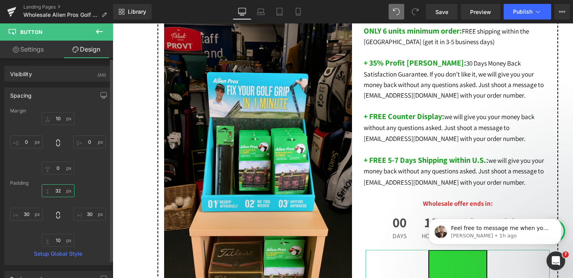
type input "3"
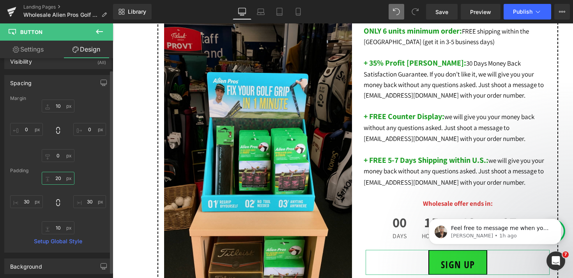
scroll to position [23, 0]
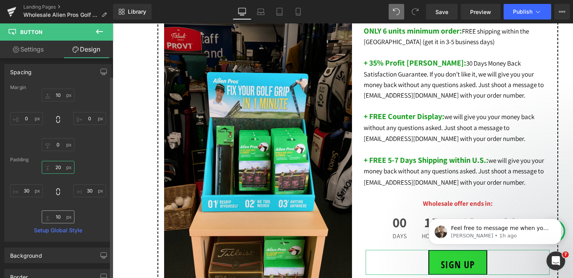
type input "20"
click at [55, 216] on input "10" at bounding box center [58, 216] width 33 height 13
type input "20"
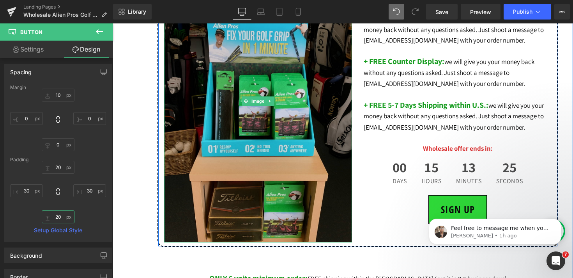
scroll to position [532, 0]
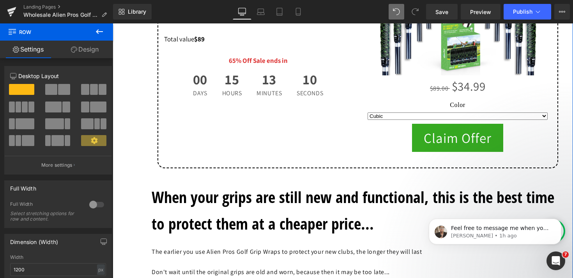
scroll to position [3882, 0]
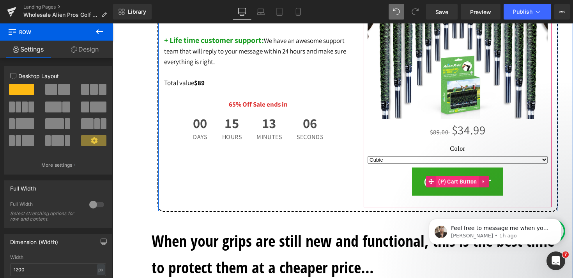
click at [465, 186] on span "(P) Cart Button" at bounding box center [457, 181] width 43 height 12
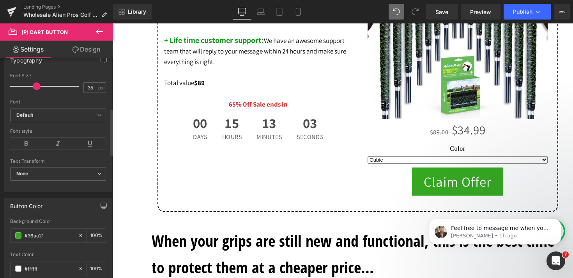
scroll to position [273, 0]
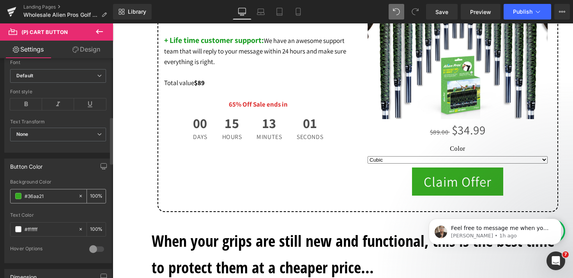
drag, startPoint x: 52, startPoint y: 194, endPoint x: 12, endPoint y: 194, distance: 39.8
click at [12, 194] on div "#36aa21" at bounding box center [44, 196] width 67 height 14
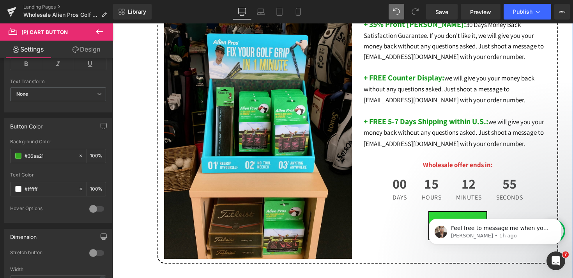
scroll to position [543, 0]
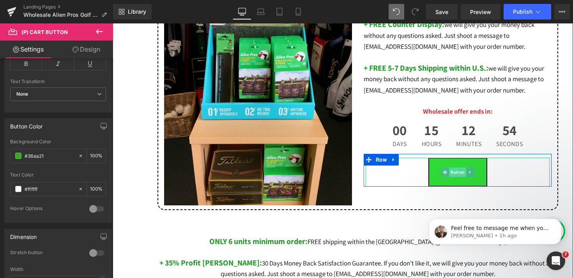
click at [459, 174] on span "Button" at bounding box center [457, 171] width 17 height 9
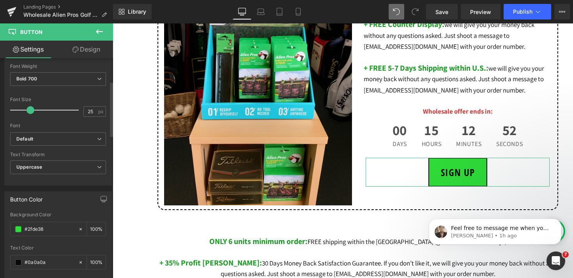
scroll to position [316, 0]
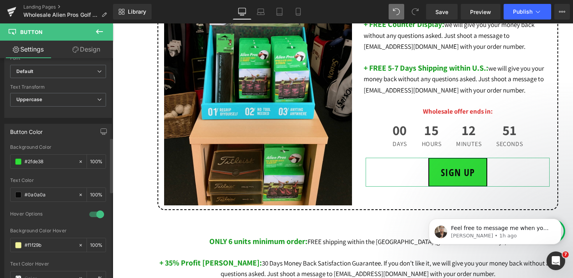
drag, startPoint x: 57, startPoint y: 162, endPoint x: 0, endPoint y: 151, distance: 58.0
click at [0, 152] on div "Button Color rgba(47, 222, 56, 1) Background Color #2fde38 100 % rgba(10, 10, 1…" at bounding box center [58, 206] width 117 height 177
paste input "36aa21"
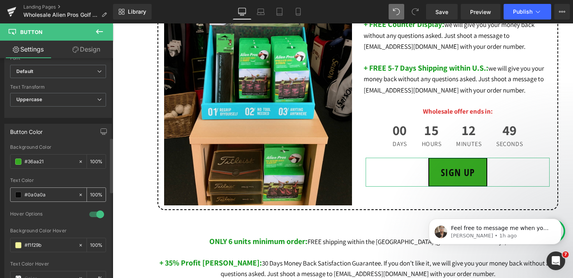
type input "#36aa21"
drag, startPoint x: 53, startPoint y: 193, endPoint x: 1, endPoint y: 189, distance: 51.7
click at [2, 189] on div "Button Color rgba(47, 222, 56, 1) Background Color #36aa21 100 % rgba(10, 10, 1…" at bounding box center [58, 206] width 117 height 177
click at [20, 196] on span at bounding box center [18, 194] width 6 height 6
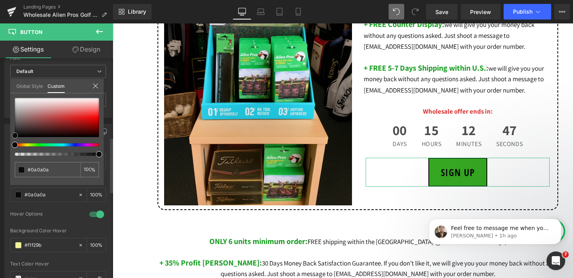
click at [17, 105] on div at bounding box center [57, 117] width 84 height 39
drag, startPoint x: 17, startPoint y: 105, endPoint x: 13, endPoint y: 88, distance: 17.2
click at [13, 88] on div "Global Style Custom Setup Global Style #0a0a0a 100 %" at bounding box center [57, 91] width 94 height 24
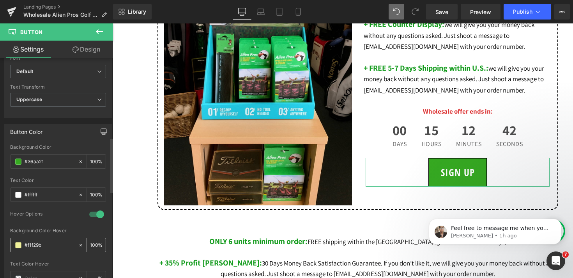
click at [78, 243] on icon at bounding box center [80, 244] width 5 height 5
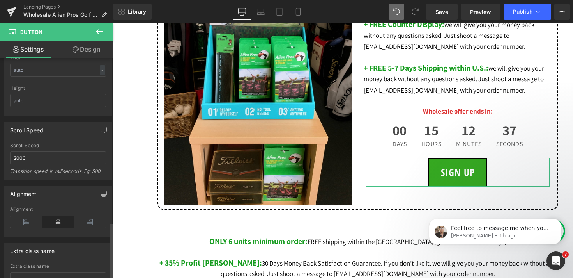
scroll to position [661, 0]
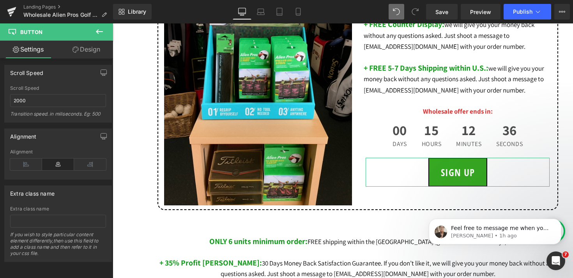
click at [94, 50] on link "Design" at bounding box center [86, 50] width 57 height 18
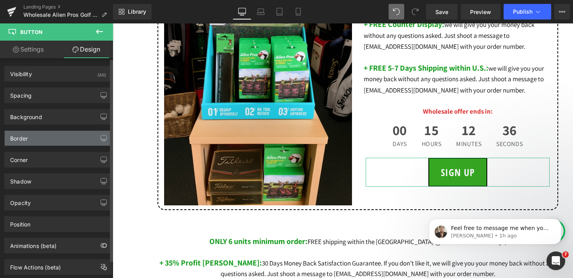
click at [44, 135] on div "Border" at bounding box center [58, 138] width 107 height 15
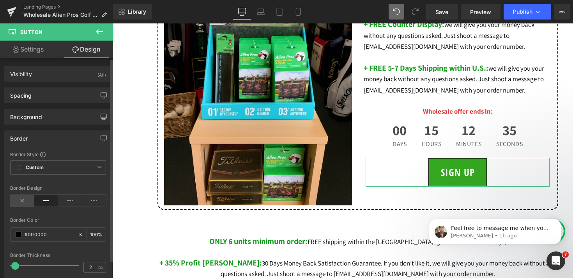
click at [21, 198] on icon at bounding box center [22, 201] width 24 height 12
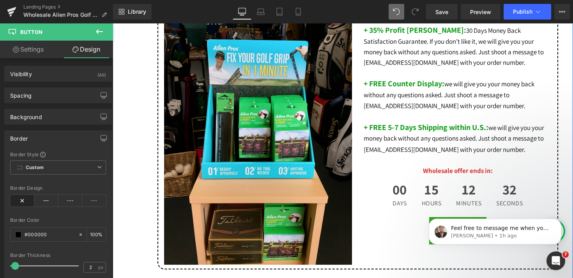
scroll to position [544, 0]
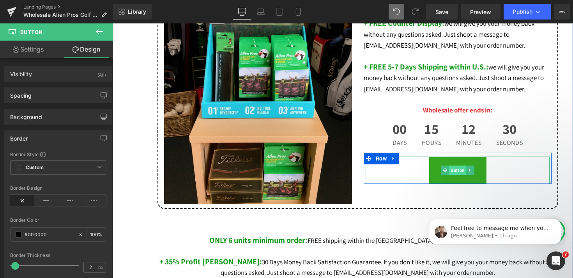
click at [459, 173] on span "Button" at bounding box center [457, 169] width 17 height 9
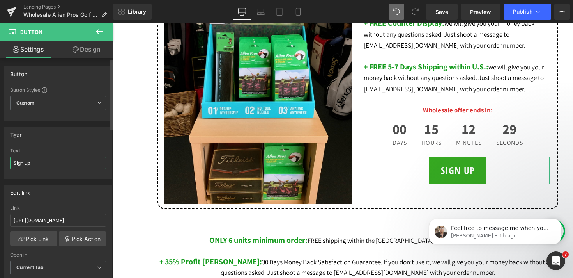
drag, startPoint x: 56, startPoint y: 161, endPoint x: 0, endPoint y: 154, distance: 56.6
click at [0, 154] on div "Text Sign up Text Sign up" at bounding box center [58, 149] width 117 height 57
type input "CLAIM OFFER"
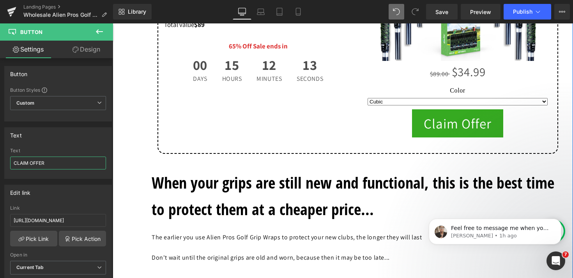
scroll to position [3939, 0]
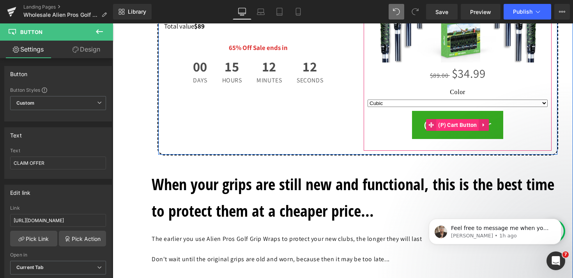
click at [459, 123] on span "(P) Cart Button" at bounding box center [457, 125] width 43 height 12
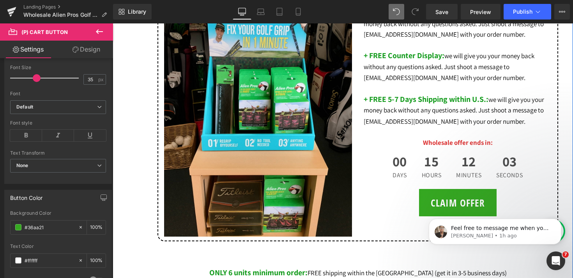
scroll to position [553, 0]
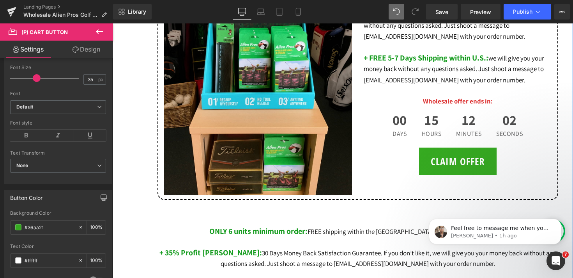
click at [113, 23] on div at bounding box center [113, 23] width 0 height 0
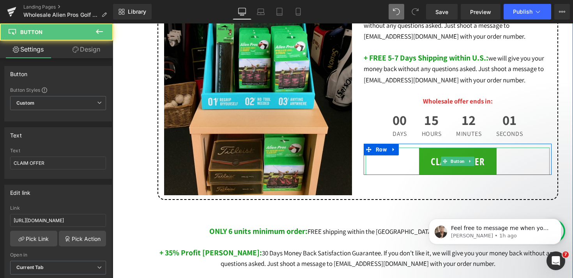
click at [482, 165] on link "CLAIM OFFER" at bounding box center [458, 160] width 78 height 27
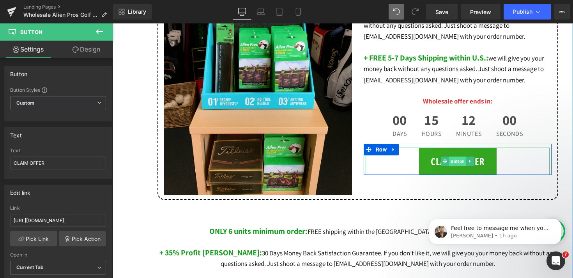
click at [455, 164] on span "Button" at bounding box center [457, 160] width 17 height 9
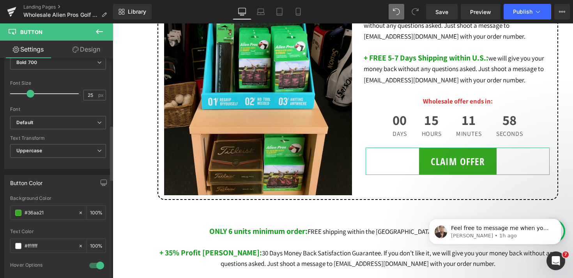
scroll to position [267, 0]
click at [58, 150] on span "Uppercase" at bounding box center [58, 149] width 96 height 14
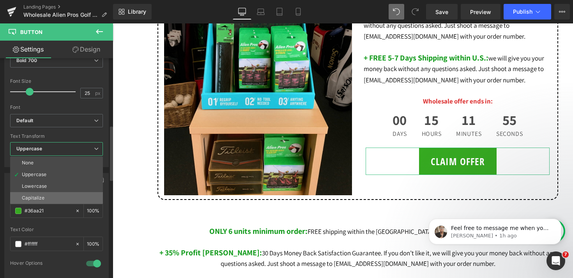
click at [53, 197] on li "Capitalize" at bounding box center [56, 198] width 93 height 12
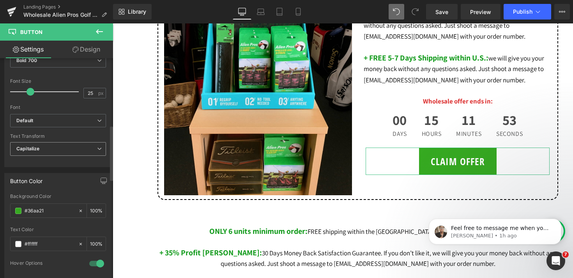
click at [52, 148] on span "Capitalize" at bounding box center [58, 149] width 96 height 14
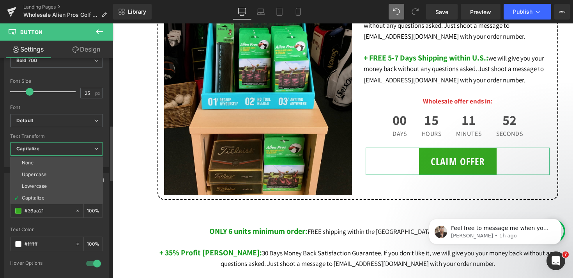
click at [52, 148] on span "Capitalize" at bounding box center [56, 149] width 93 height 14
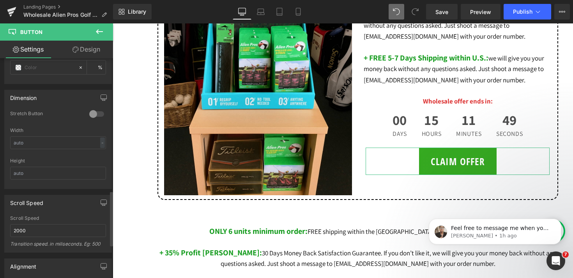
scroll to position [207, 0]
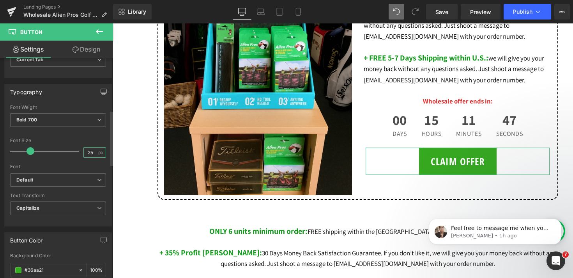
drag, startPoint x: 91, startPoint y: 151, endPoint x: 46, endPoint y: 150, distance: 45.2
click at [49, 151] on div "Font Size 25 px" at bounding box center [58, 151] width 96 height 26
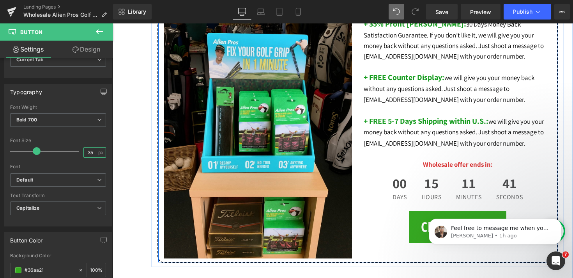
scroll to position [514, 0]
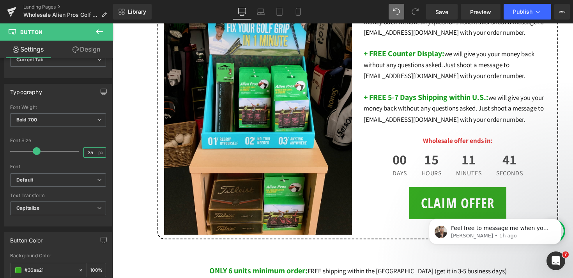
type input "35"
click at [441, 210] on body "Feel free to message me when you share your comment 🙌 [PERSON_NAME] • 1h ago" at bounding box center [495, 229] width 150 height 48
click at [448, 208] on body "Feel free to message me when you share your comment 🙌 [PERSON_NAME] • 1h ago" at bounding box center [495, 229] width 150 height 48
click at [476, 202] on html "Feel free to message me when you share your comment 🙌 [PERSON_NAME] • 1h ago" at bounding box center [495, 229] width 156 height 55
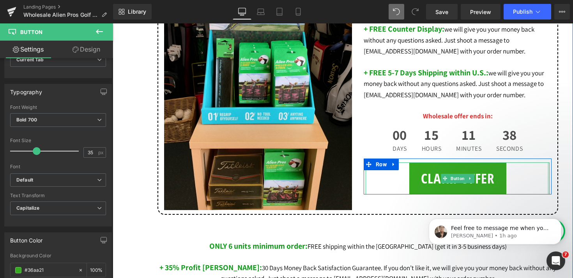
scroll to position [561, 0]
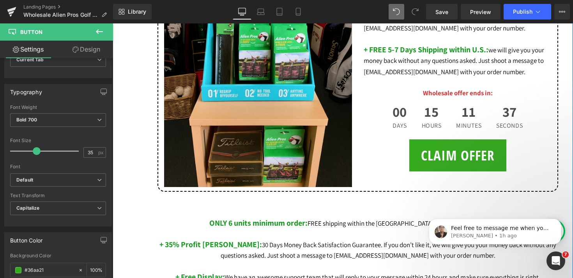
click at [457, 158] on div "CLAIM OFFER Button" at bounding box center [458, 155] width 184 height 32
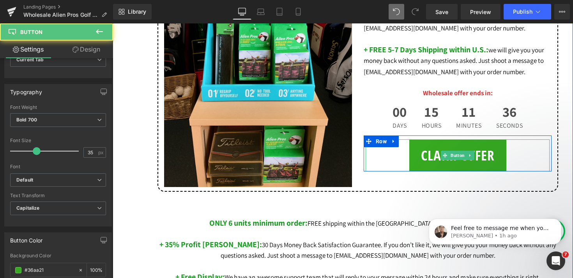
click at [457, 158] on span "Button" at bounding box center [457, 155] width 17 height 9
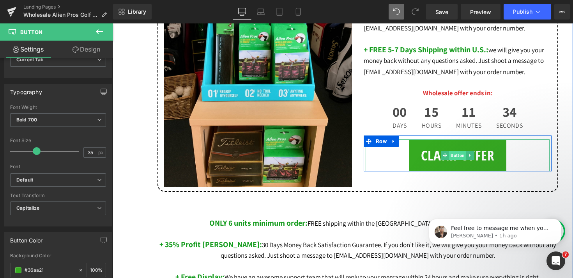
click at [454, 159] on span "Button" at bounding box center [457, 155] width 17 height 9
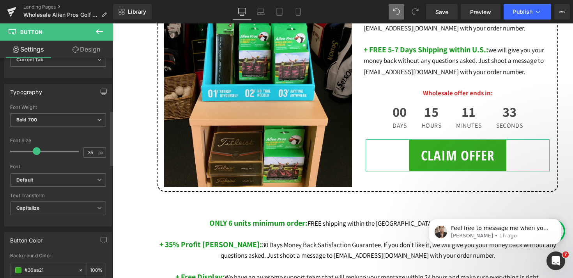
scroll to position [0, 0]
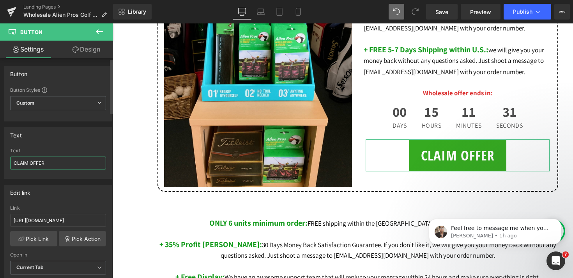
drag, startPoint x: 55, startPoint y: 162, endPoint x: 0, endPoint y: 140, distance: 59.0
click at [0, 140] on div "Text CLAIM OFFER Text CLAIM OFFER" at bounding box center [58, 149] width 117 height 57
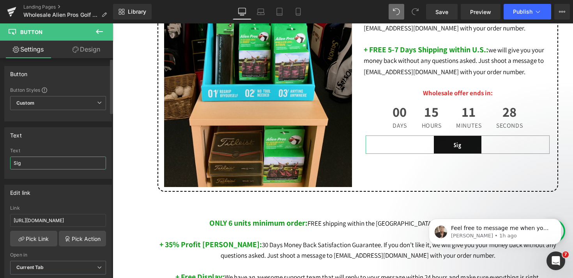
type input "Si"
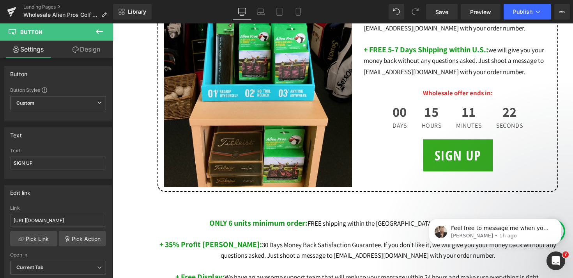
type input "SIGN UP"
click at [550, 207] on body "Feel free to message me when you share your comment 🙌 [PERSON_NAME] • 1h ago" at bounding box center [495, 229] width 150 height 48
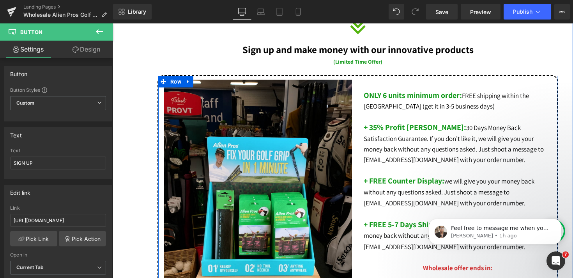
scroll to position [383, 0]
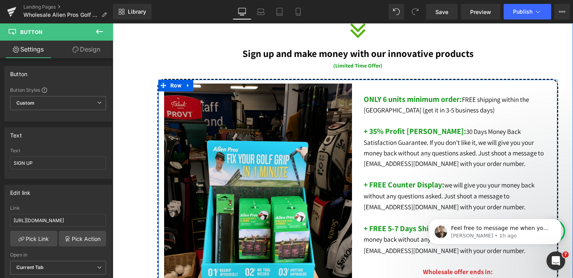
click at [474, 114] on p "ONLY 6 units minimum order: FREE shipping within the [GEOGRAPHIC_DATA] (get it …" at bounding box center [458, 104] width 188 height 21
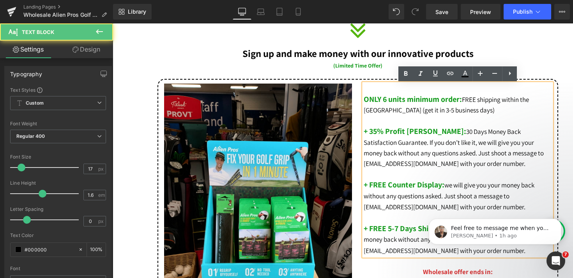
click at [473, 125] on p at bounding box center [458, 120] width 188 height 11
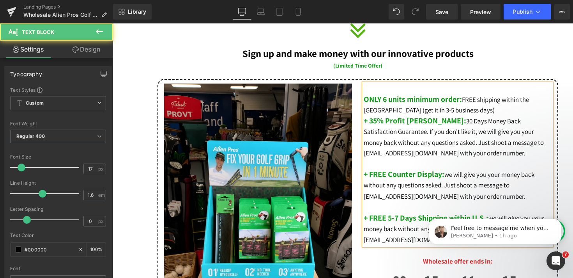
click at [462, 167] on p at bounding box center [458, 163] width 188 height 11
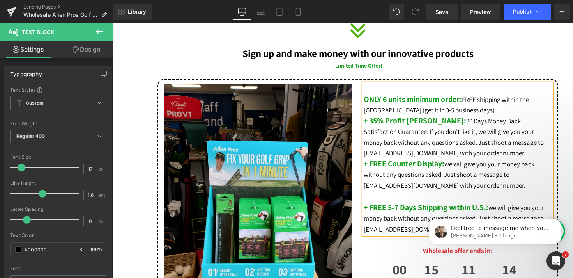
drag, startPoint x: 450, startPoint y: 202, endPoint x: 871, endPoint y: 404, distance: 466.7
click at [450, 202] on html "Feel free to message me when you share your comment 🙌 [PERSON_NAME] • 1h ago" at bounding box center [495, 229] width 156 height 55
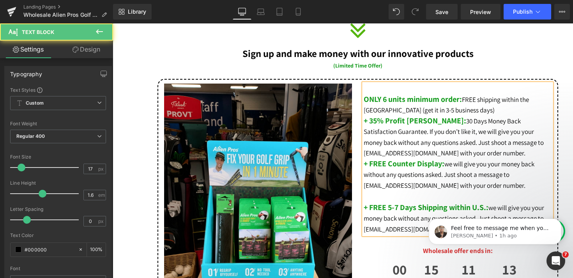
click at [456, 195] on p at bounding box center [458, 196] width 188 height 11
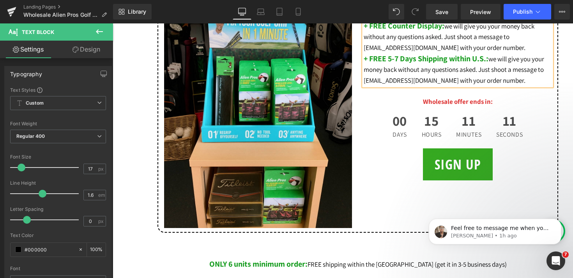
scroll to position [521, 0]
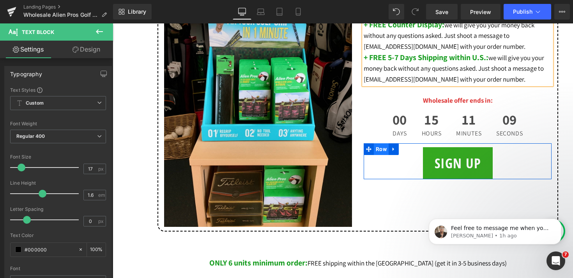
click at [378, 149] on span "Row" at bounding box center [381, 149] width 15 height 12
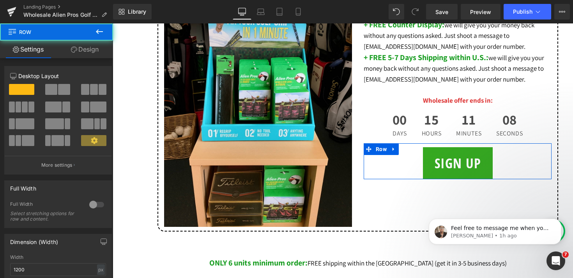
click at [96, 50] on link "Design" at bounding box center [85, 50] width 57 height 18
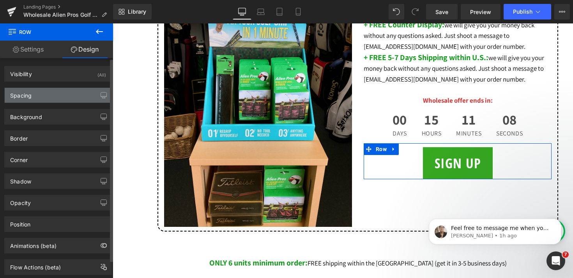
click at [44, 97] on div "Spacing" at bounding box center [58, 95] width 107 height 15
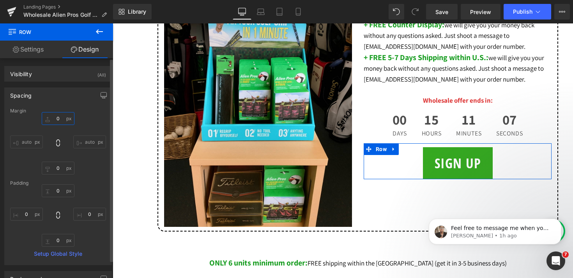
click at [53, 121] on input "0" at bounding box center [58, 118] width 33 height 13
type input "50"
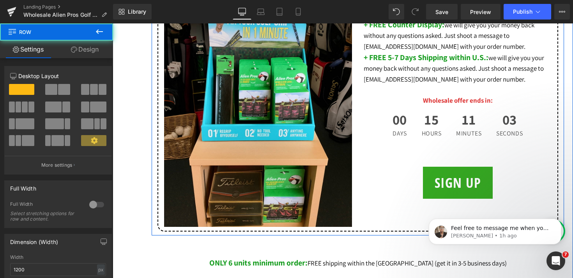
click at [562, 197] on div at bounding box center [563, 37] width 2 height 395
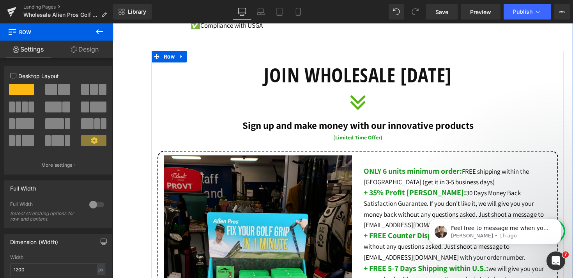
scroll to position [280, 0]
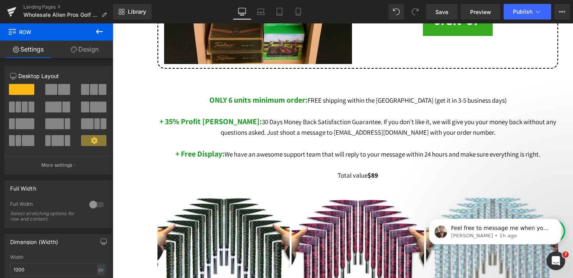
scroll to position [700, 0]
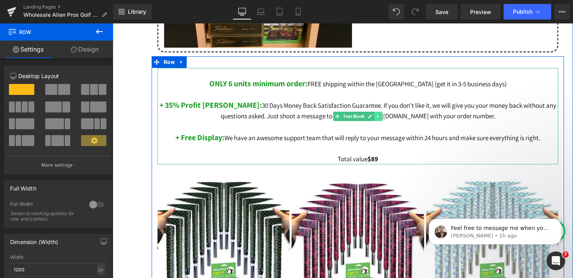
click at [381, 115] on icon at bounding box center [378, 116] width 4 height 5
click at [384, 118] on icon at bounding box center [382, 116] width 4 height 4
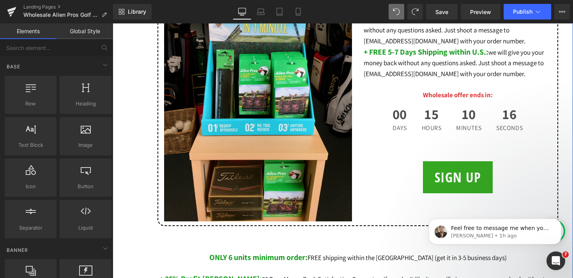
scroll to position [444, 0]
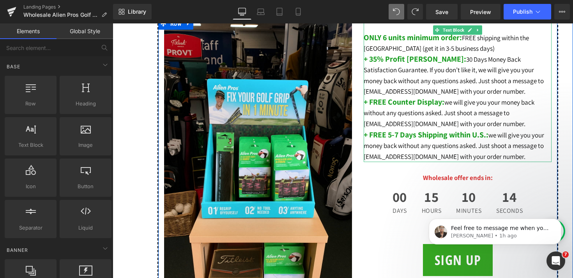
click at [461, 93] on p "+ 35% Profit [PERSON_NAME]: 30 Days Money Back Satisfaction Guarantee. If you d…" at bounding box center [458, 75] width 188 height 43
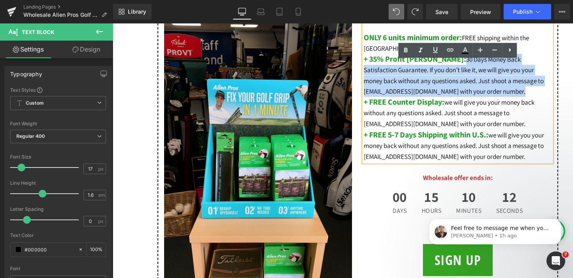
drag, startPoint x: 461, startPoint y: 93, endPoint x: 436, endPoint y: 61, distance: 40.6
click at [436, 61] on p "+ 35% Profit [PERSON_NAME]: 30 Days Money Back Satisfaction Guarantee. If you d…" at bounding box center [458, 75] width 188 height 43
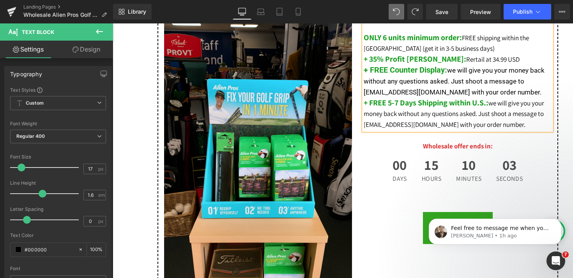
click at [466, 62] on span "Rertail at 34.99 USD" at bounding box center [492, 59] width 53 height 9
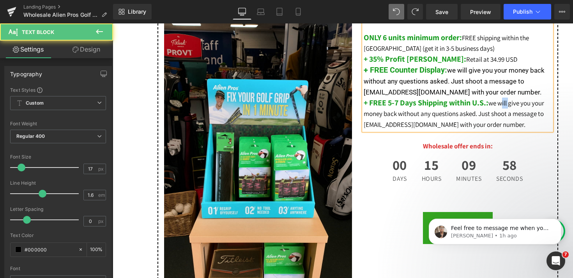
drag, startPoint x: 504, startPoint y: 106, endPoint x: 513, endPoint y: 108, distance: 9.0
click at [513, 108] on p "+ FREE 5-7 Days Shipping within U.S.: we will give you your money back without …" at bounding box center [458, 113] width 188 height 33
copy p "ill"
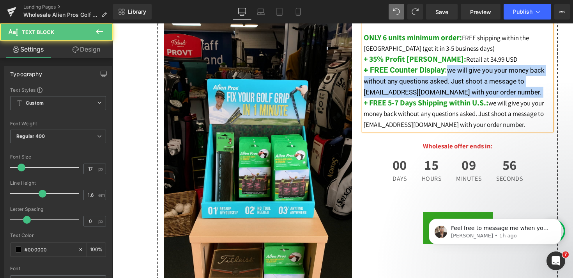
drag, startPoint x: 502, startPoint y: 93, endPoint x: 450, endPoint y: 70, distance: 57.3
click at [450, 70] on p "+ FREE Counter Display: we will give you your money back without any questions …" at bounding box center [458, 81] width 188 height 33
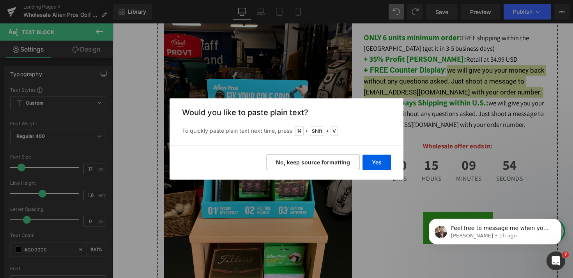
click at [337, 166] on button "No, keep source formatting" at bounding box center [313, 162] width 93 height 16
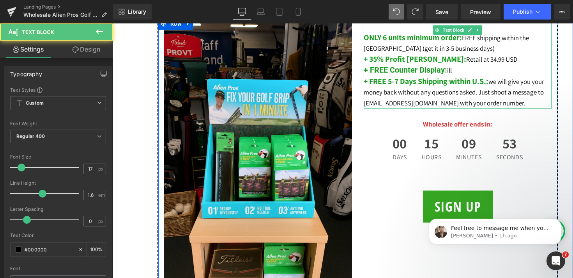
click at [473, 72] on p "+ FREE Counter Display: ill" at bounding box center [458, 70] width 188 height 11
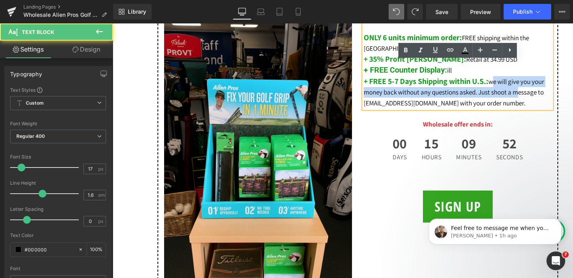
drag, startPoint x: 496, startPoint y: 84, endPoint x: 521, endPoint y: 94, distance: 26.7
click at [521, 94] on p "+ FREE 5-7 Days Shipping within U.S.: we will give you your money back without …" at bounding box center [458, 92] width 188 height 33
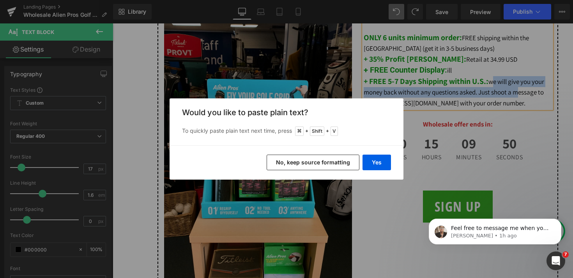
copy p "e will give you your money back without any questions asked. Just shoot a m"
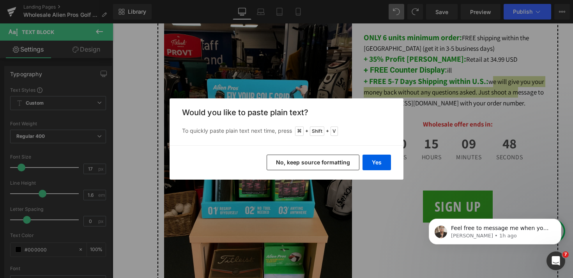
click at [464, 90] on div "Back to Library Insert Would you like to paste plain text? To quickly paste pla…" at bounding box center [286, 139] width 573 height 278
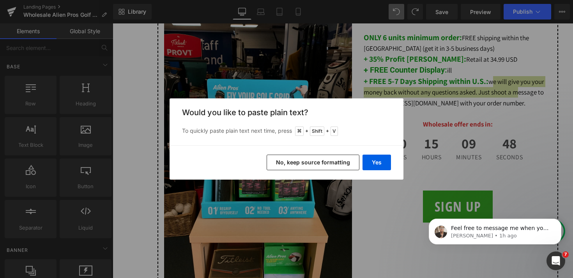
click at [464, 90] on div "Back to Library Insert Would you like to paste plain text? To quickly paste pla…" at bounding box center [286, 139] width 573 height 278
click at [349, 162] on button "No, keep source formatting" at bounding box center [313, 162] width 93 height 16
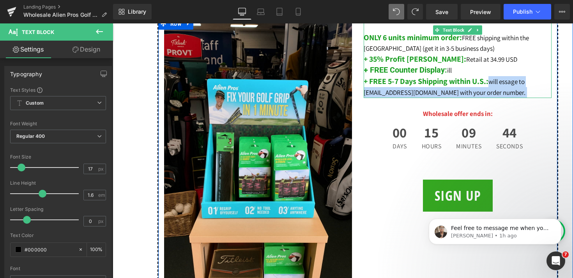
drag, startPoint x: 500, startPoint y: 93, endPoint x: 494, endPoint y: 83, distance: 11.8
click at [494, 83] on p "+ FREE 5-7 Days Shipping within U.S.: will essage to [EMAIL_ADDRESS][DOMAIN_NAM…" at bounding box center [458, 87] width 188 height 22
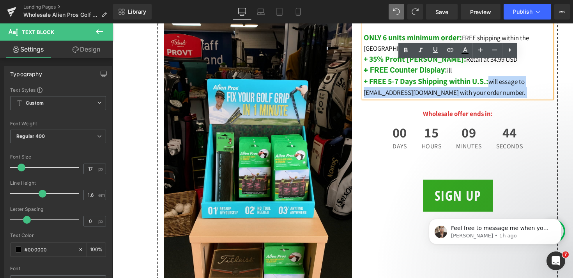
copy p "will essage to [EMAIL_ADDRESS][DOMAIN_NAME] with your order number."
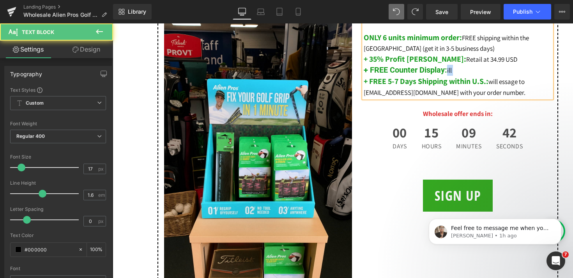
drag, startPoint x: 465, startPoint y: 71, endPoint x: 449, endPoint y: 71, distance: 16.0
click at [449, 71] on p "+ FREE Counter Display: ill" at bounding box center [458, 70] width 188 height 11
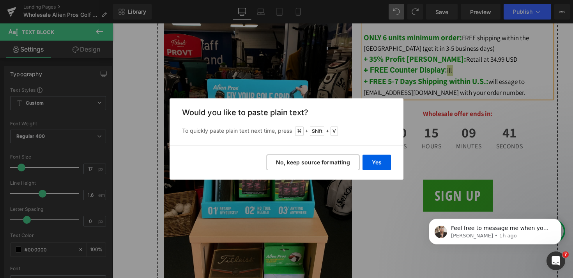
click at [330, 167] on button "No, keep source formatting" at bounding box center [313, 162] width 93 height 16
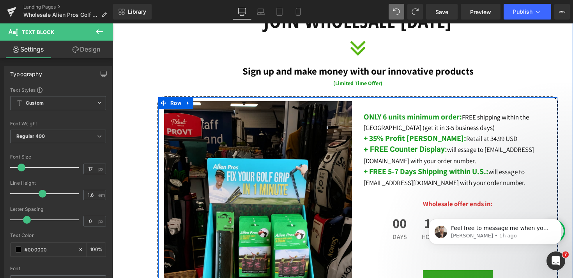
scroll to position [335, 0]
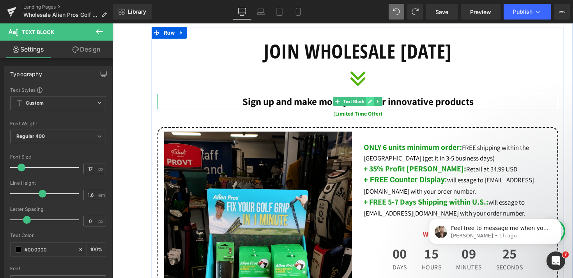
click at [370, 102] on icon at bounding box center [370, 101] width 4 height 5
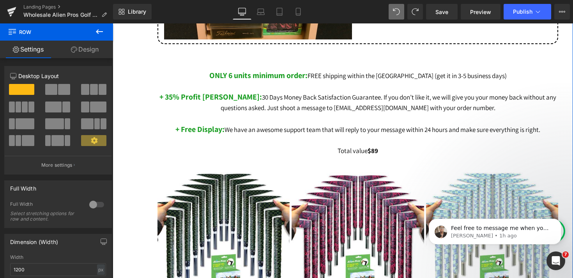
scroll to position [666, 0]
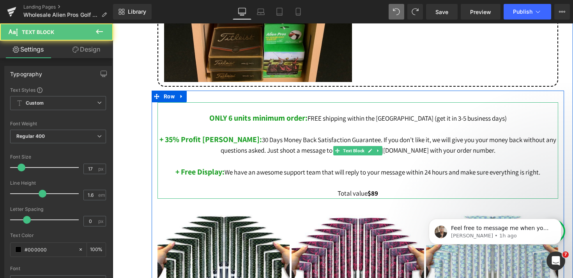
click at [387, 163] on p at bounding box center [358, 161] width 401 height 11
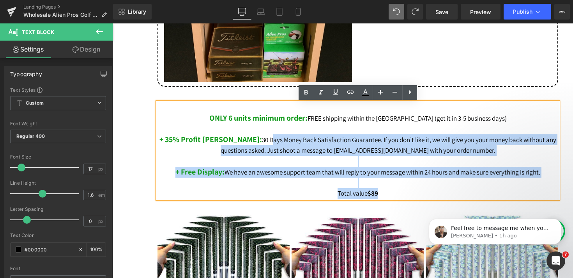
drag, startPoint x: 388, startPoint y: 197, endPoint x: 240, endPoint y: 140, distance: 158.1
click at [240, 140] on div "ONLY 6 units minimum order: FREE shipping within the [GEOGRAPHIC_DATA] (get it …" at bounding box center [358, 150] width 401 height 97
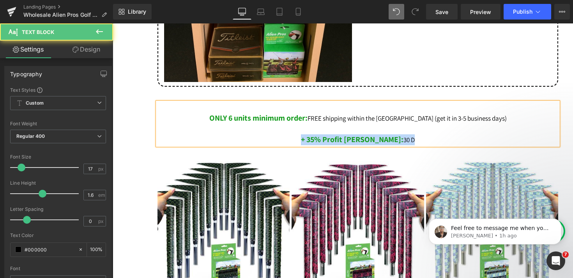
drag, startPoint x: 404, startPoint y: 139, endPoint x: 262, endPoint y: 138, distance: 141.2
click at [262, 138] on p "+ 35% Profit Margin: 30 D" at bounding box center [358, 139] width 401 height 11
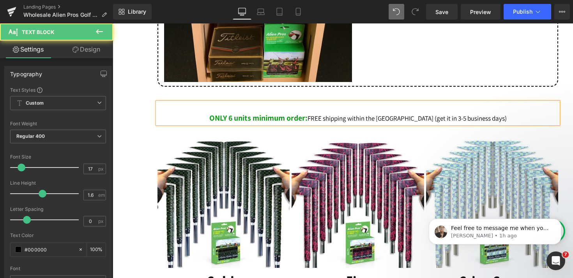
click at [262, 110] on p at bounding box center [358, 107] width 401 height 11
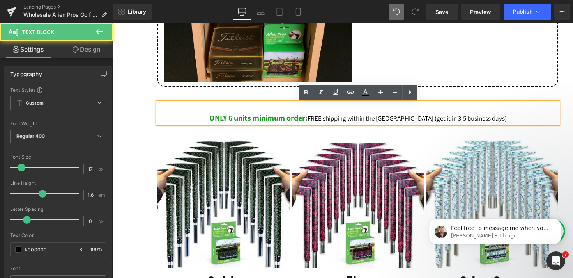
drag, startPoint x: 229, startPoint y: 121, endPoint x: 333, endPoint y: 121, distance: 104.5
click at [333, 121] on p "ONLY 6 units minimum order: FREE shipping within the [GEOGRAPHIC_DATA] (get it …" at bounding box center [358, 118] width 401 height 11
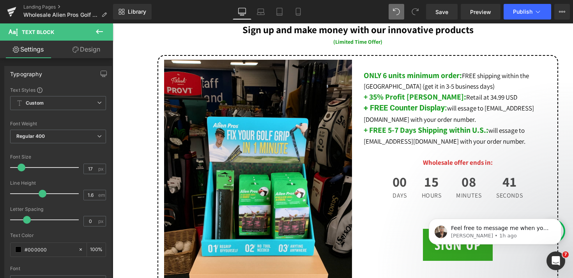
scroll to position [404, 0]
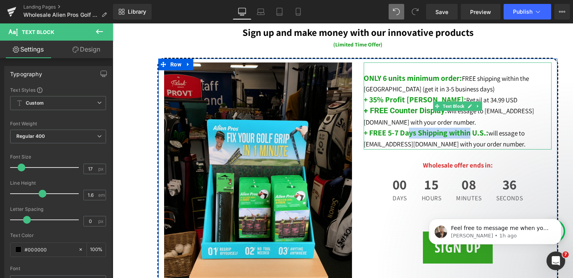
drag, startPoint x: 411, startPoint y: 135, endPoint x: 473, endPoint y: 135, distance: 61.6
click at [473, 135] on b "+ FREE 5-7 Days Shipping within U.S.:" at bounding box center [426, 133] width 125 height 10
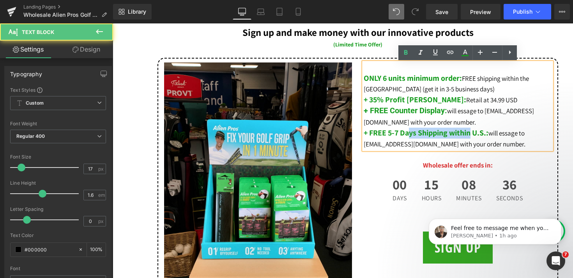
click at [473, 135] on b "+ FREE 5-7 Days Shipping within U.S.:" at bounding box center [426, 133] width 125 height 10
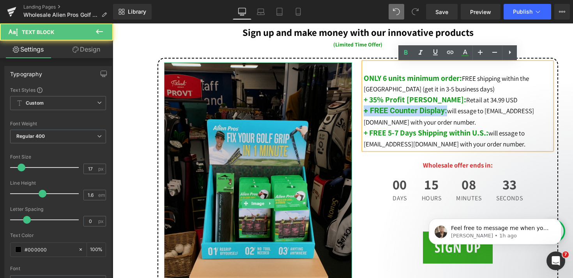
drag, startPoint x: 446, startPoint y: 112, endPoint x: 339, endPoint y: 112, distance: 107.2
click at [339, 112] on div "Image ONLY 6 units minimum order: FREE shipping within the [GEOGRAPHIC_DATA] (g…" at bounding box center [358, 203] width 401 height 291
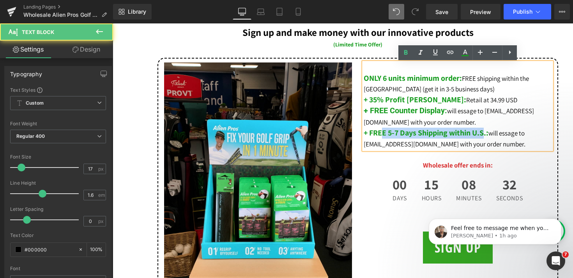
drag, startPoint x: 486, startPoint y: 134, endPoint x: 382, endPoint y: 134, distance: 104.5
click at [382, 134] on b "+ FREE 5-7 Days Shipping within U.S.:" at bounding box center [426, 133] width 125 height 10
copy b "E 5-7 Days Shipping within U.S"
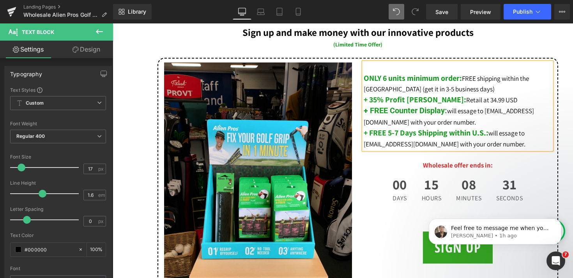
click at [445, 114] on b "+ FREE Counter Display:" at bounding box center [405, 110] width 83 height 9
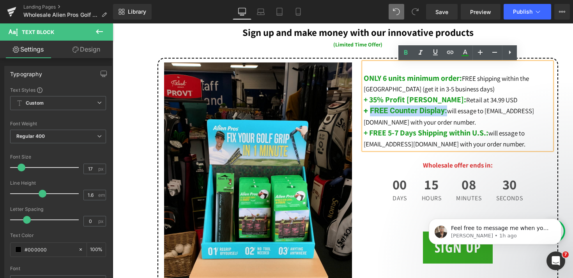
drag, startPoint x: 445, startPoint y: 114, endPoint x: 370, endPoint y: 114, distance: 74.9
click at [370, 114] on b "+ FREE Counter Display:" at bounding box center [405, 110] width 83 height 9
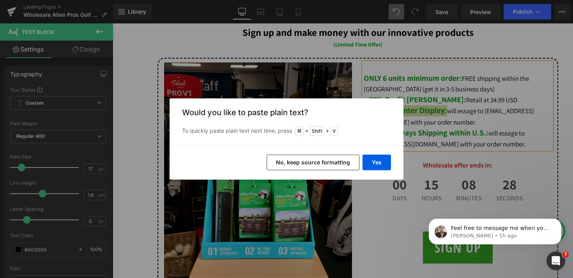
click at [319, 163] on button "No, keep source formatting" at bounding box center [313, 162] width 93 height 16
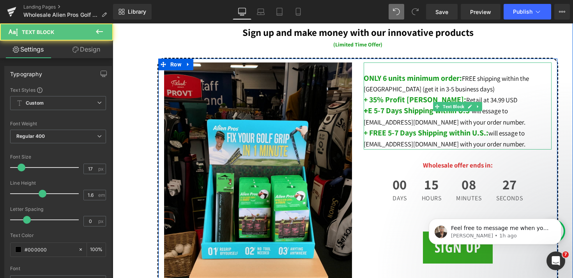
click at [373, 114] on b "E 5-7 Days Shipping within U.S" at bounding box center [419, 110] width 102 height 10
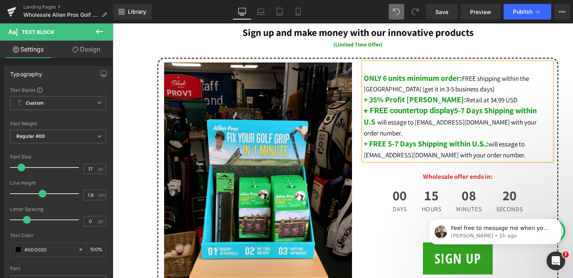
drag, startPoint x: 374, startPoint y: 124, endPoint x: 455, endPoint y: 114, distance: 82.2
click at [455, 114] on b "5-7 Days Shipping within U.S" at bounding box center [450, 115] width 173 height 21
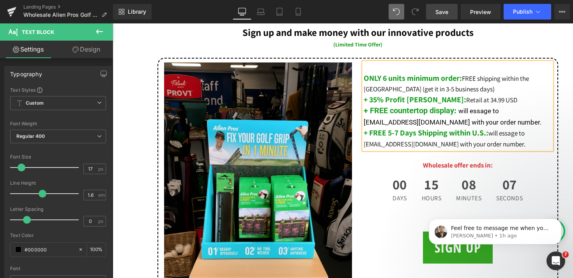
click at [449, 16] on link "Save" at bounding box center [442, 12] width 32 height 16
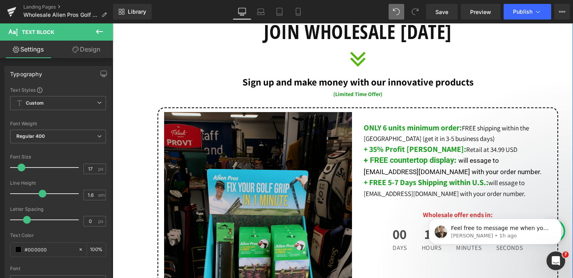
scroll to position [361, 0]
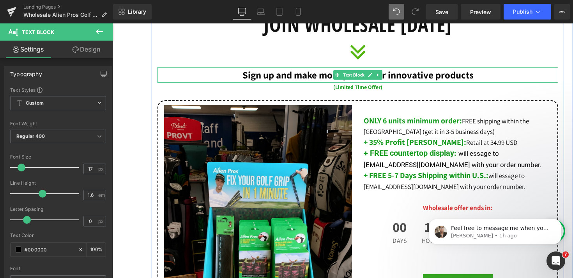
click at [293, 76] on strong "Sign up and make money with our innovative products" at bounding box center [358, 74] width 231 height 13
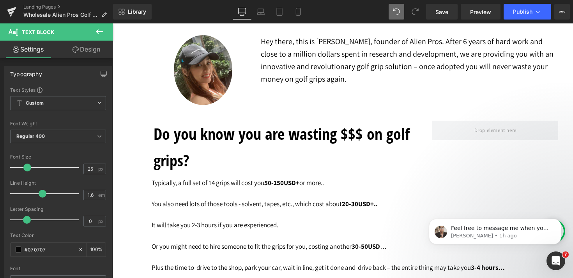
scroll to position [1269, 0]
